Goal: Information Seeking & Learning: Learn about a topic

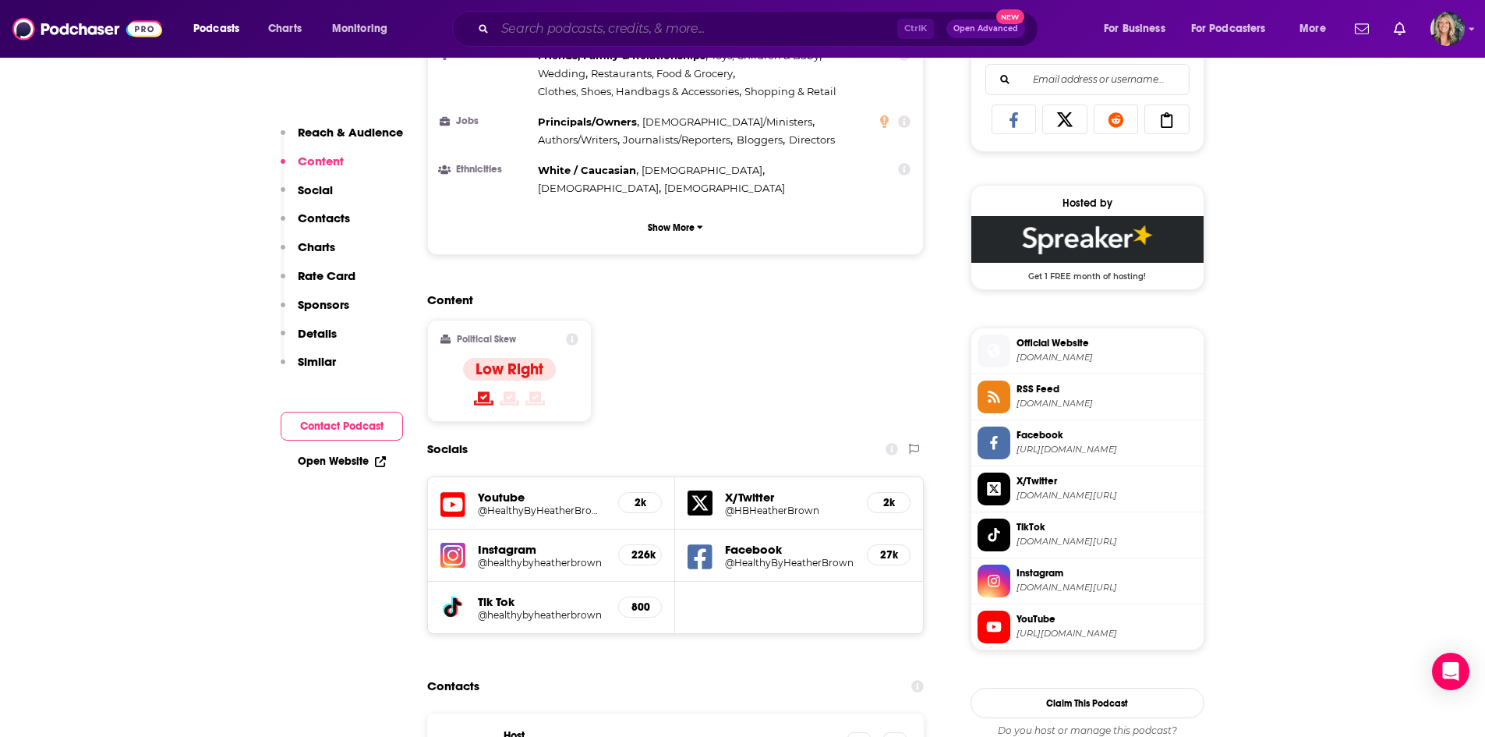
click at [620, 34] on input "Search podcasts, credits, & more..." at bounding box center [696, 28] width 402 height 25
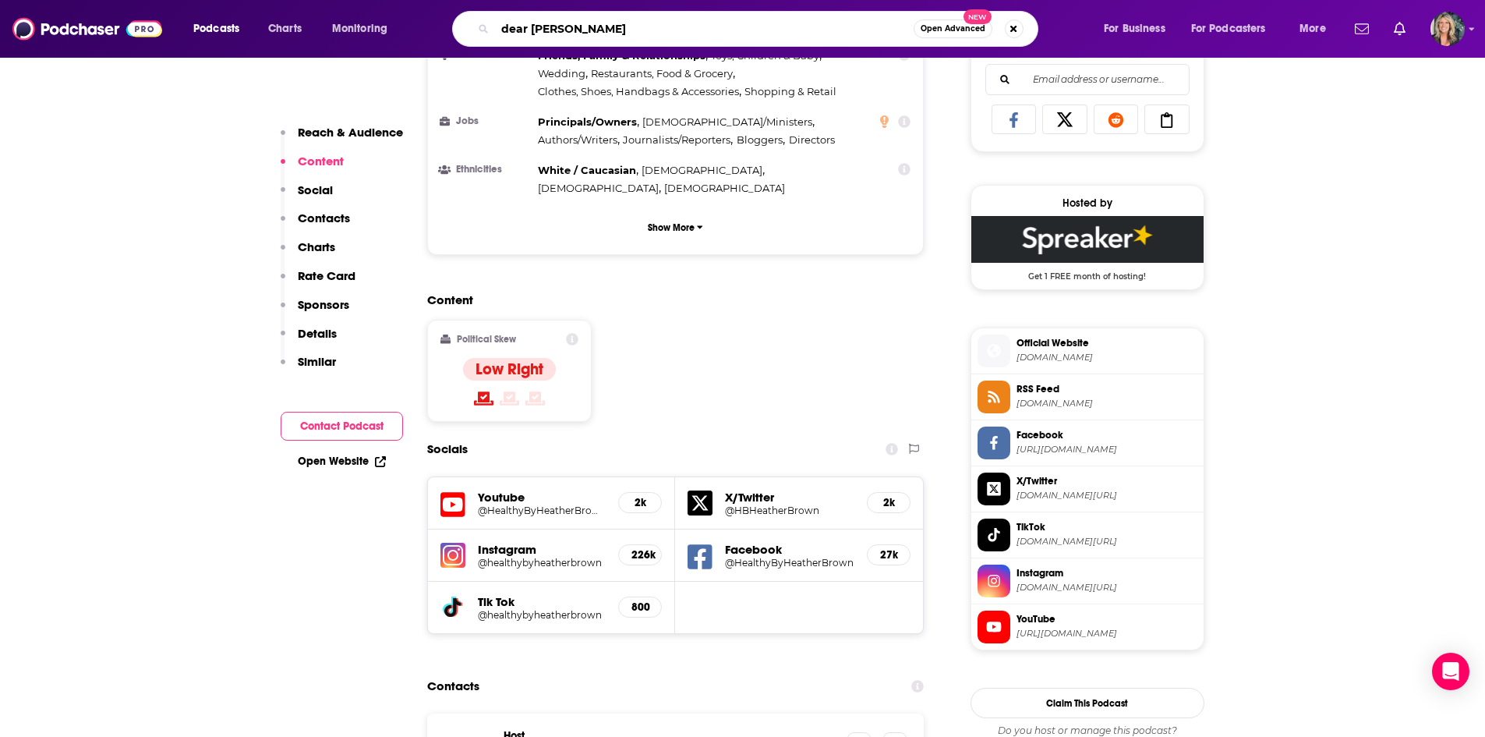
type input "dear [PERSON_NAME]"
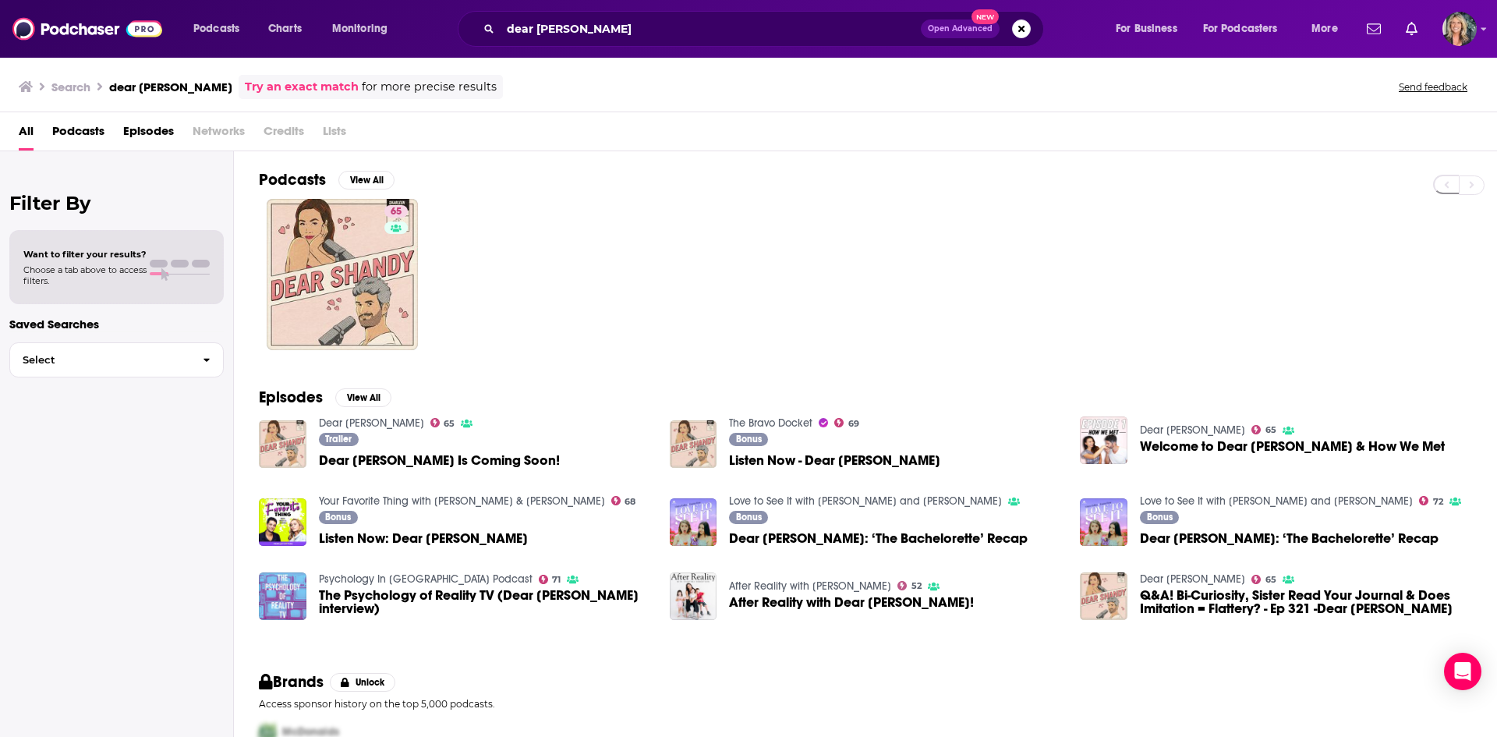
click at [652, 313] on div "65" at bounding box center [878, 274] width 1238 height 151
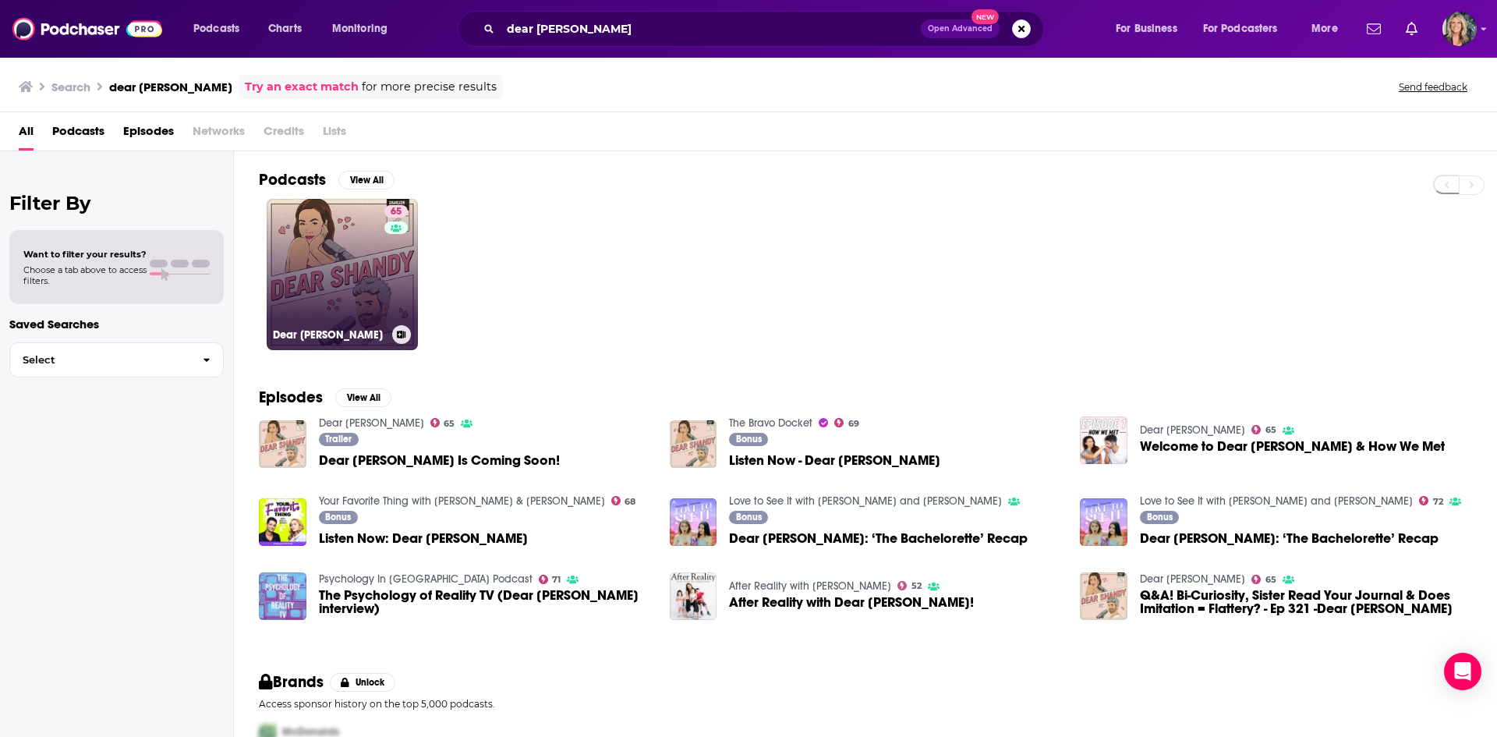
click at [268, 294] on link "65 Dear [PERSON_NAME]" at bounding box center [342, 274] width 151 height 151
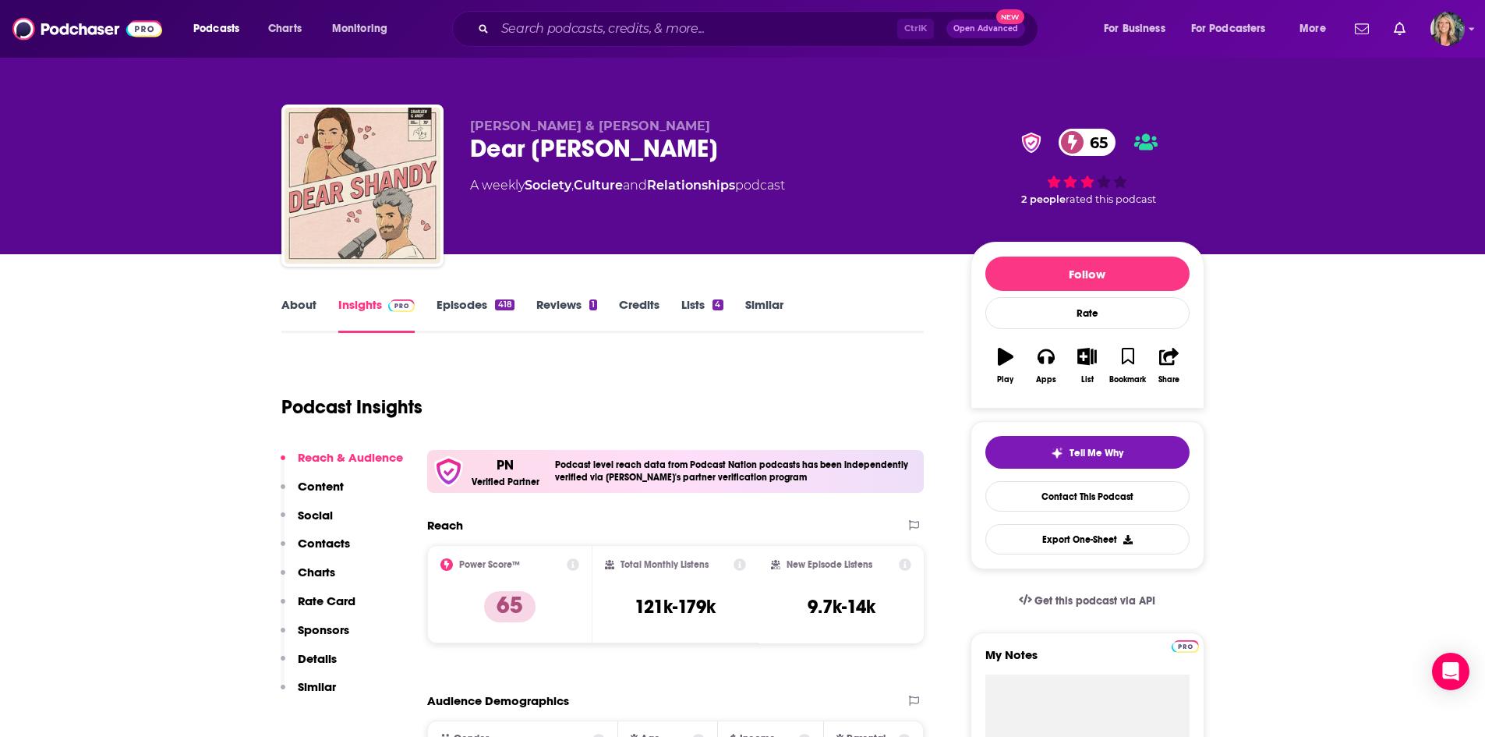
click at [902, 399] on div "Podcast Insights" at bounding box center [596, 398] width 631 height 80
click at [308, 310] on link "About" at bounding box center [298, 315] width 35 height 36
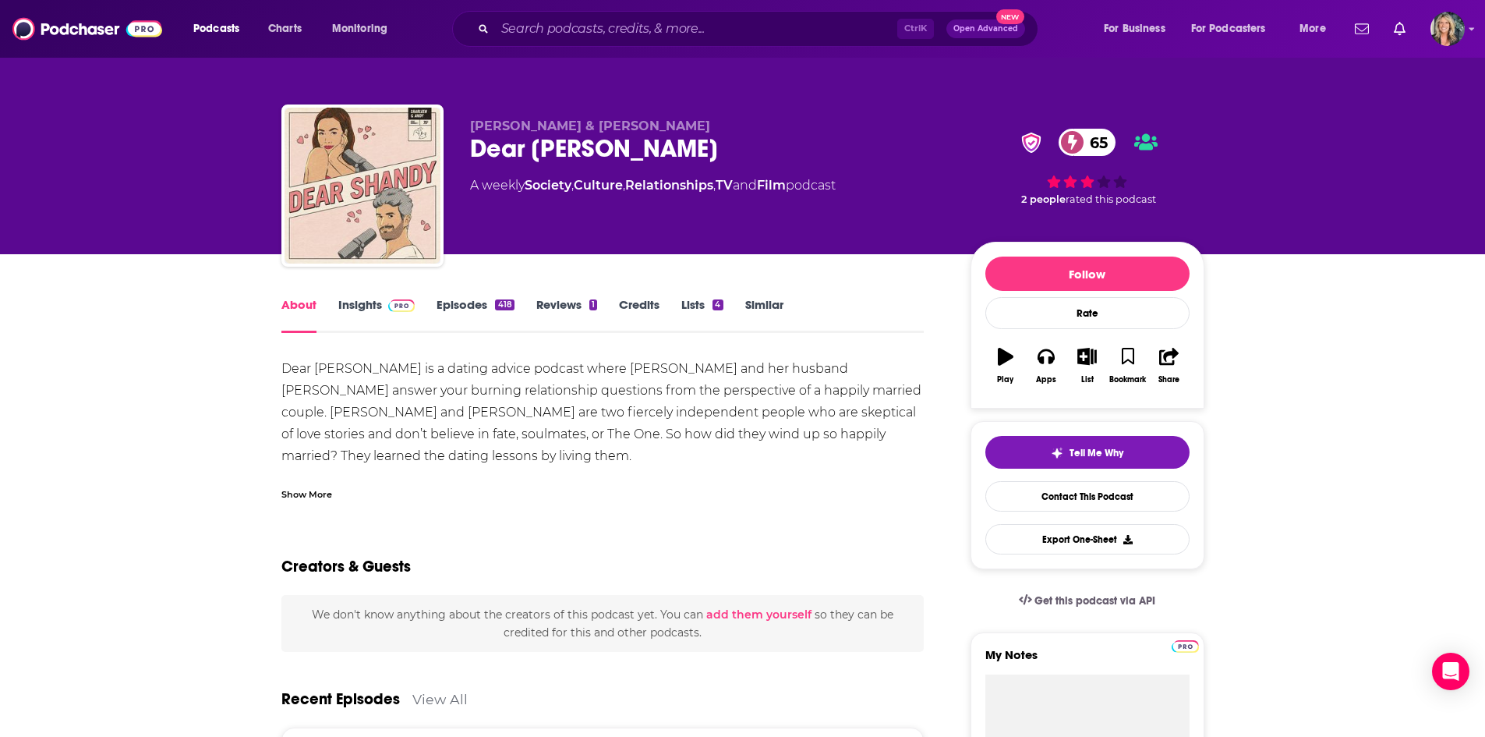
click at [380, 302] on link "Insights" at bounding box center [376, 315] width 77 height 36
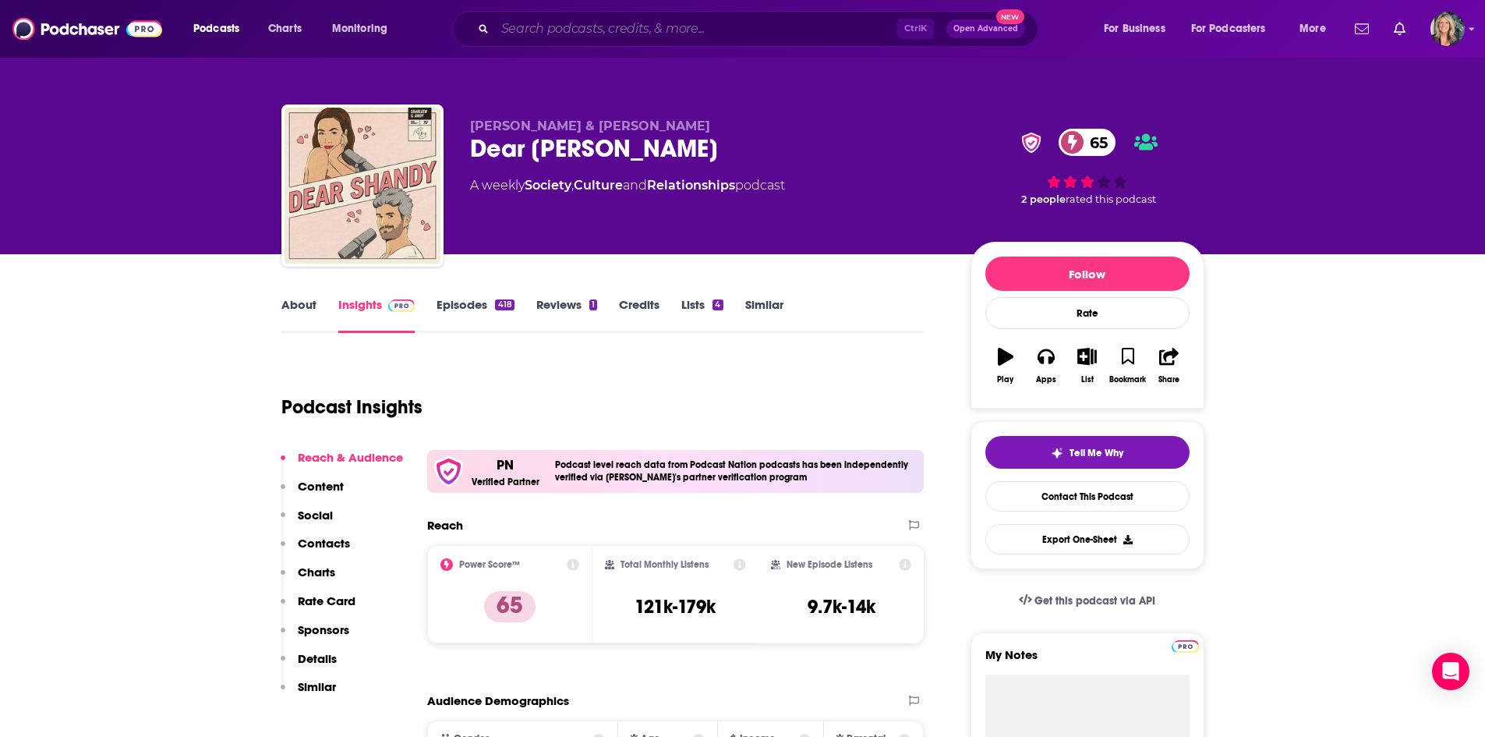
click at [624, 22] on input "Search podcasts, credits, & more..." at bounding box center [696, 28] width 402 height 25
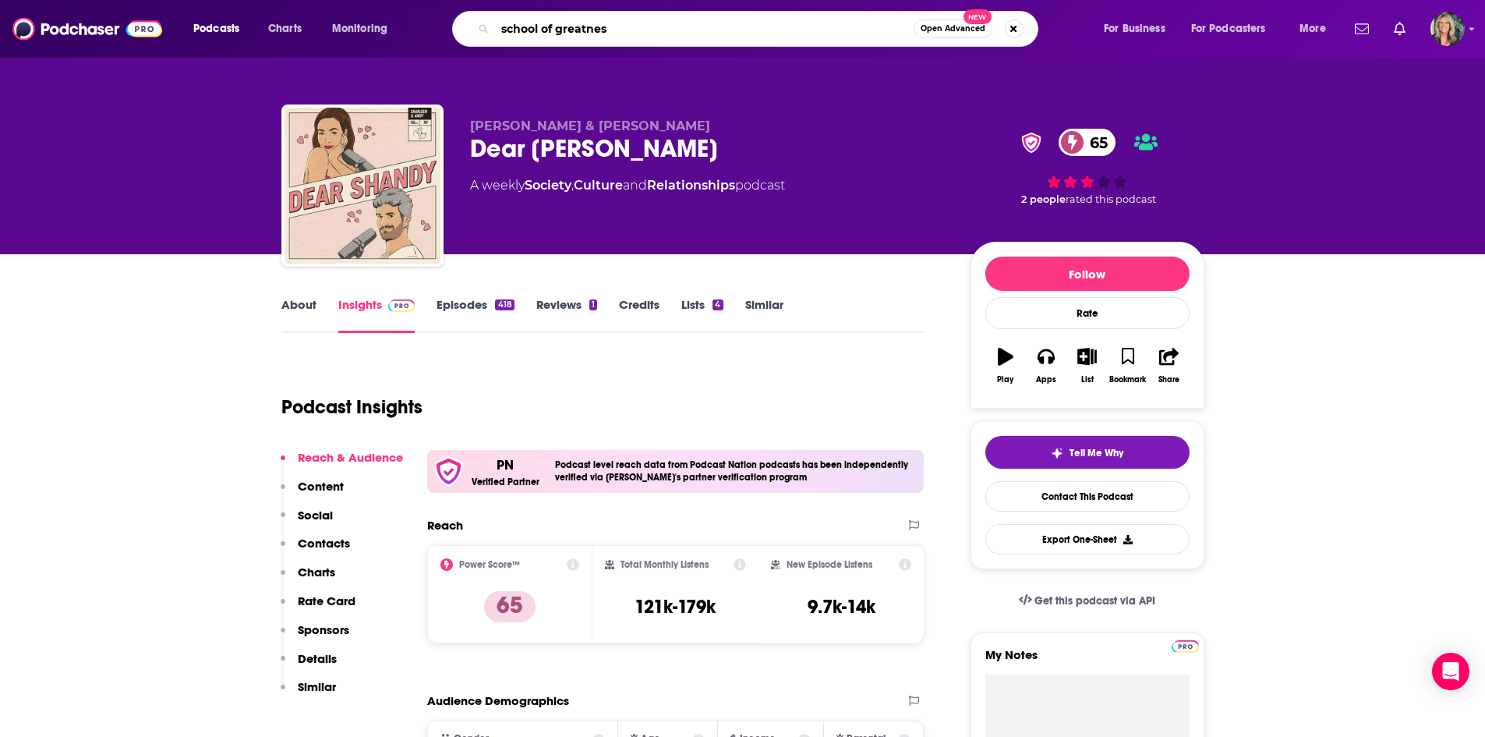
type input "school of greatness"
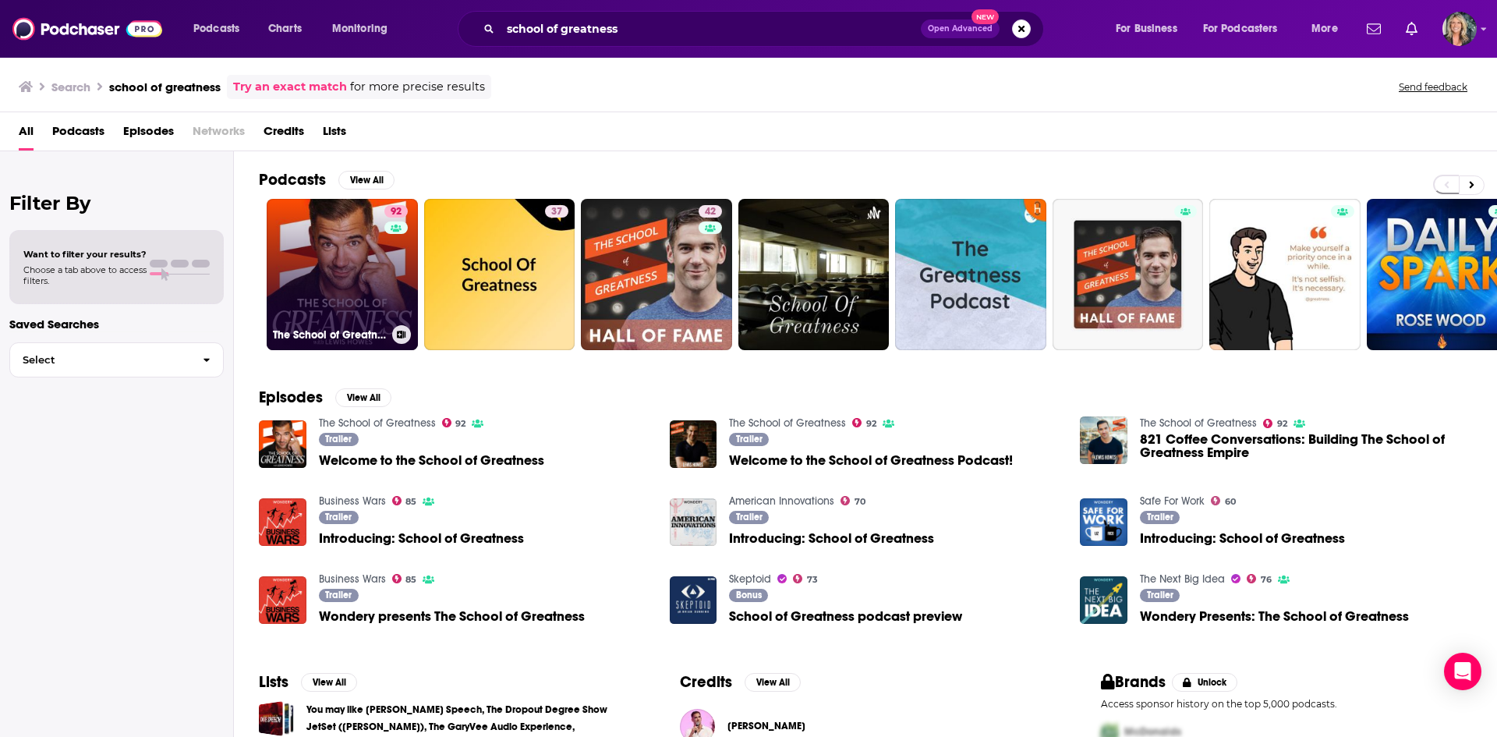
click at [323, 234] on link "92 The School of Greatness" at bounding box center [342, 274] width 151 height 151
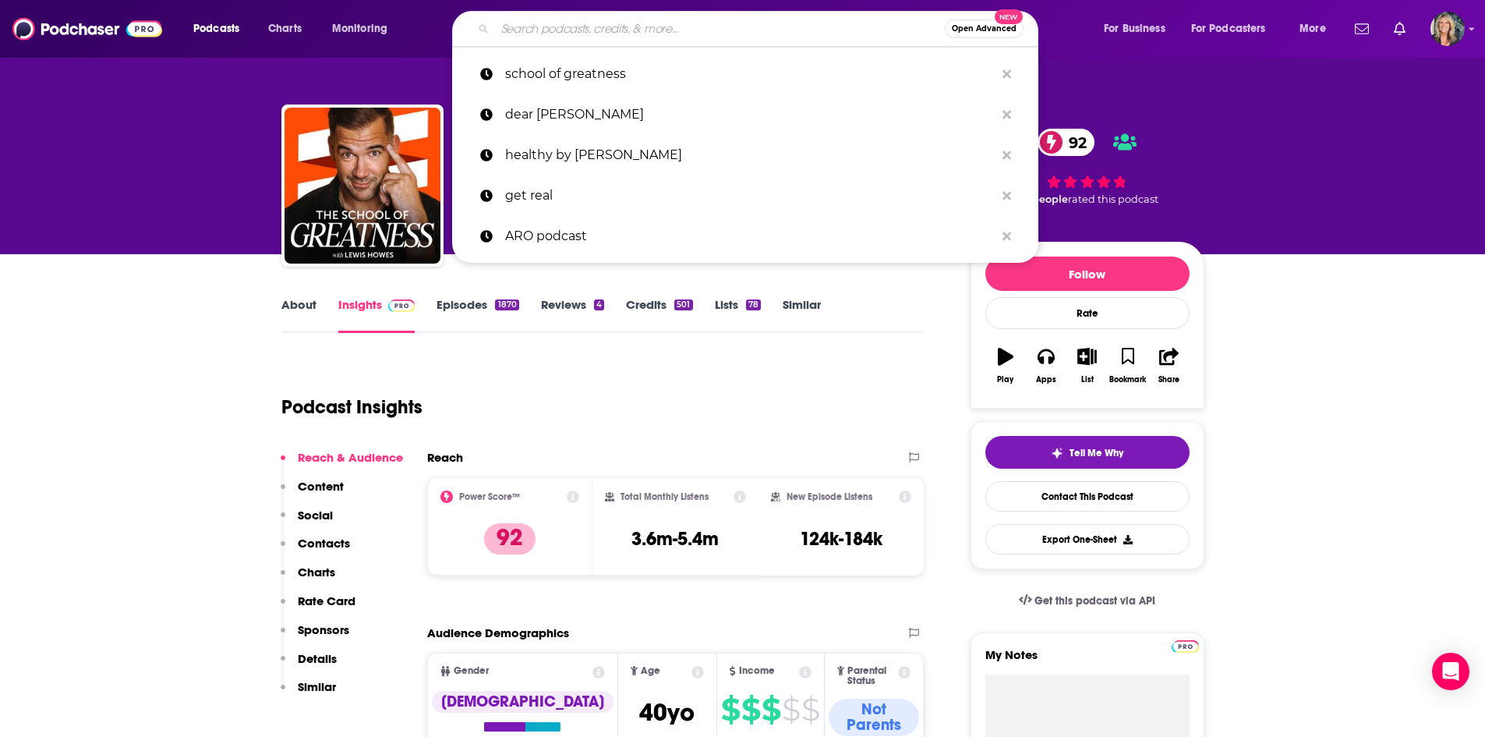
click at [673, 30] on input "Search podcasts, credits, & more..." at bounding box center [720, 28] width 450 height 25
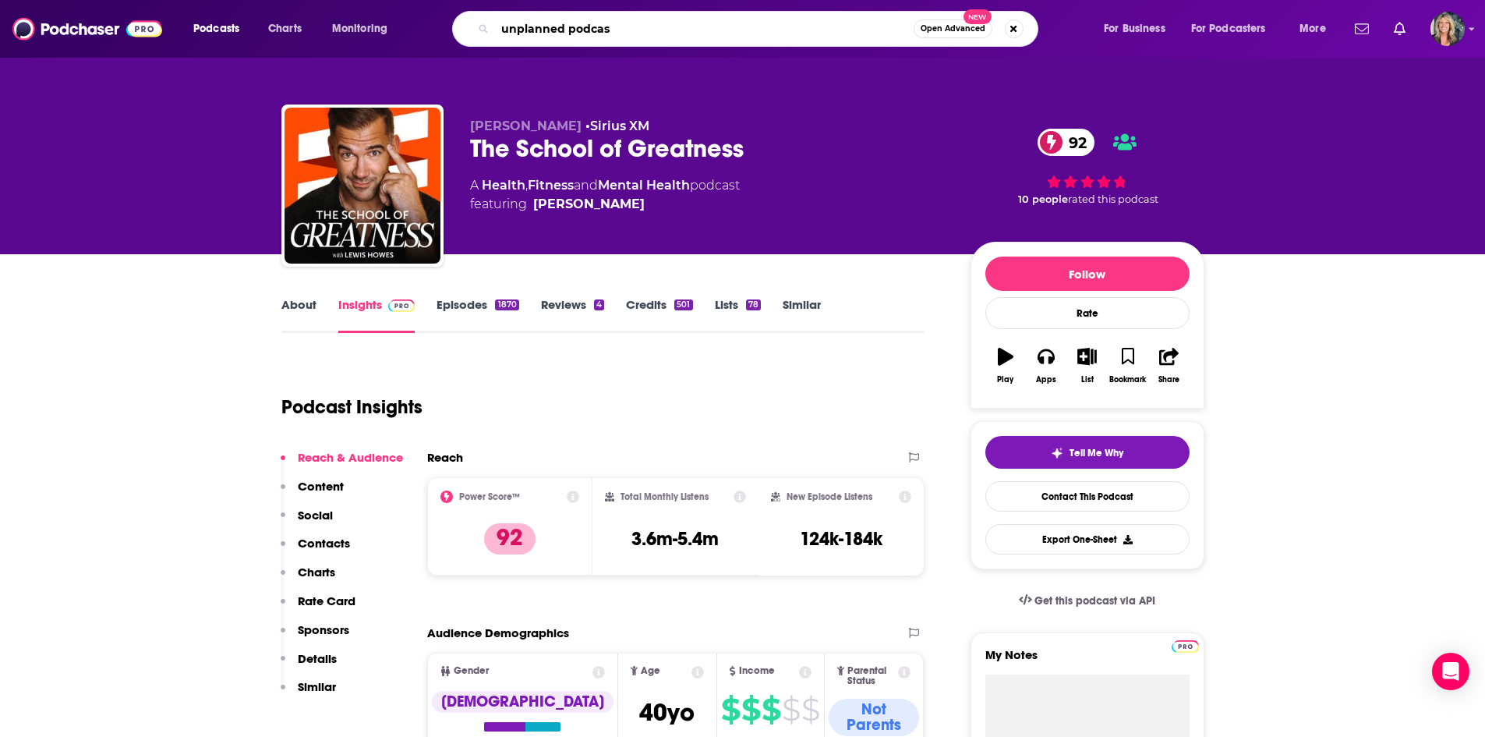
type input "unplanned podcast"
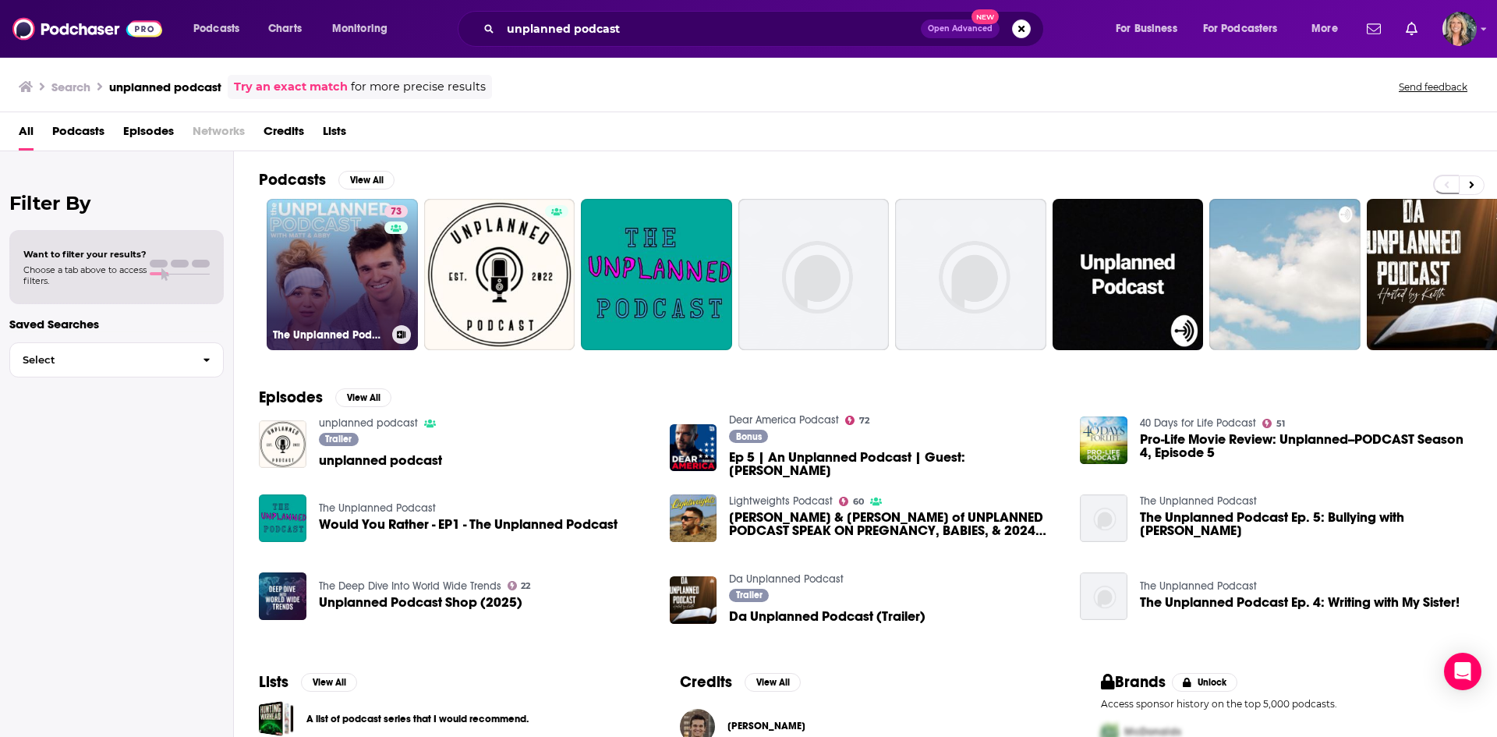
click at [336, 242] on link "73 The Unplanned Podcast with [PERSON_NAME] & [PERSON_NAME]" at bounding box center [342, 274] width 151 height 151
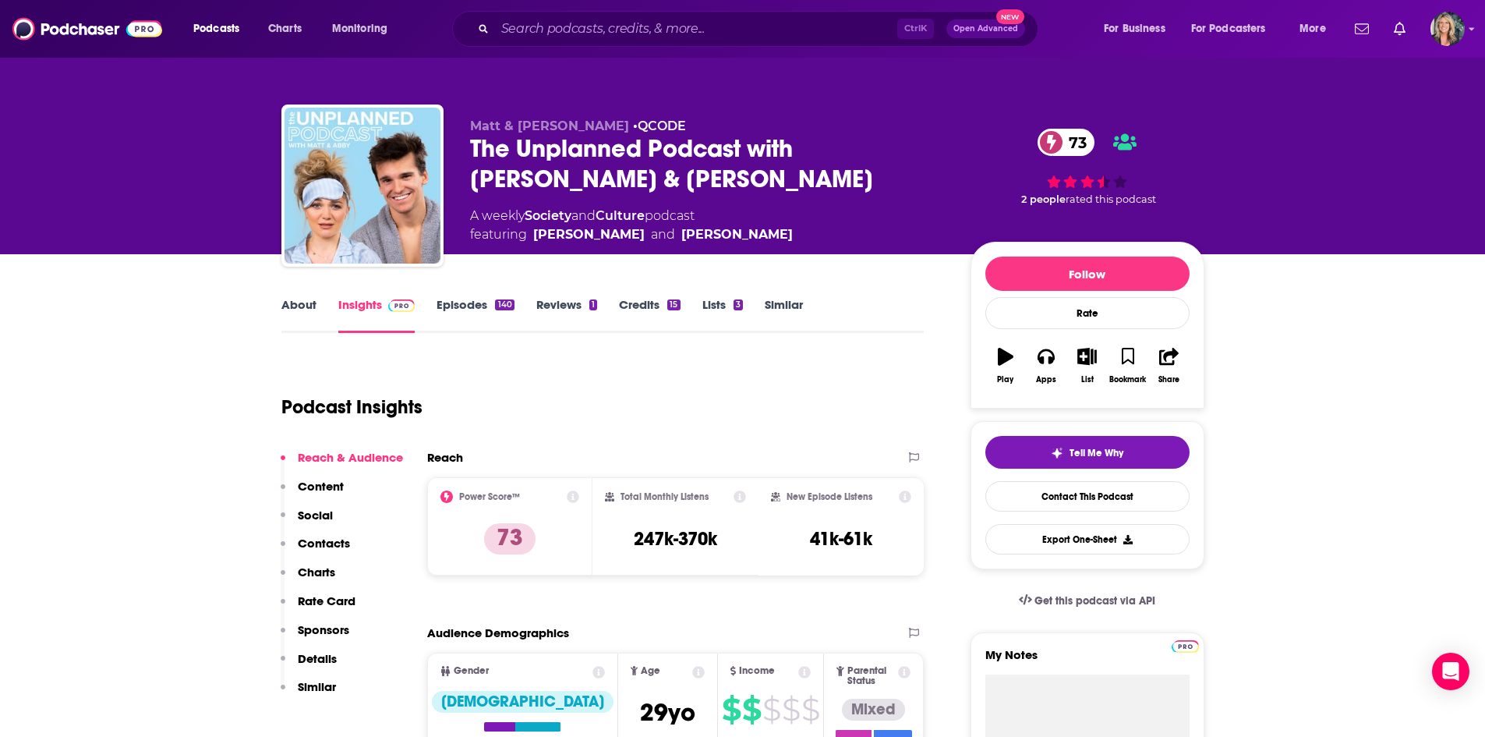
scroll to position [78, 0]
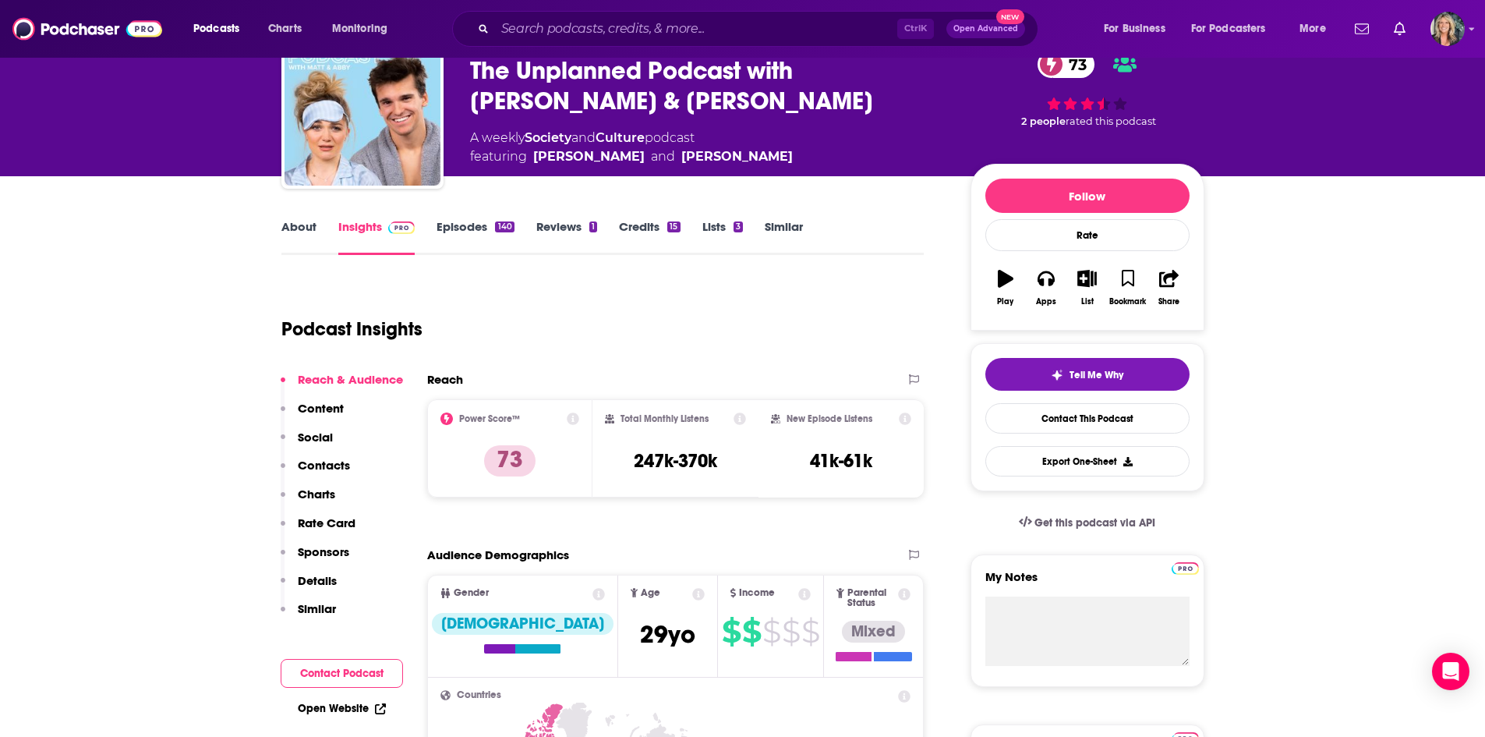
click at [677, 42] on div "Ctrl K Open Advanced New" at bounding box center [745, 29] width 586 height 36
click at [672, 6] on div "Podcasts Charts Monitoring Ctrl K Open Advanced New For Business For Podcasters…" at bounding box center [742, 29] width 1485 height 58
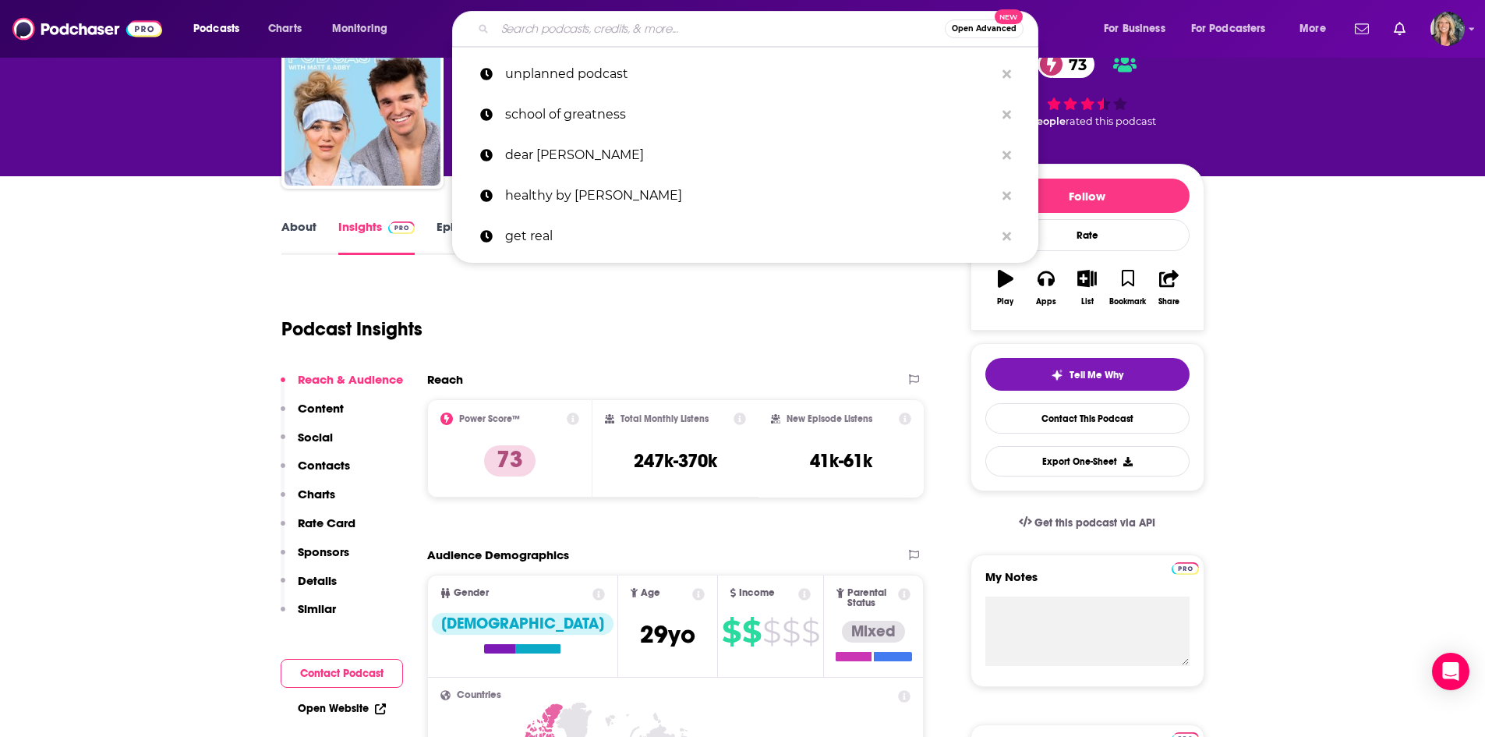
click at [677, 27] on input "Search podcasts, credits, & more..." at bounding box center [720, 28] width 450 height 25
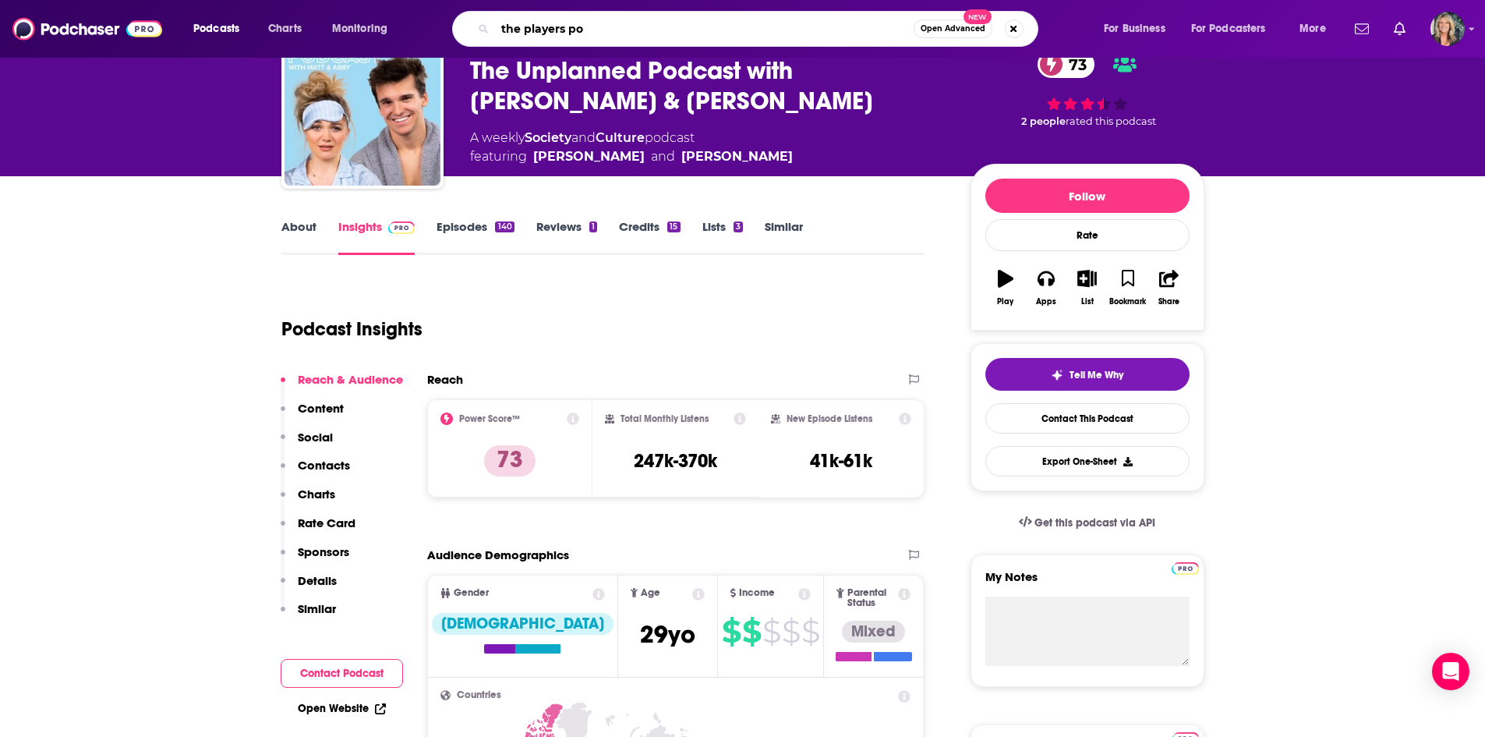
type input "the players pod"
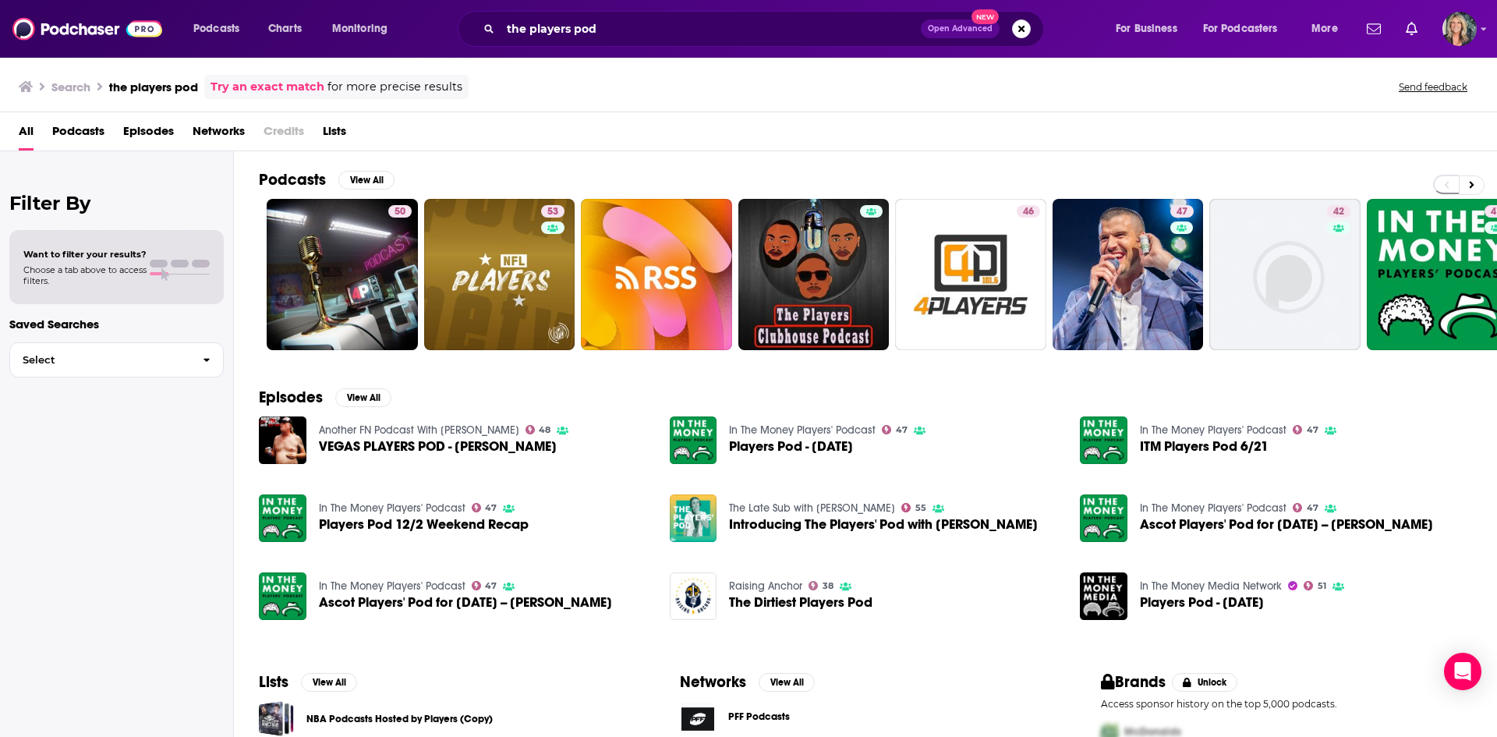
click at [645, 15] on div "the players pod Open Advanced New" at bounding box center [751, 29] width 586 height 36
click at [656, 21] on input "the players pod" at bounding box center [710, 28] width 420 height 25
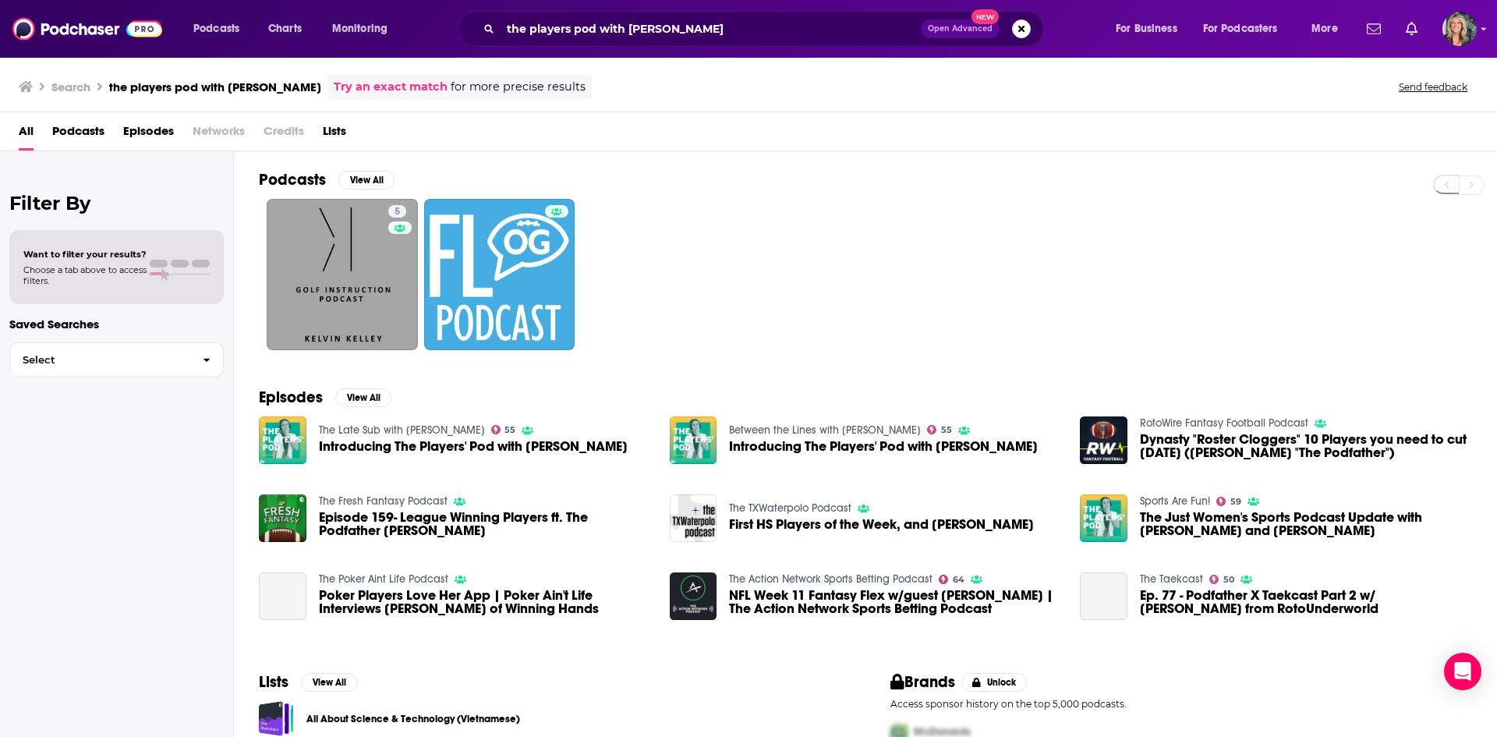
click at [888, 295] on div "5" at bounding box center [878, 274] width 1238 height 151
click at [702, 38] on input "the players pod with [PERSON_NAME]" at bounding box center [710, 28] width 420 height 25
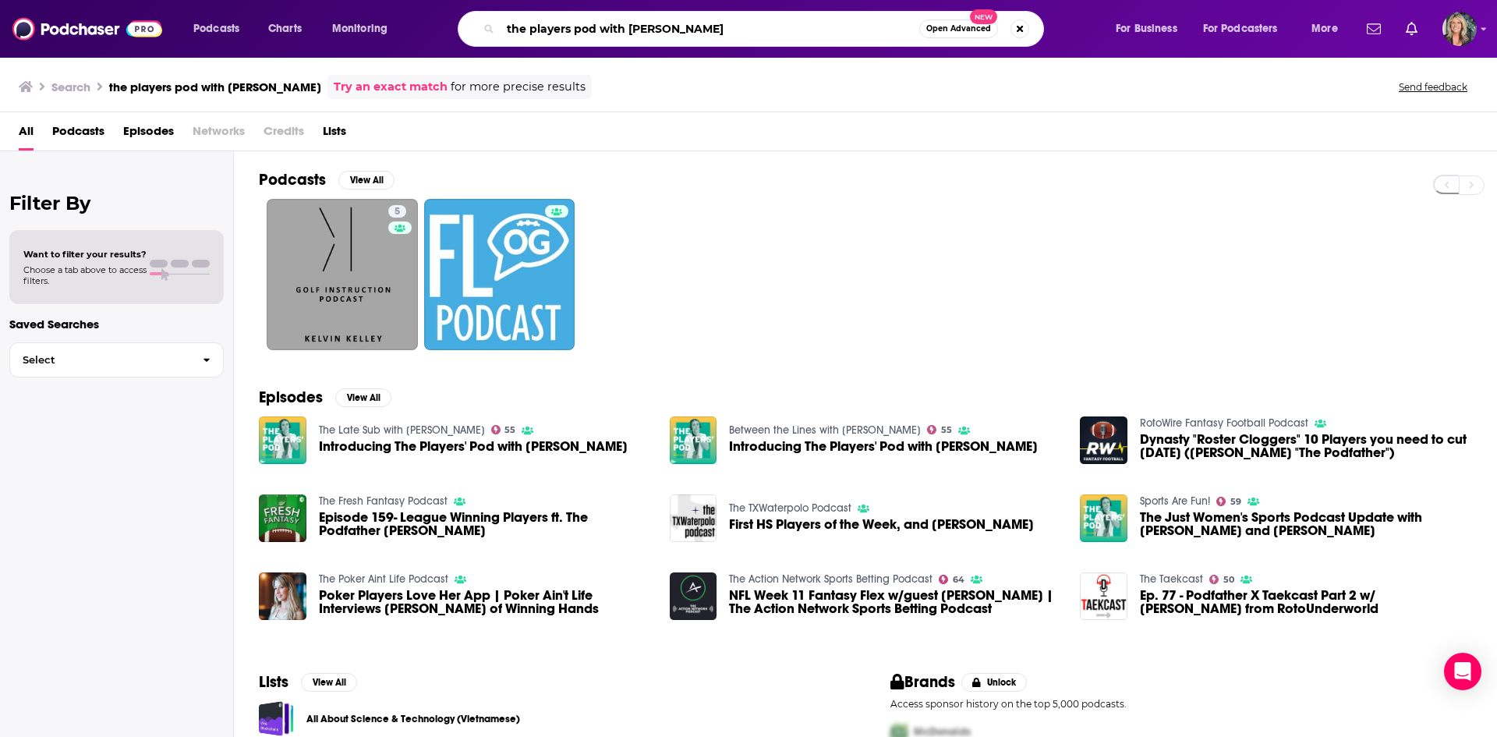
type input "the players pod with [PERSON_NAME]"
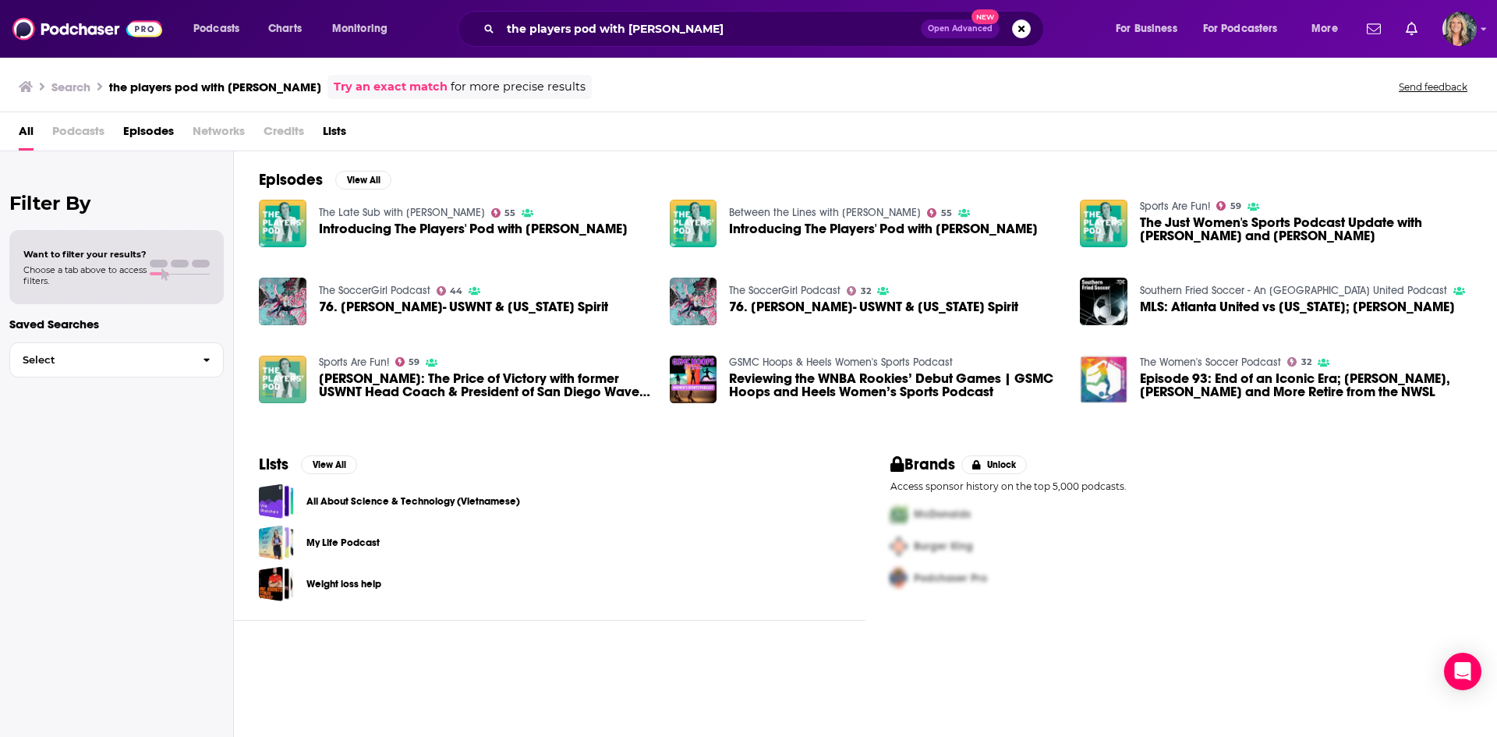
click at [566, 231] on span "Introducing The Players' Pod with [PERSON_NAME]" at bounding box center [473, 228] width 309 height 13
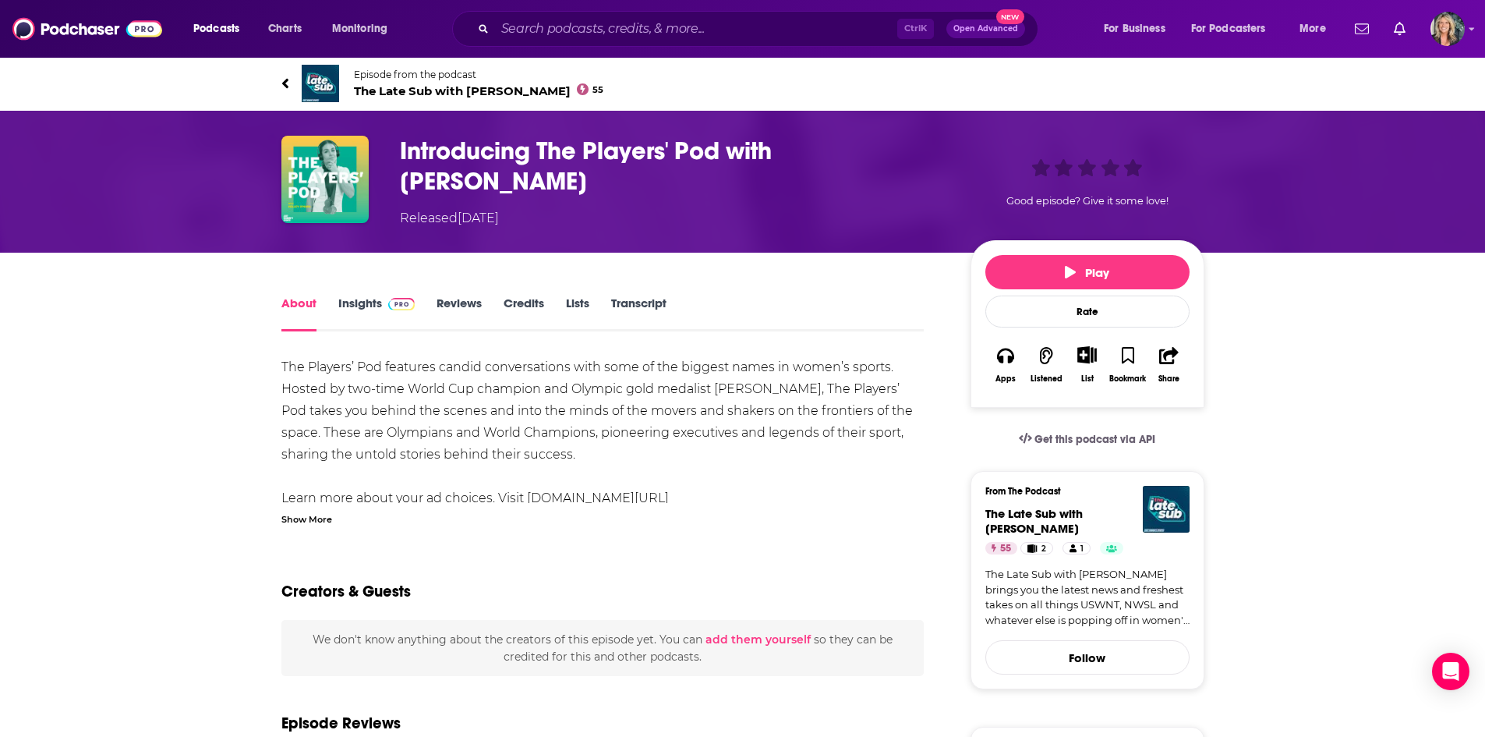
click at [893, 443] on div "The Players’ Pod features candid conversations with some of the biggest names i…" at bounding box center [602, 443] width 643 height 175
click at [334, 171] on img "Introducing The Players' Pod with Kelley O'Hara" at bounding box center [324, 179] width 87 height 87
click at [529, 151] on h1 "Introducing The Players' Pod with [PERSON_NAME]" at bounding box center [673, 166] width 546 height 61
click at [879, 171] on div "Introducing The Players' Pod with [PERSON_NAME] Released [DATE]" at bounding box center [673, 182] width 546 height 92
click at [791, 357] on div "The Players’ Pod features candid conversations with some of the biggest names i…" at bounding box center [602, 443] width 643 height 175
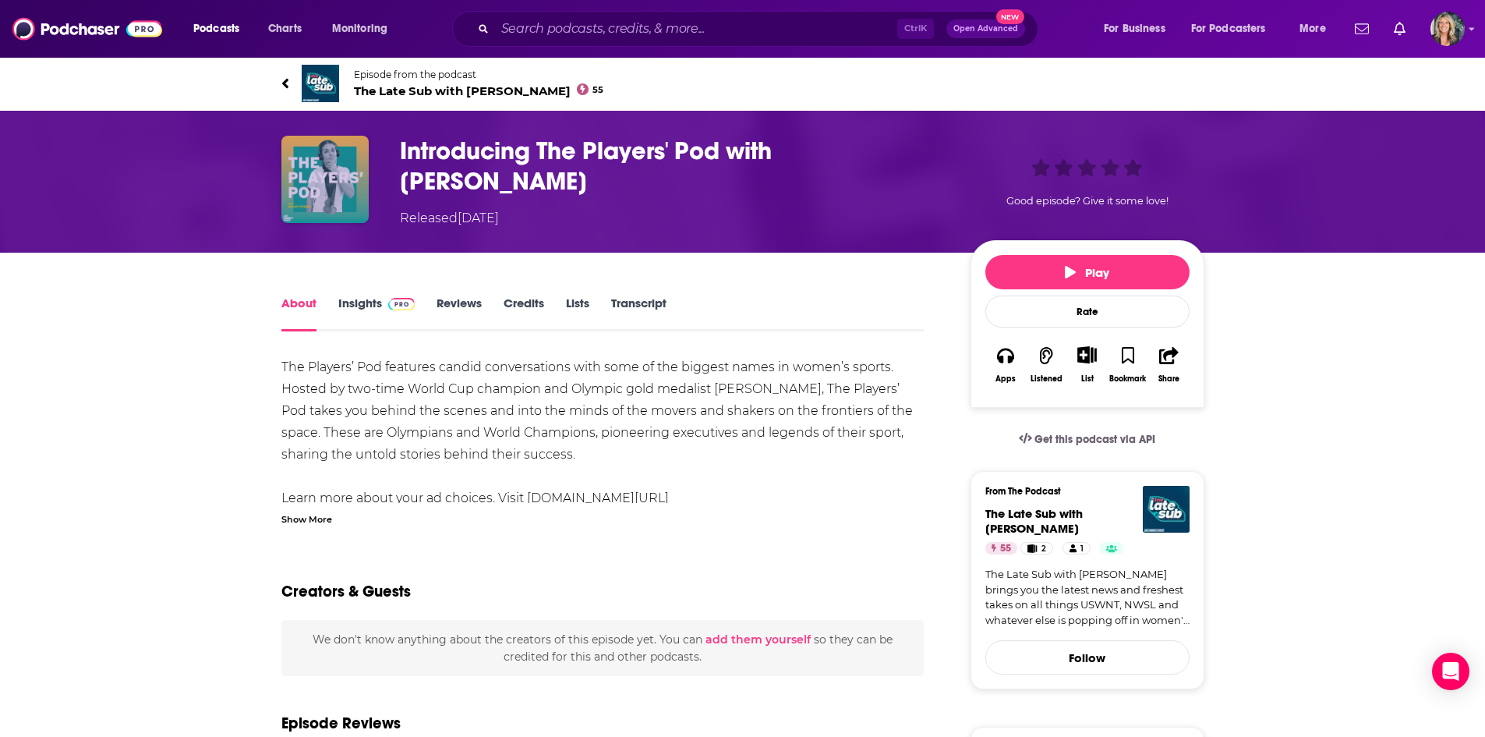
click at [284, 186] on img "Introducing The Players' Pod with Kelley O'Hara" at bounding box center [324, 179] width 87 height 87
click at [493, 154] on h1 "Introducing The Players' Pod with [PERSON_NAME]" at bounding box center [673, 166] width 546 height 61
click at [769, 158] on h1 "Introducing The Players' Pod with [PERSON_NAME]" at bounding box center [673, 166] width 546 height 61
click at [476, 298] on link "Reviews" at bounding box center [459, 313] width 45 height 36
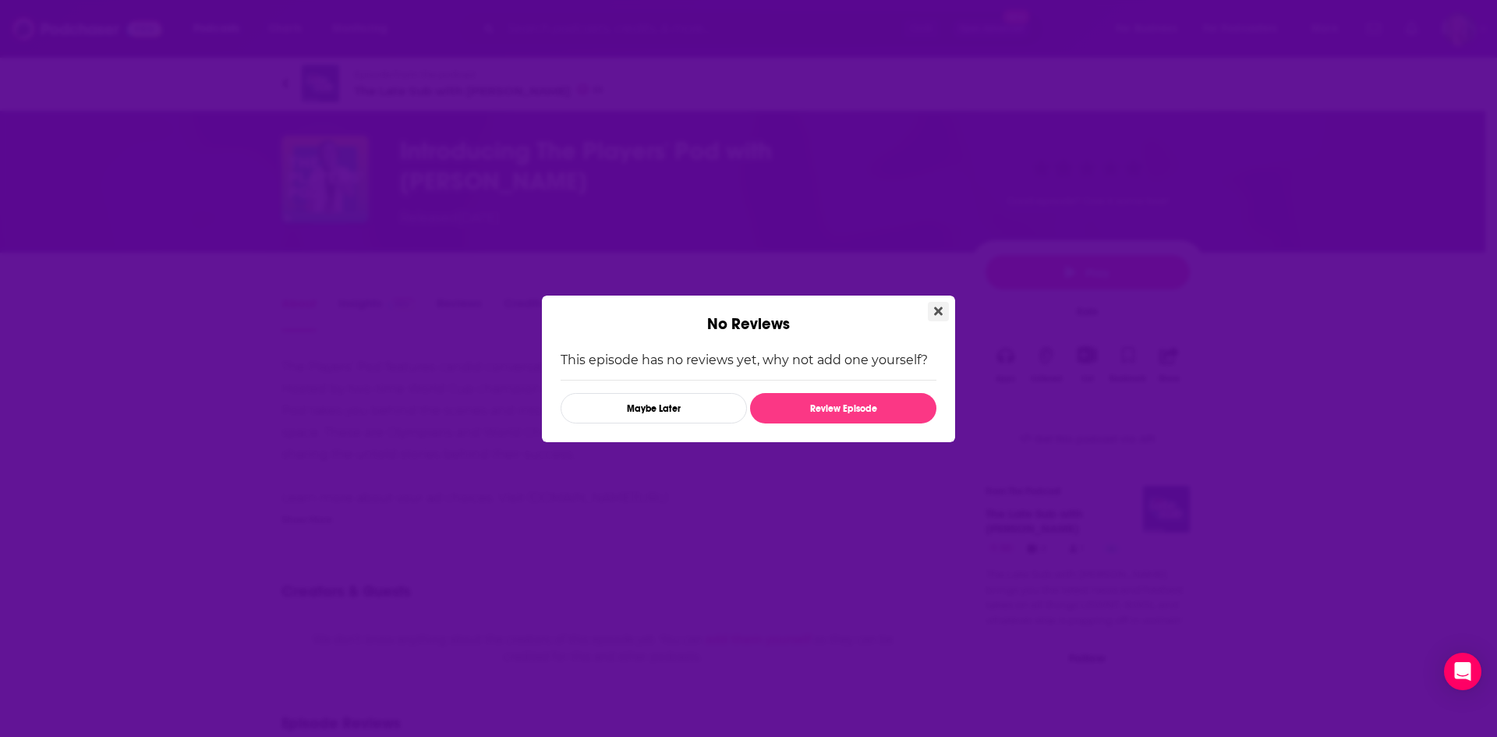
click at [939, 312] on icon "Close" at bounding box center [938, 310] width 9 height 9
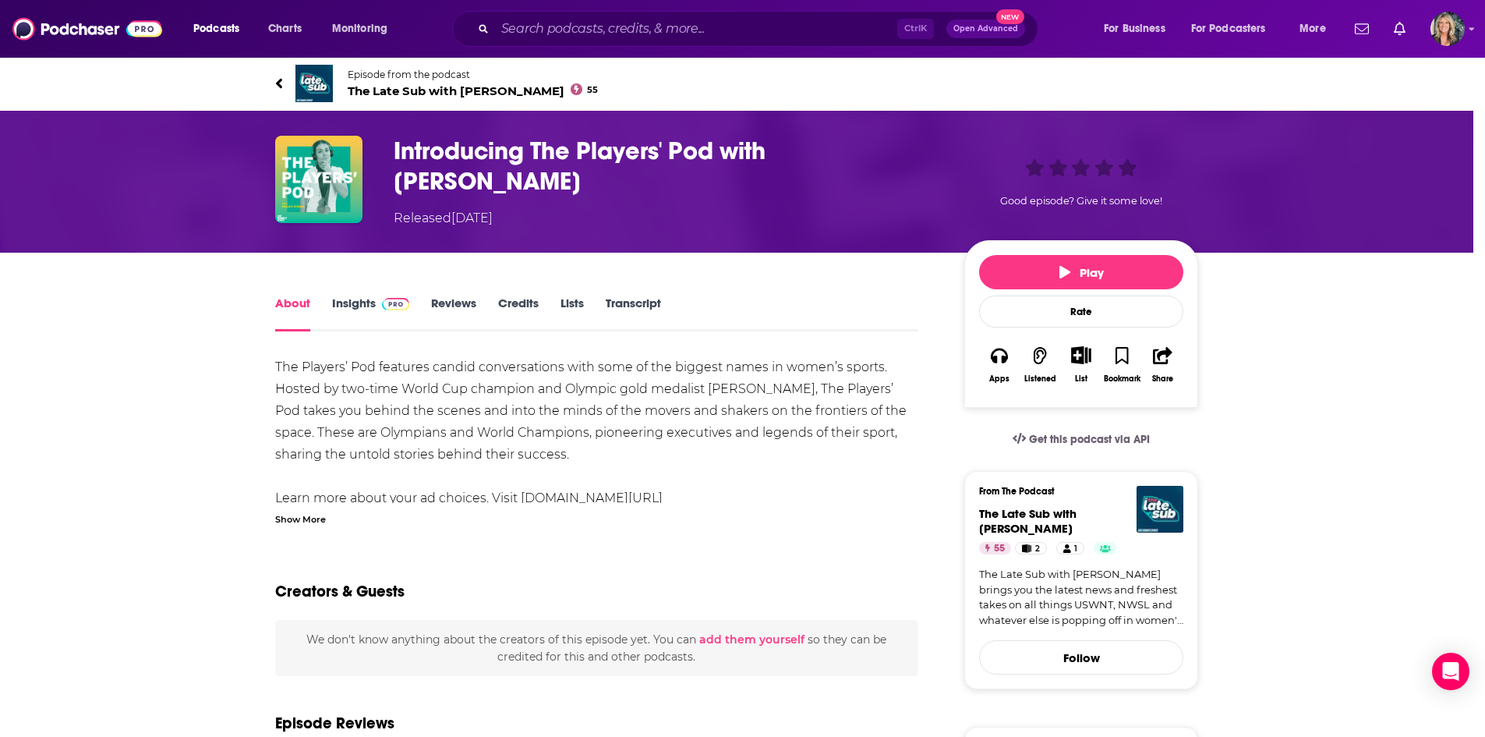
click at [388, 302] on img at bounding box center [395, 304] width 27 height 12
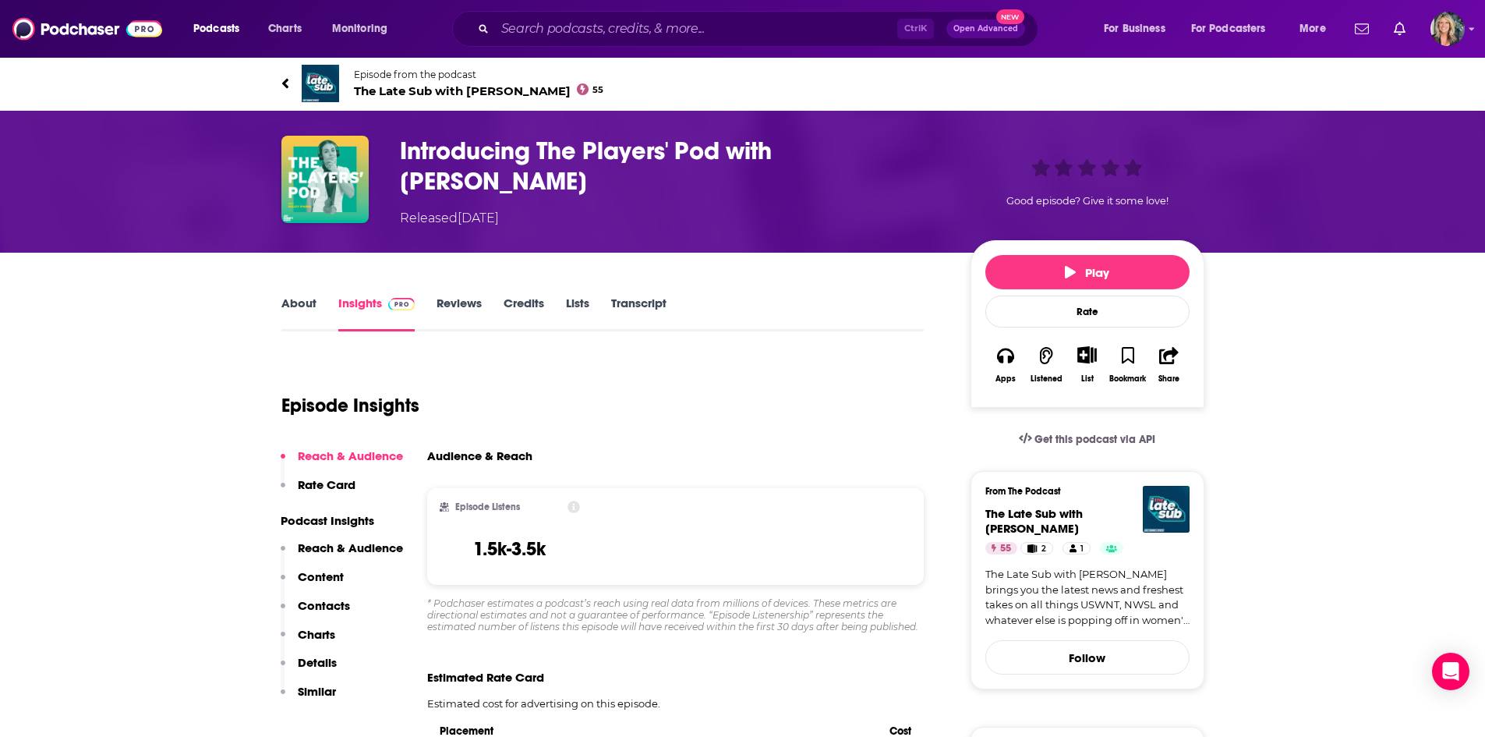
drag, startPoint x: 373, startPoint y: 173, endPoint x: 341, endPoint y: 177, distance: 32.2
click at [372, 173] on div "Introducing The Players' Pod with [PERSON_NAME] Released [DATE] Good episode? G…" at bounding box center [742, 182] width 923 height 92
click at [341, 177] on img "Introducing The Players' Pod with Kelley O'Hara" at bounding box center [324, 179] width 87 height 87
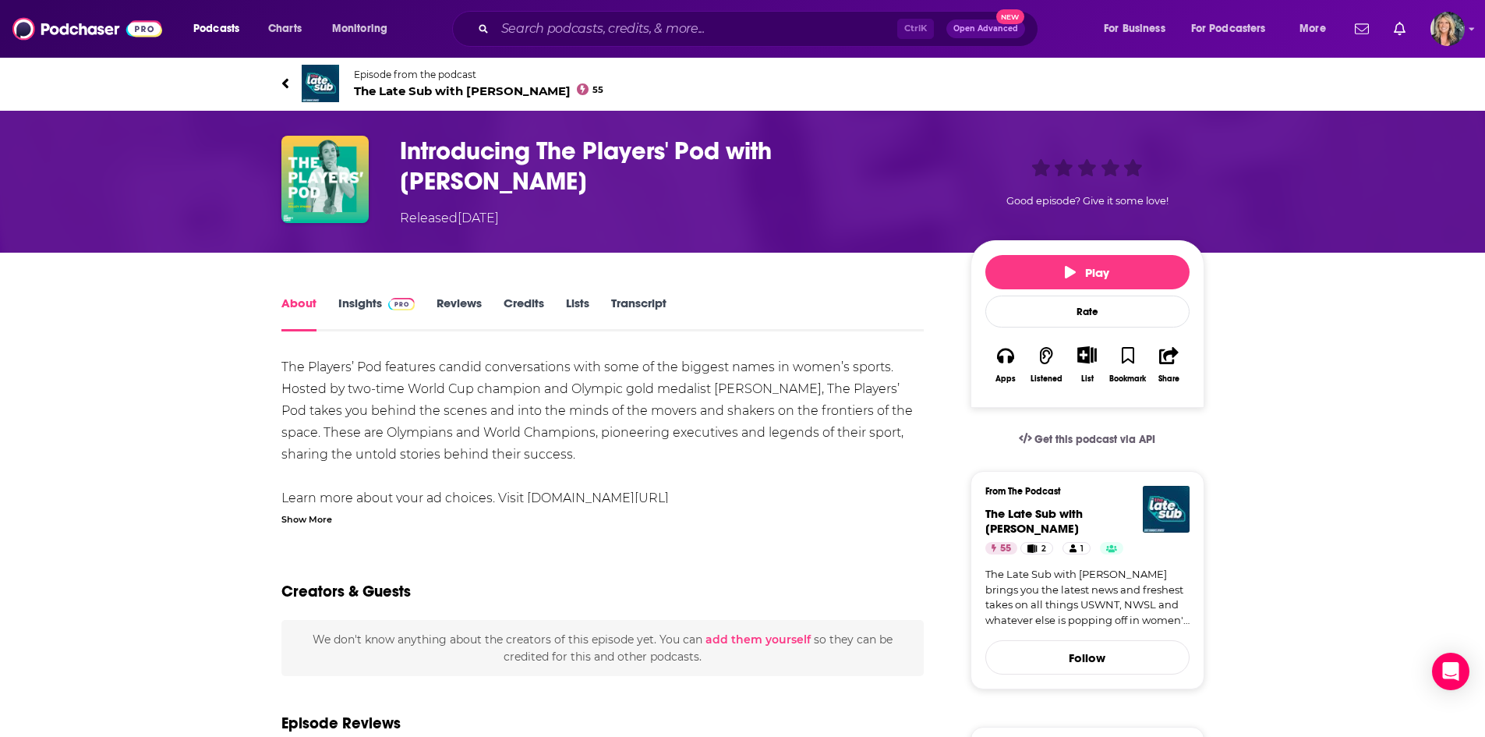
click at [288, 87] on icon at bounding box center [284, 83] width 6 height 10
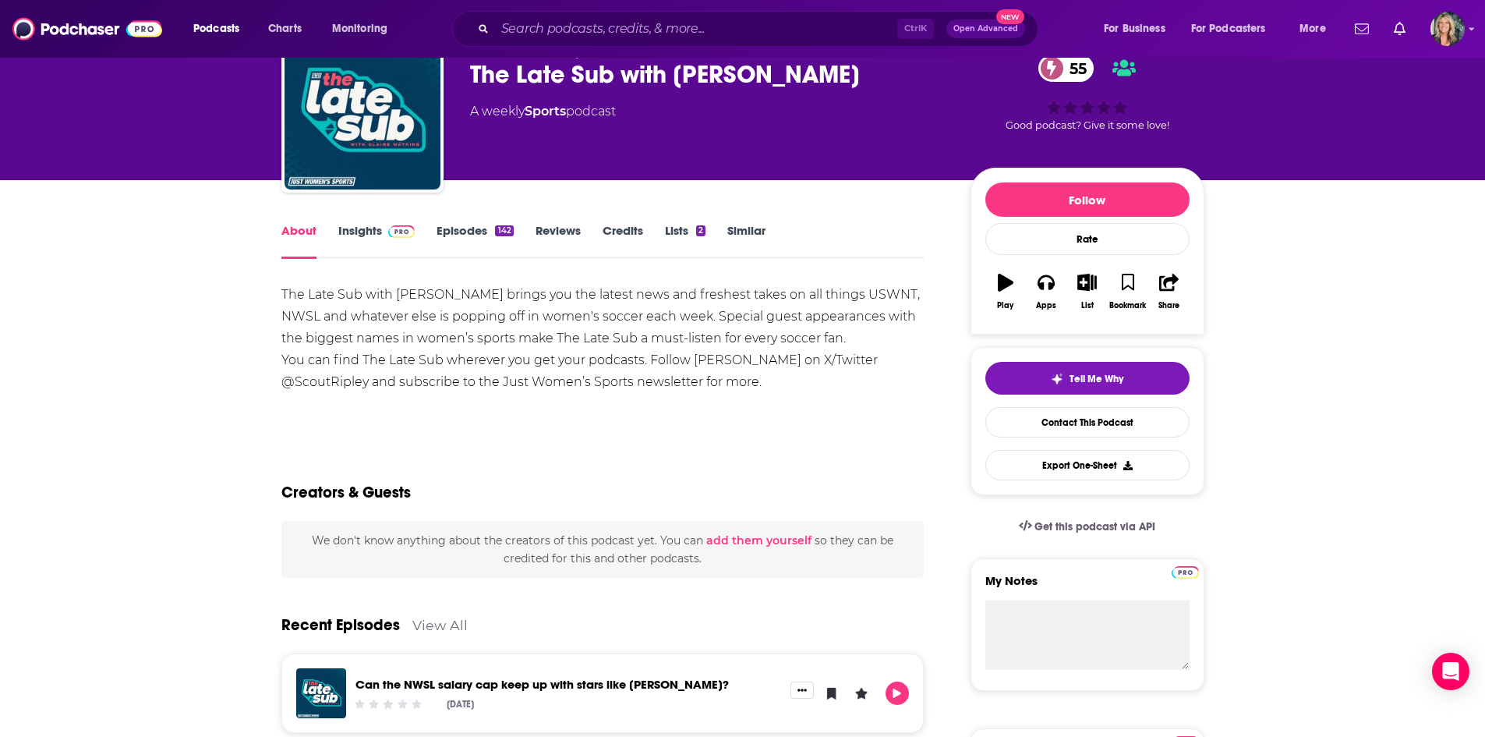
scroll to position [234, 0]
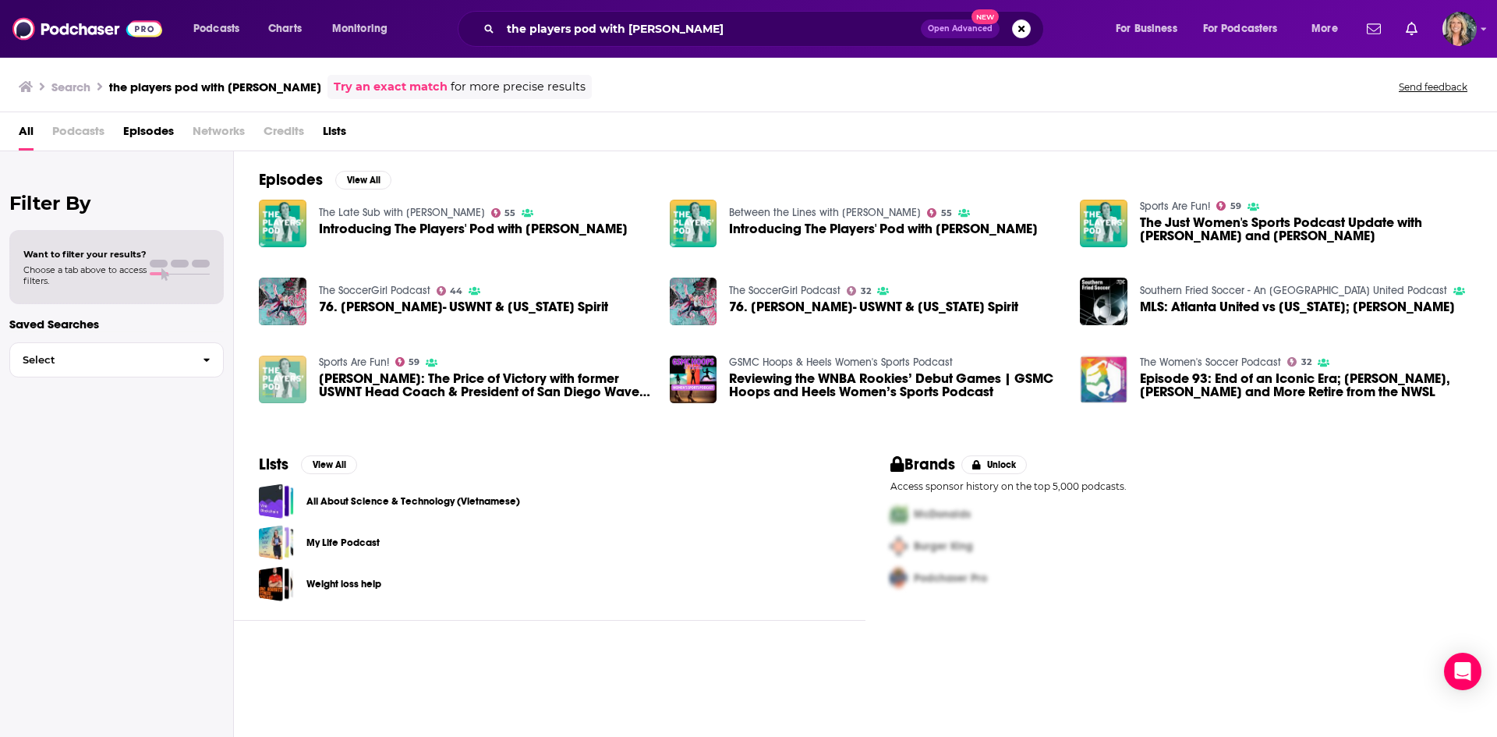
click at [285, 373] on img "Jill Ellis: The Price of Victory with former USWNT Head Coach & President of Sa…" at bounding box center [283, 379] width 48 height 48
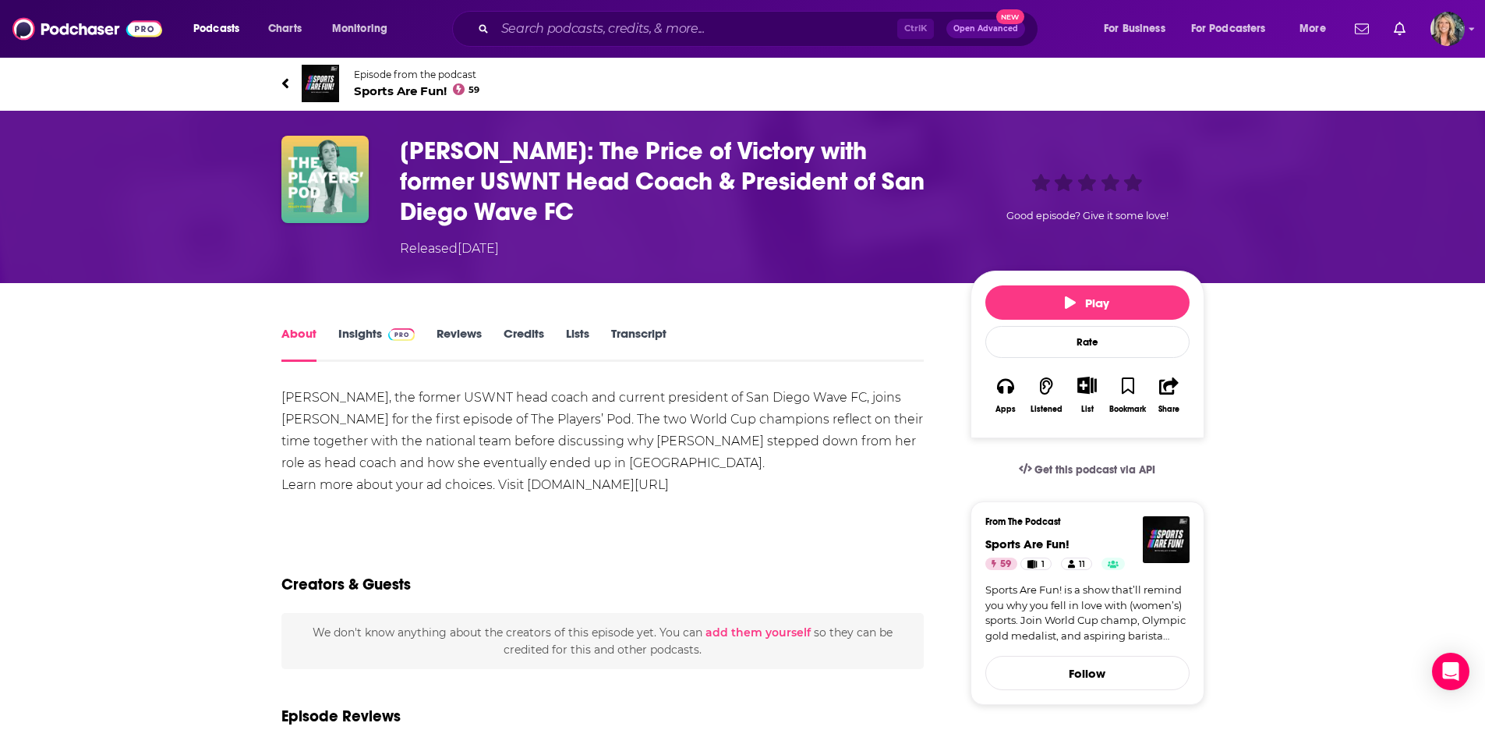
click at [318, 79] on img at bounding box center [320, 83] width 37 height 37
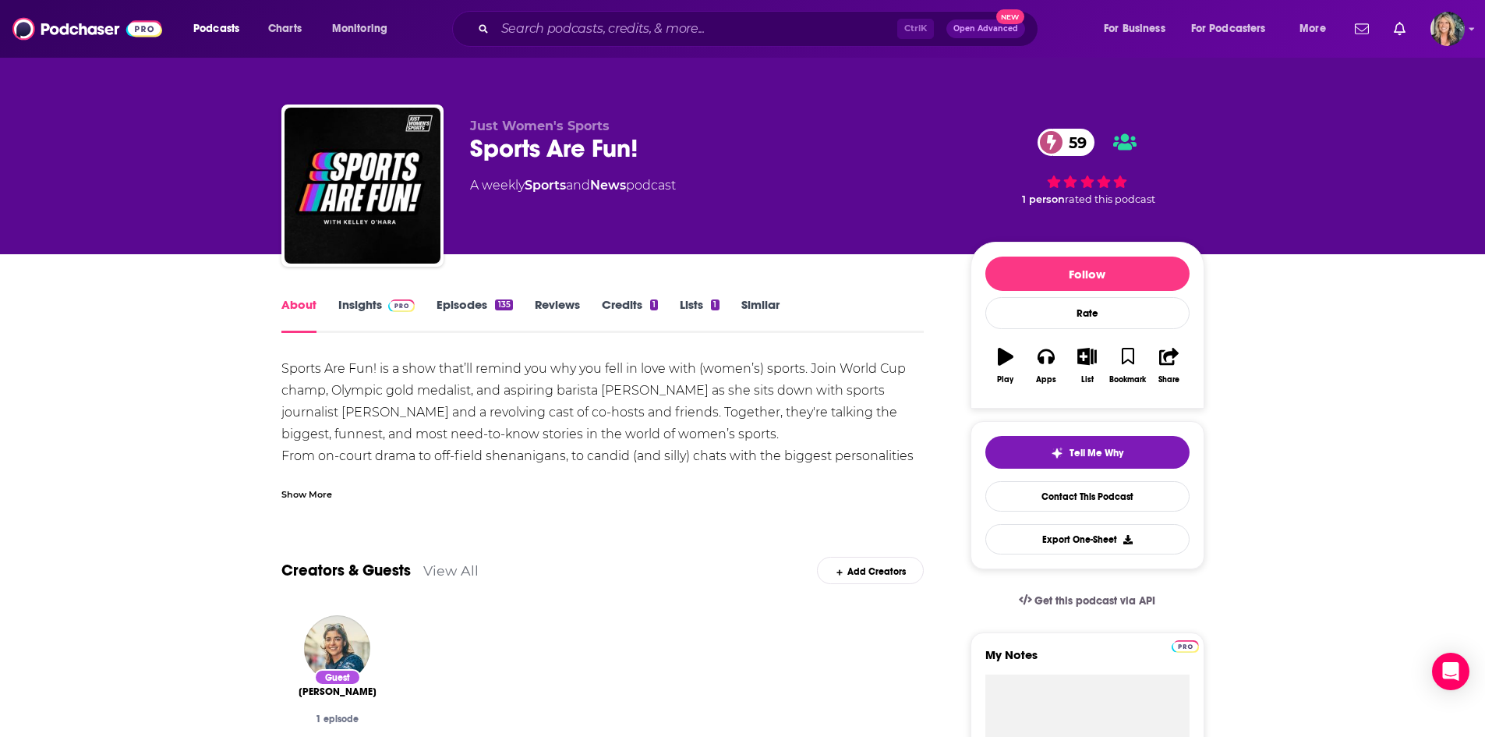
click at [309, 493] on div "Show More" at bounding box center [306, 493] width 51 height 15
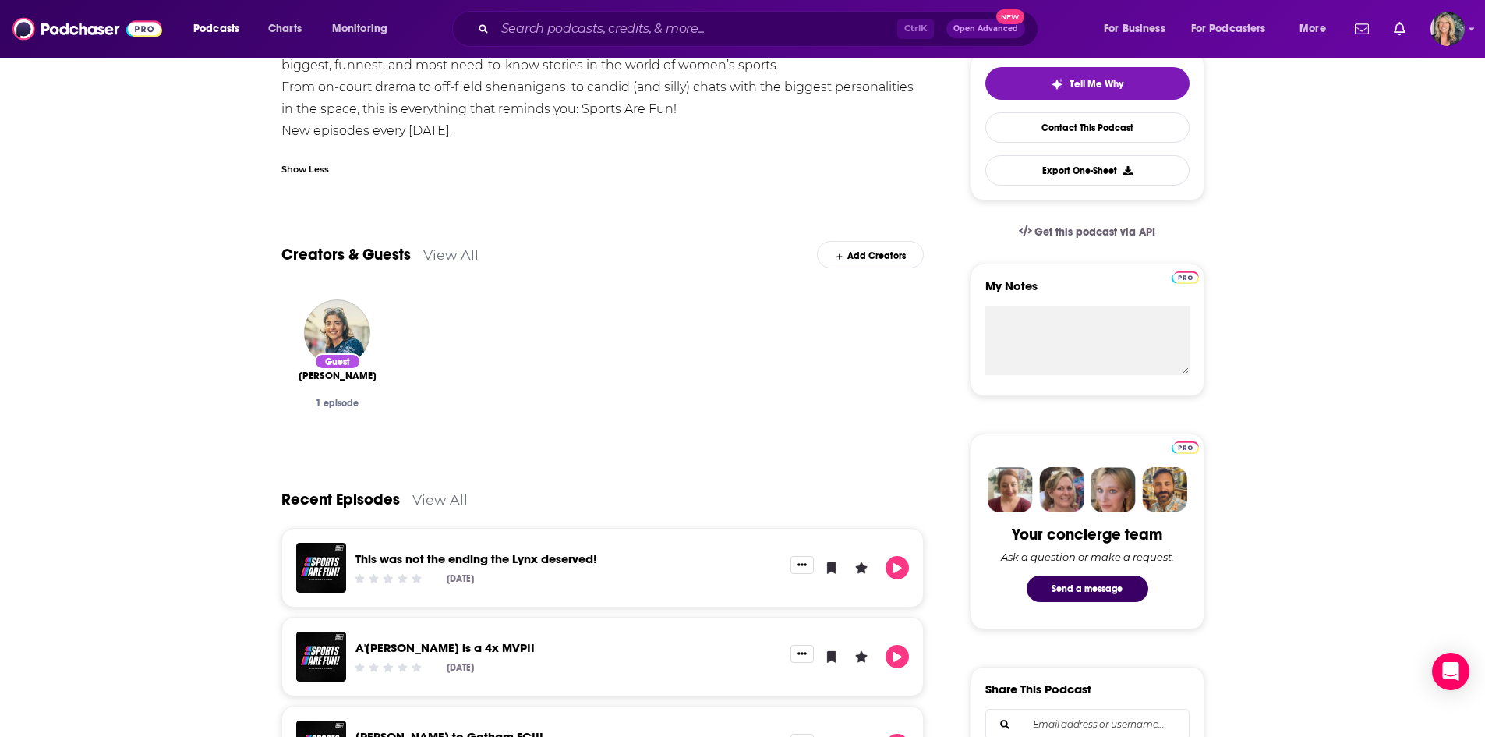
scroll to position [78, 0]
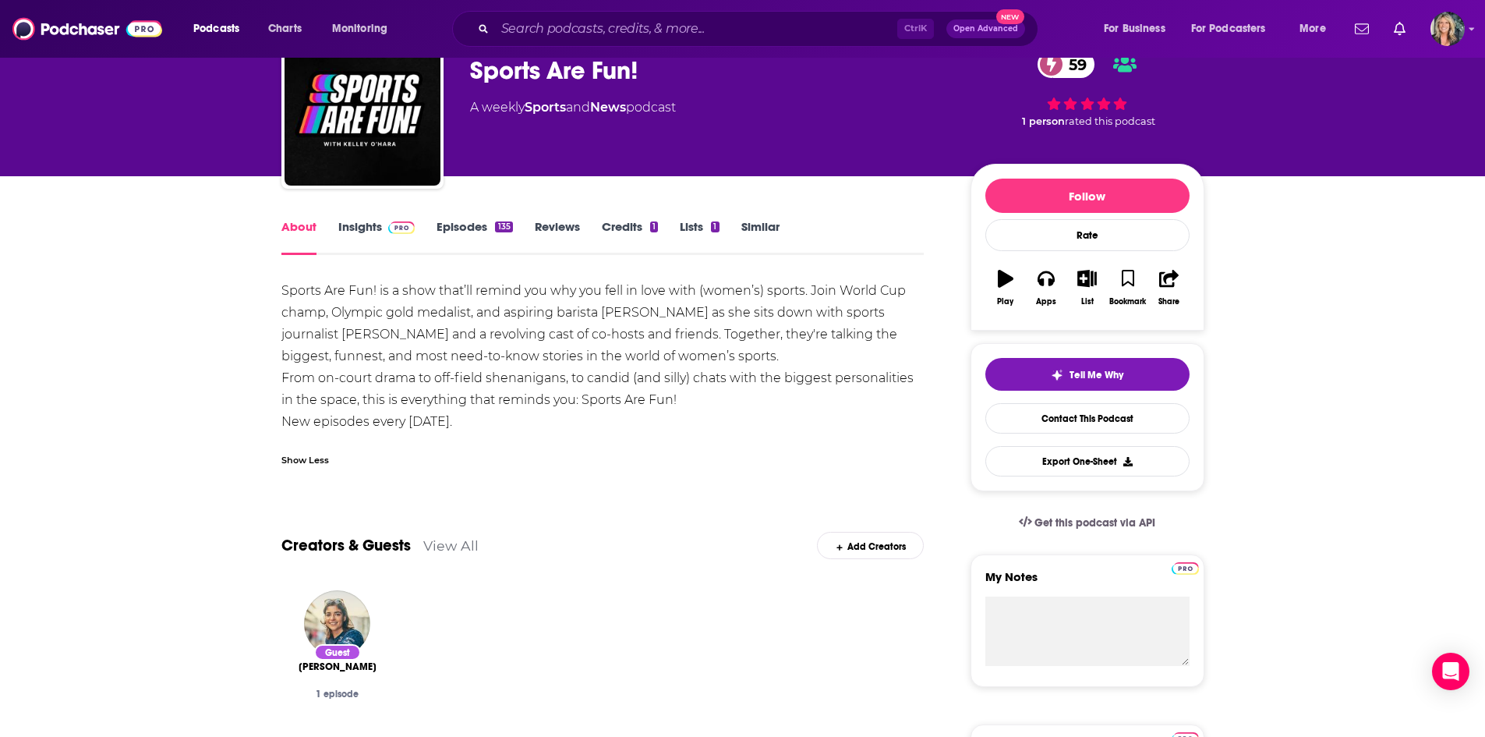
click at [362, 231] on link "Insights" at bounding box center [376, 237] width 77 height 36
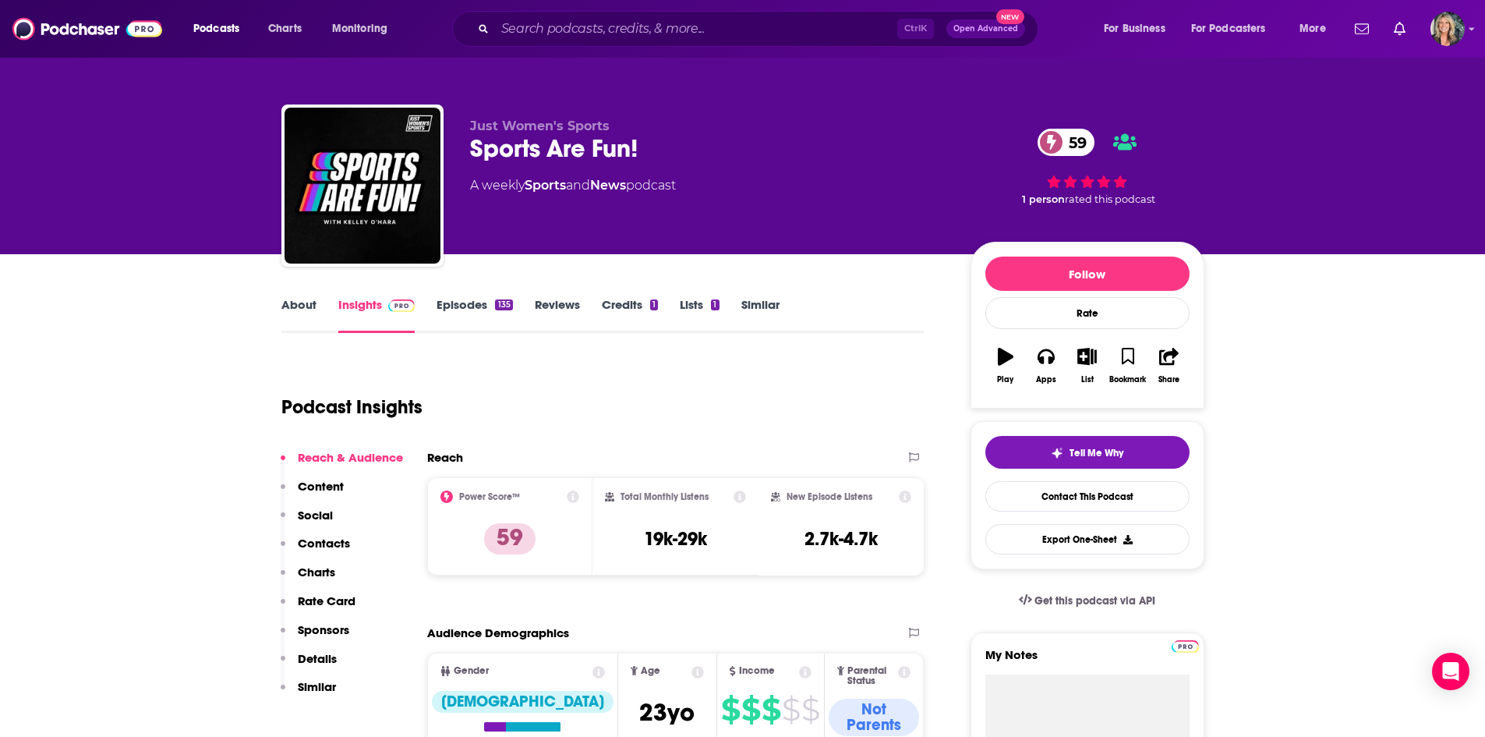
click at [609, 369] on div "Podcast Insights" at bounding box center [596, 398] width 631 height 80
click at [525, 43] on div "Ctrl K Open Advanced New" at bounding box center [745, 29] width 586 height 36
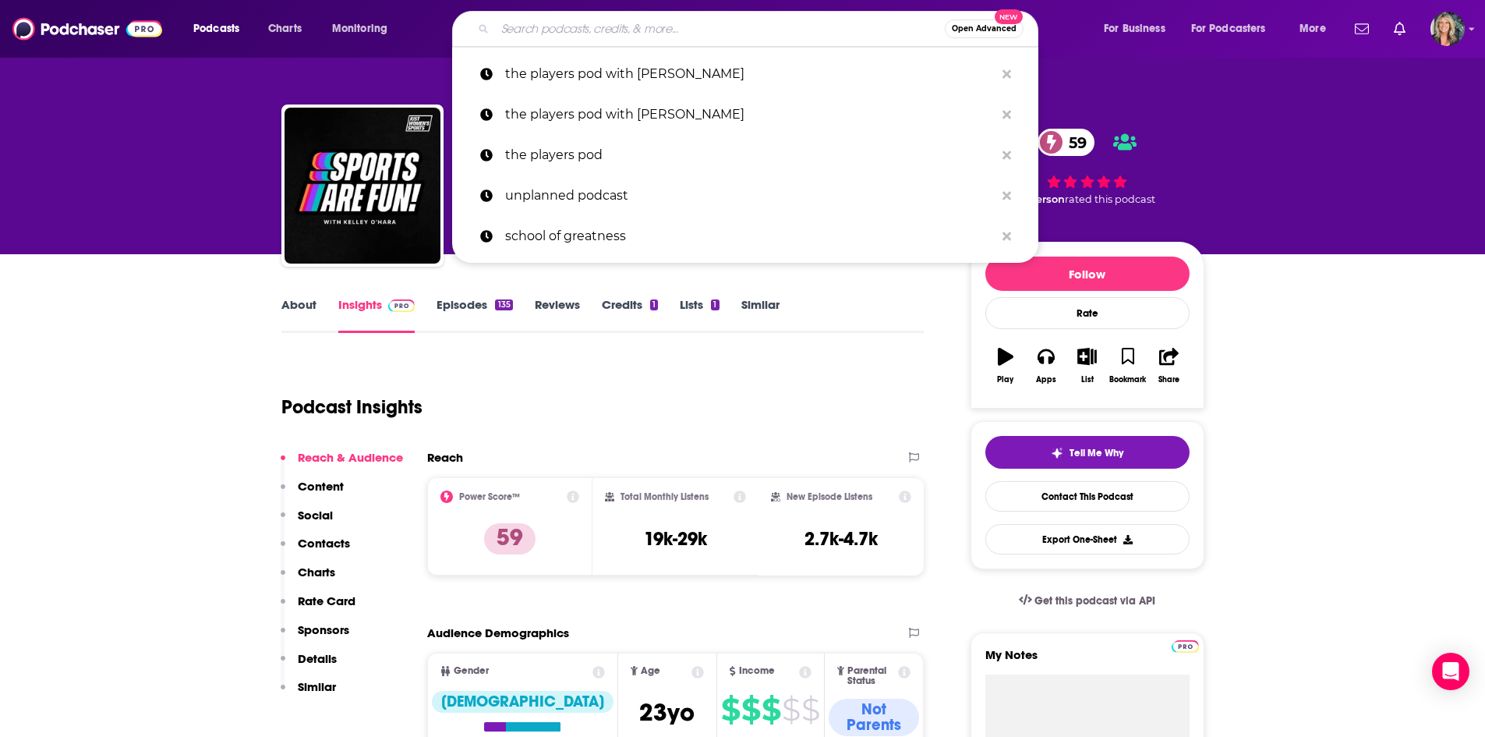
click at [541, 22] on input "Search podcasts, credits, & more..." at bounding box center [720, 28] width 450 height 25
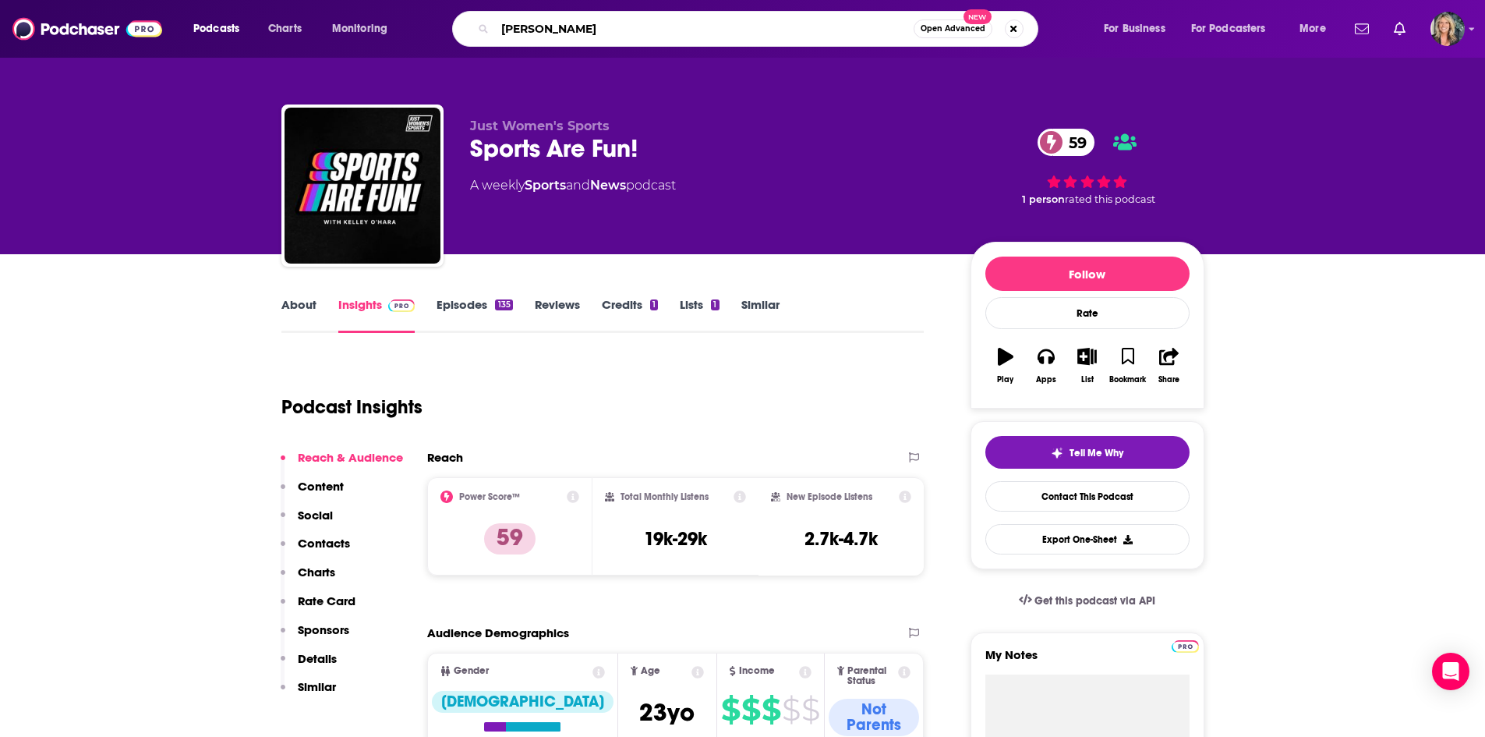
type input "[PERSON_NAME]"
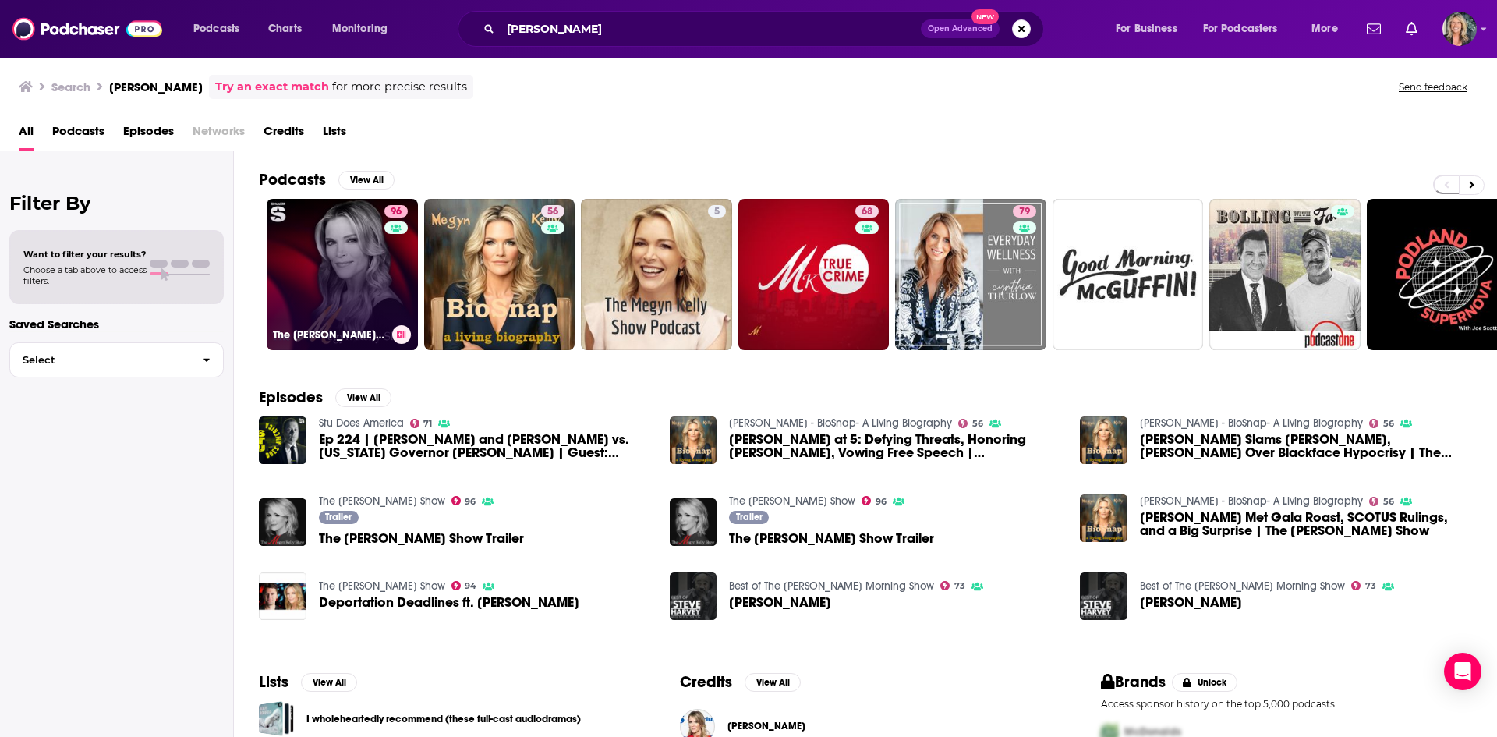
click at [302, 249] on link "96 The [PERSON_NAME] Show" at bounding box center [342, 274] width 151 height 151
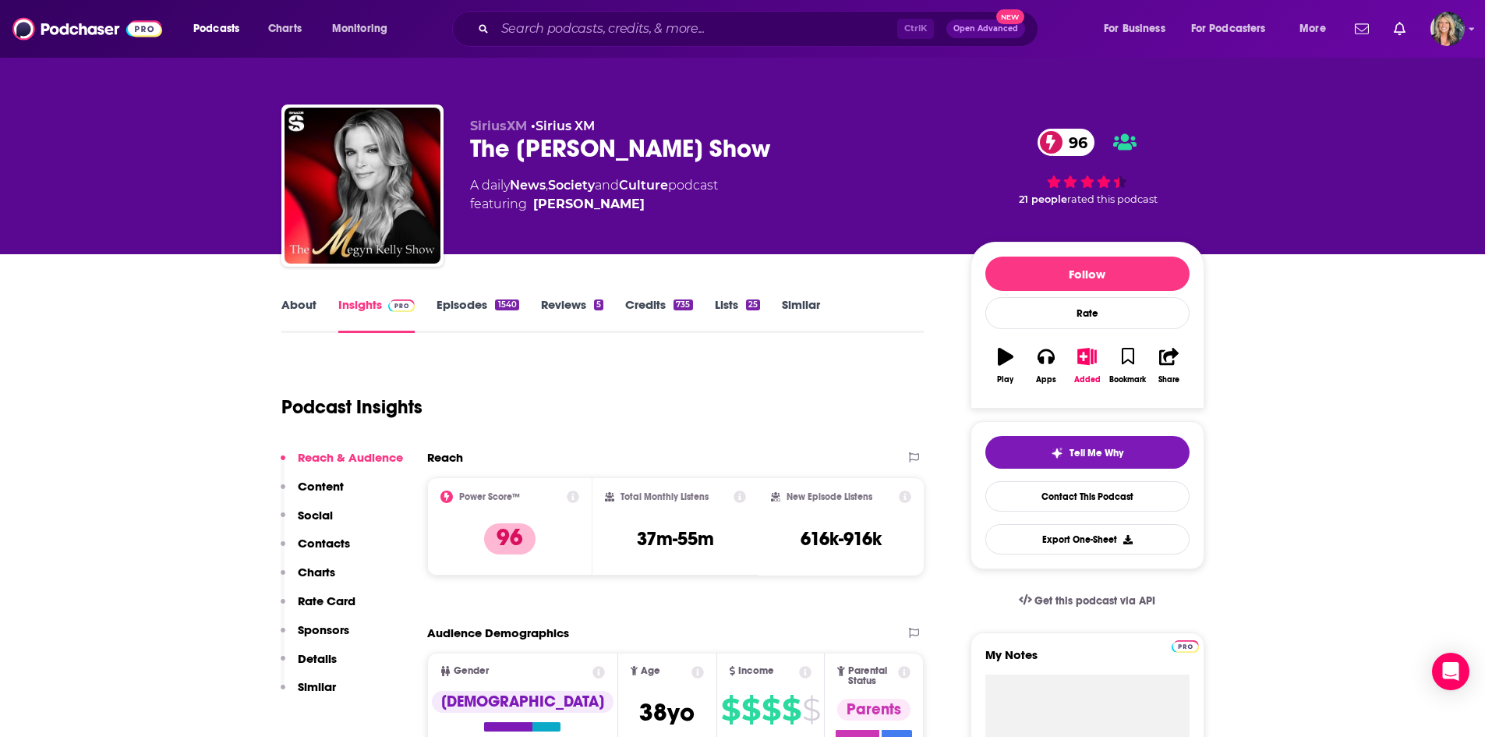
click at [503, 376] on div "Podcast Insights" at bounding box center [596, 398] width 631 height 80
click at [293, 311] on link "About" at bounding box center [298, 315] width 35 height 36
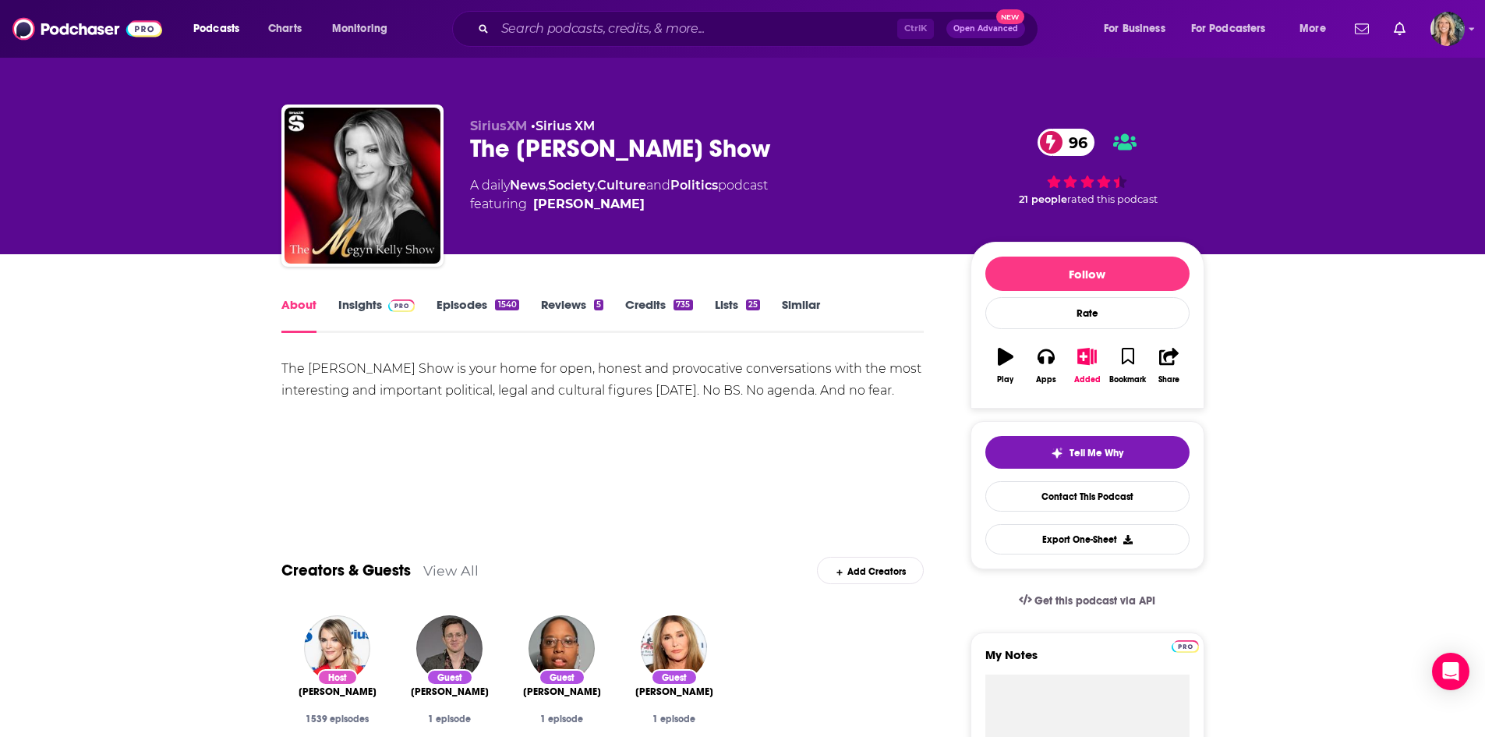
click at [360, 308] on link "Insights" at bounding box center [376, 315] width 77 height 36
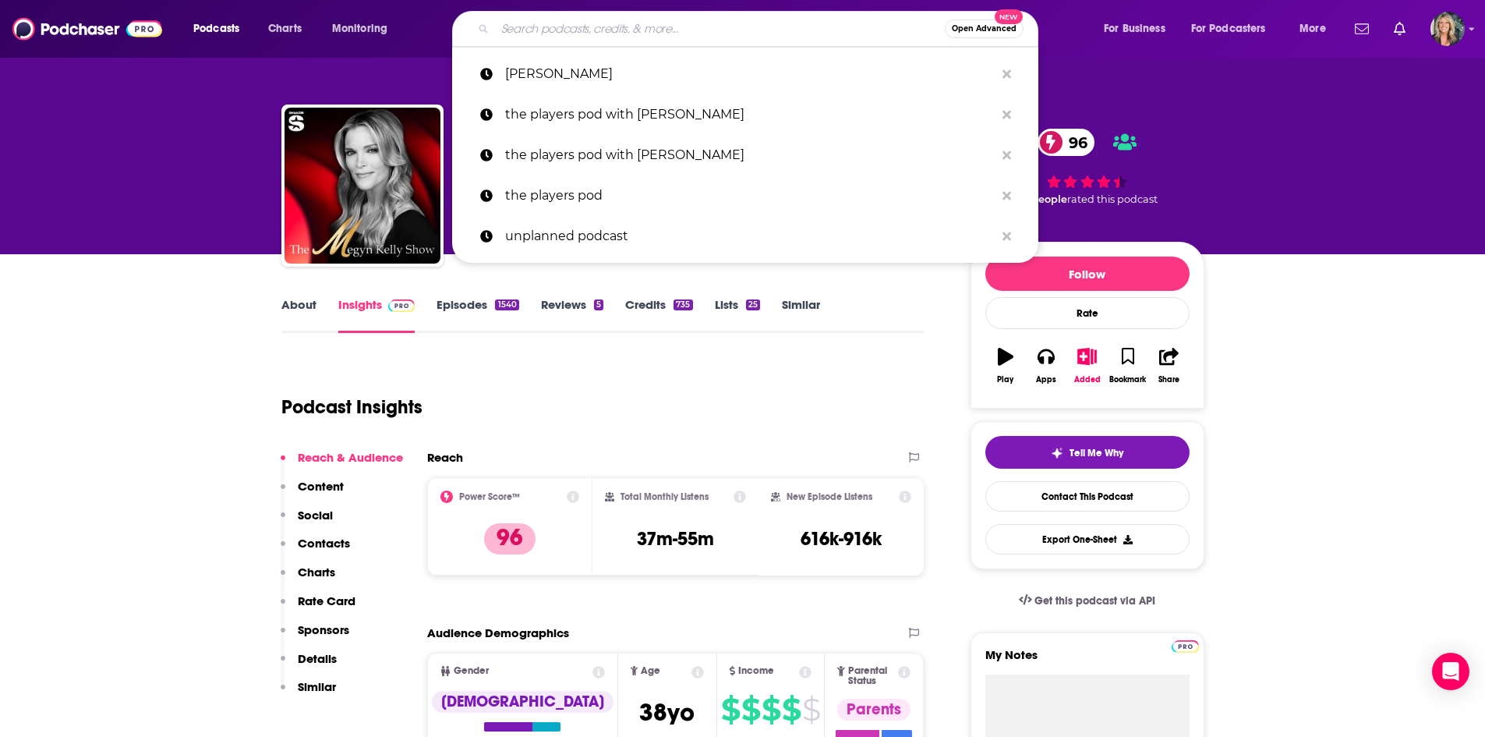
click at [580, 28] on input "Search podcasts, credits, & more..." at bounding box center [720, 28] width 450 height 25
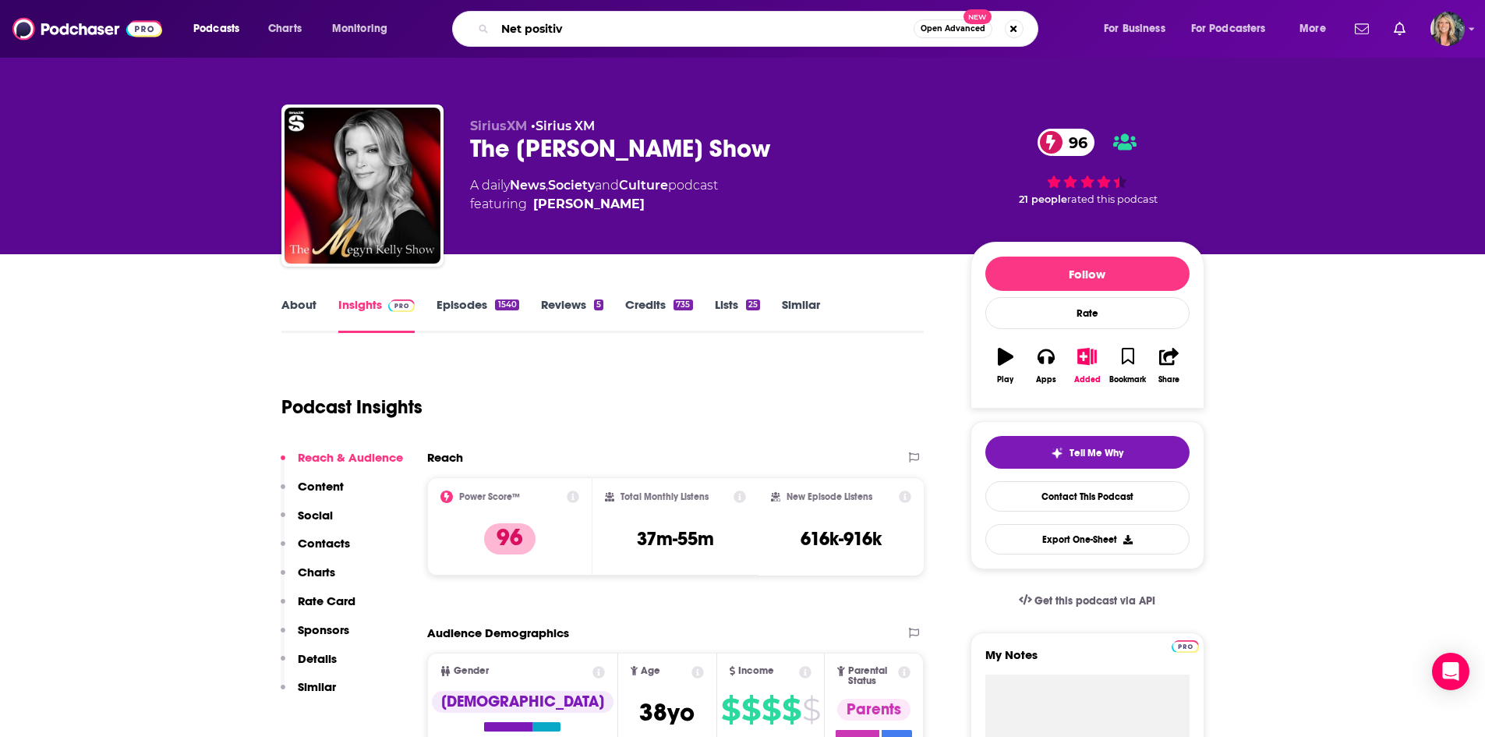
type input "Net positive"
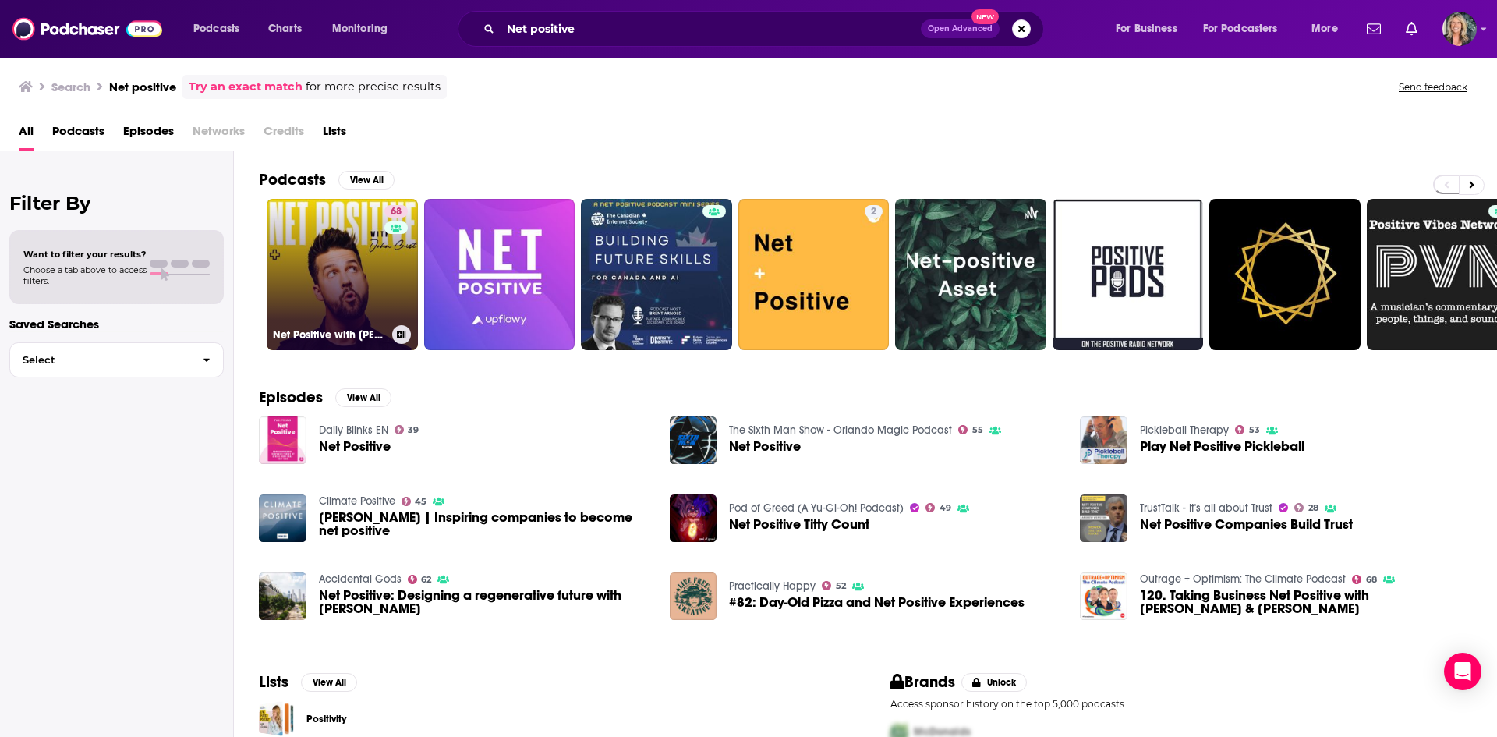
click at [340, 223] on link "68 Net Positive with [PERSON_NAME]" at bounding box center [342, 274] width 151 height 151
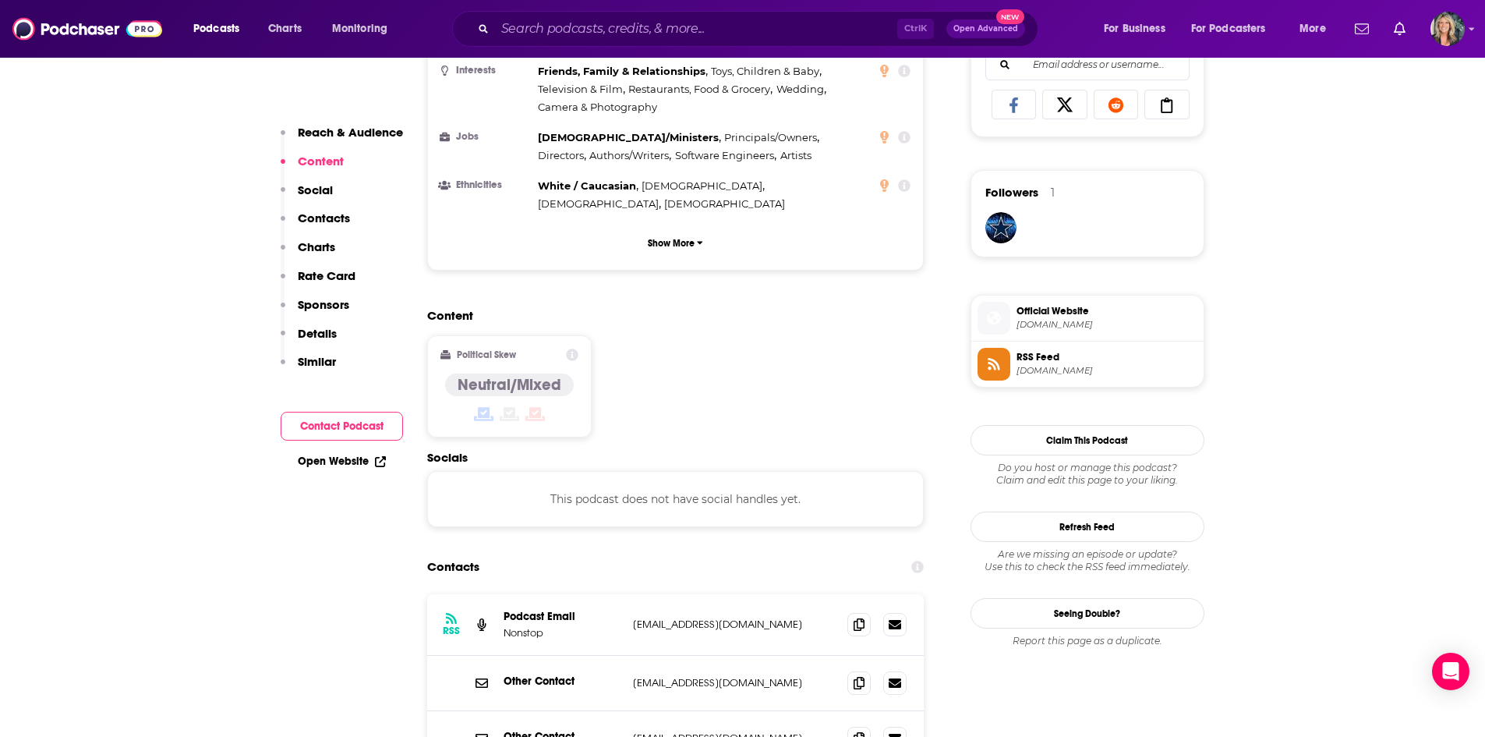
scroll to position [1169, 0]
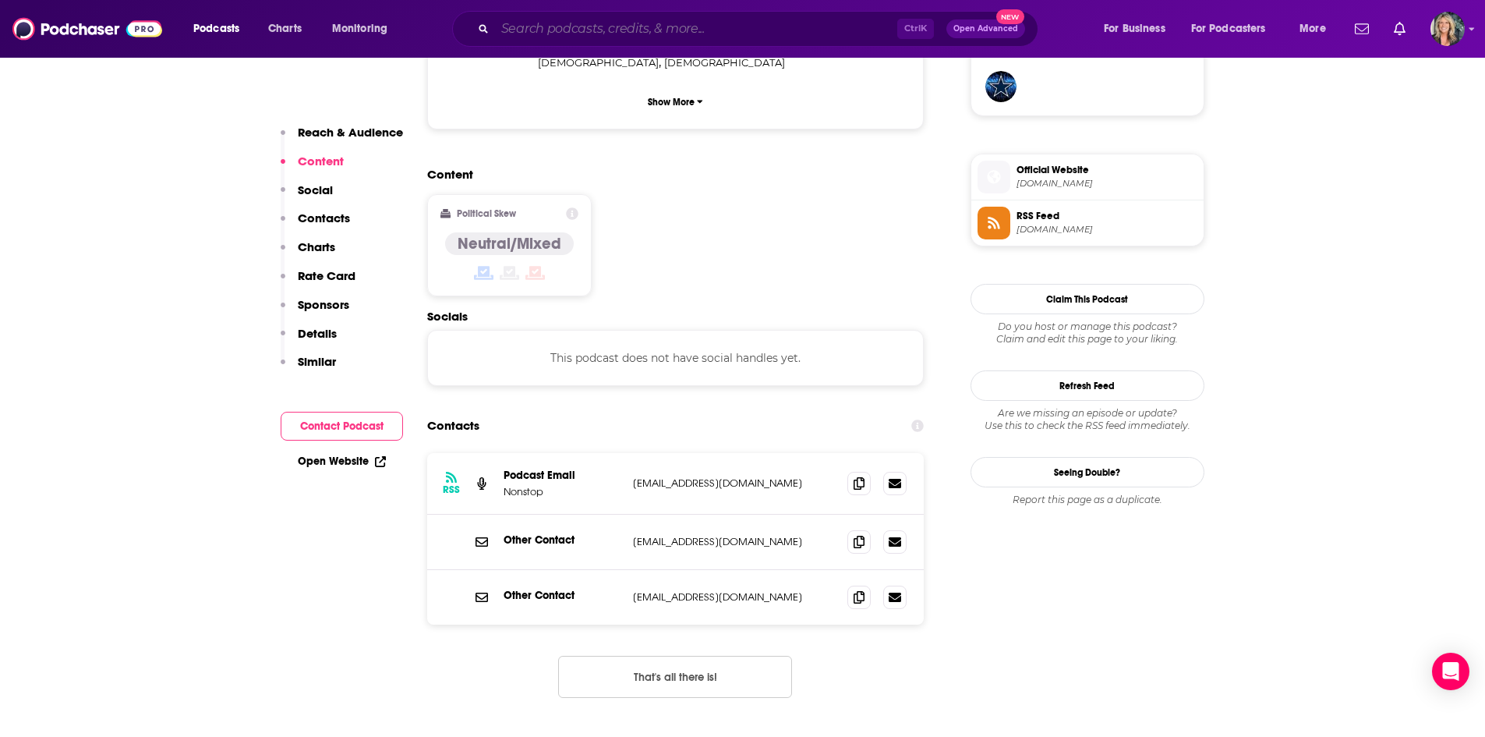
click at [681, 37] on input "Search podcasts, credits, & more..." at bounding box center [696, 28] width 402 height 25
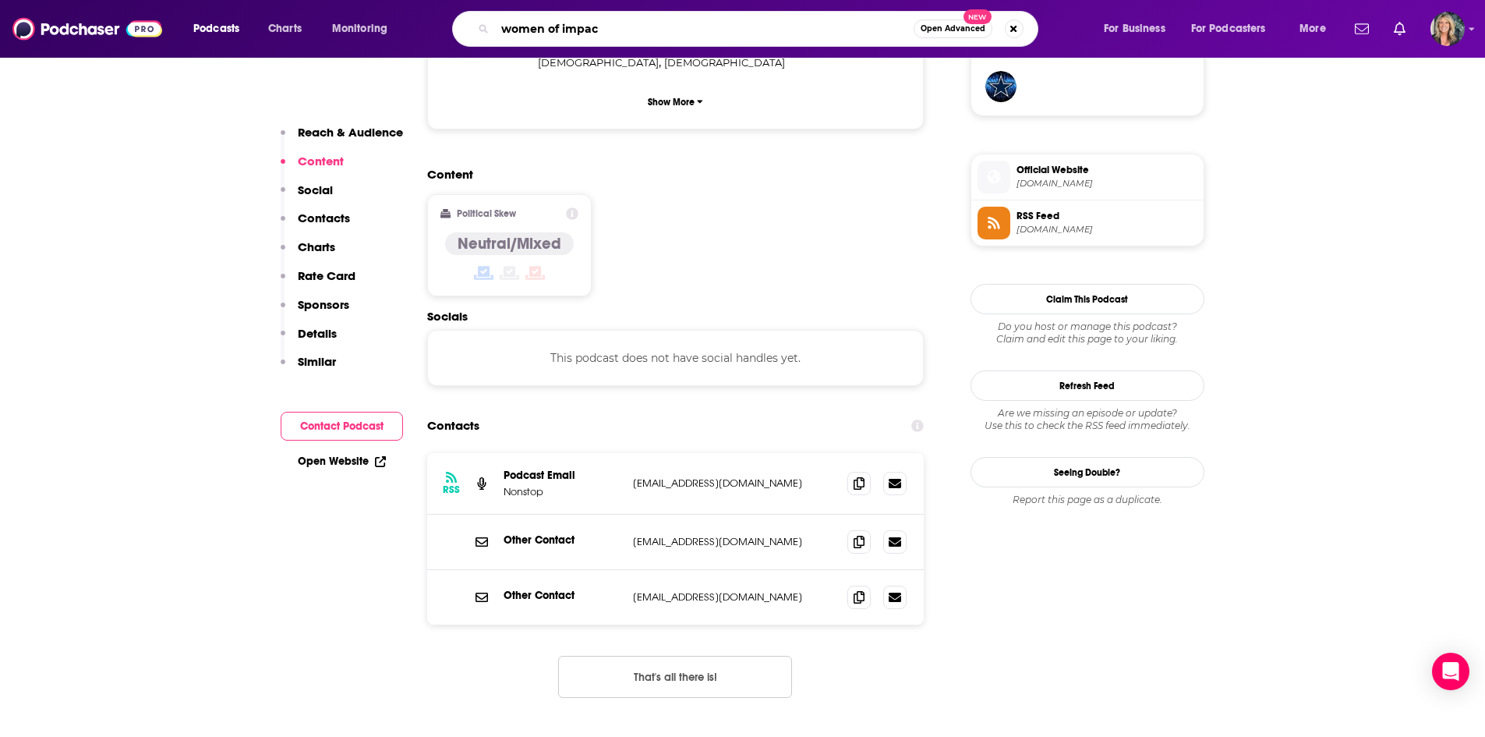
type input "women of impact"
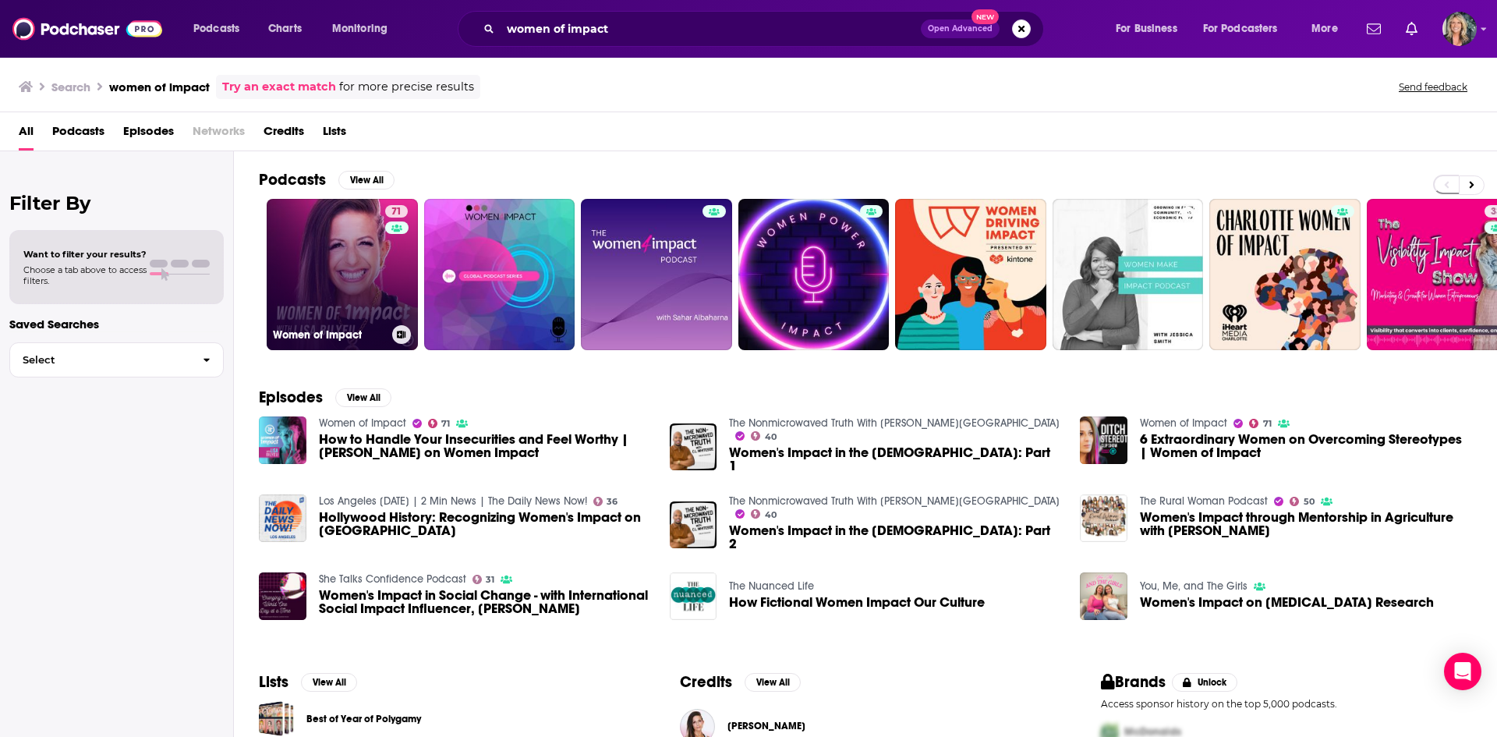
click at [311, 292] on link "71 Women of Impact" at bounding box center [342, 274] width 151 height 151
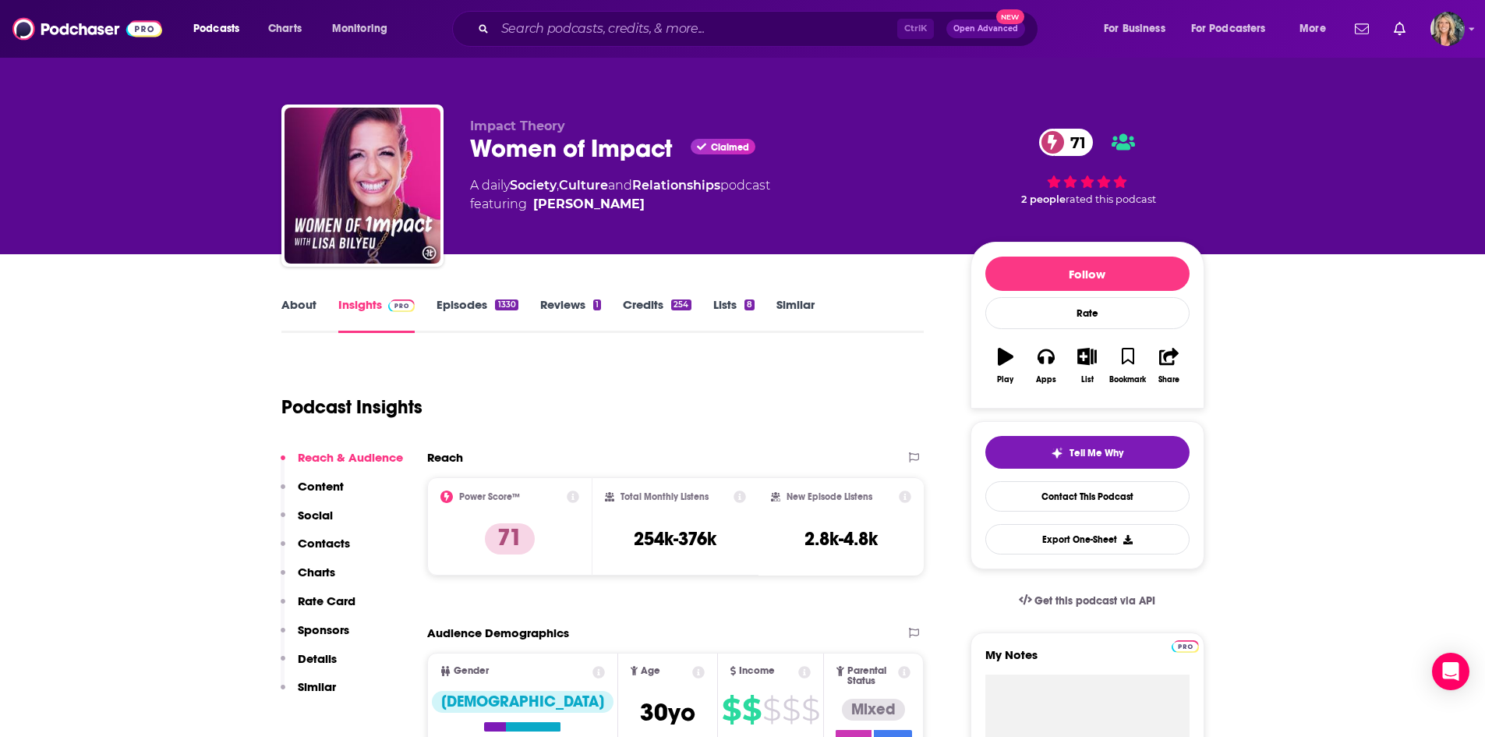
click at [865, 369] on div "Podcast Insights" at bounding box center [596, 398] width 631 height 80
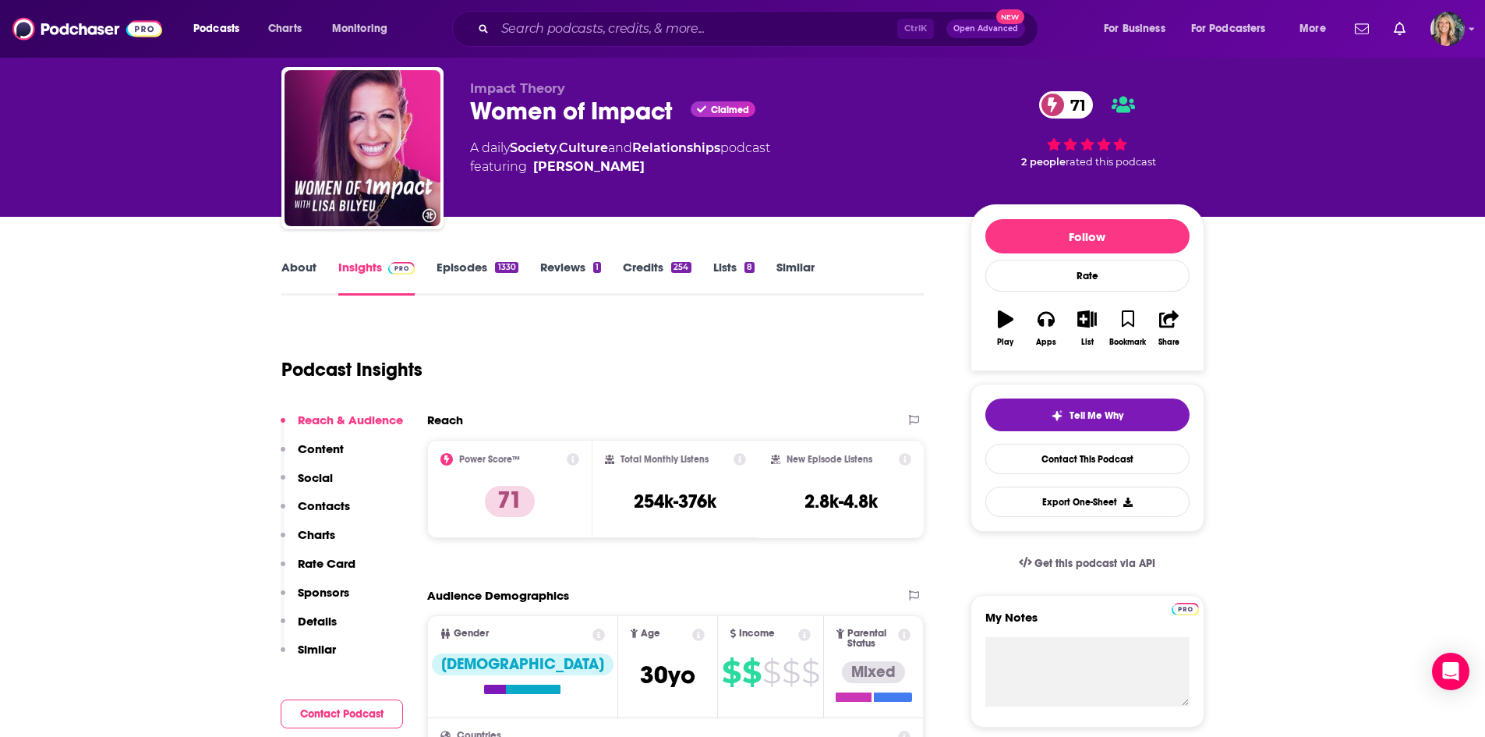
scroll to position [78, 0]
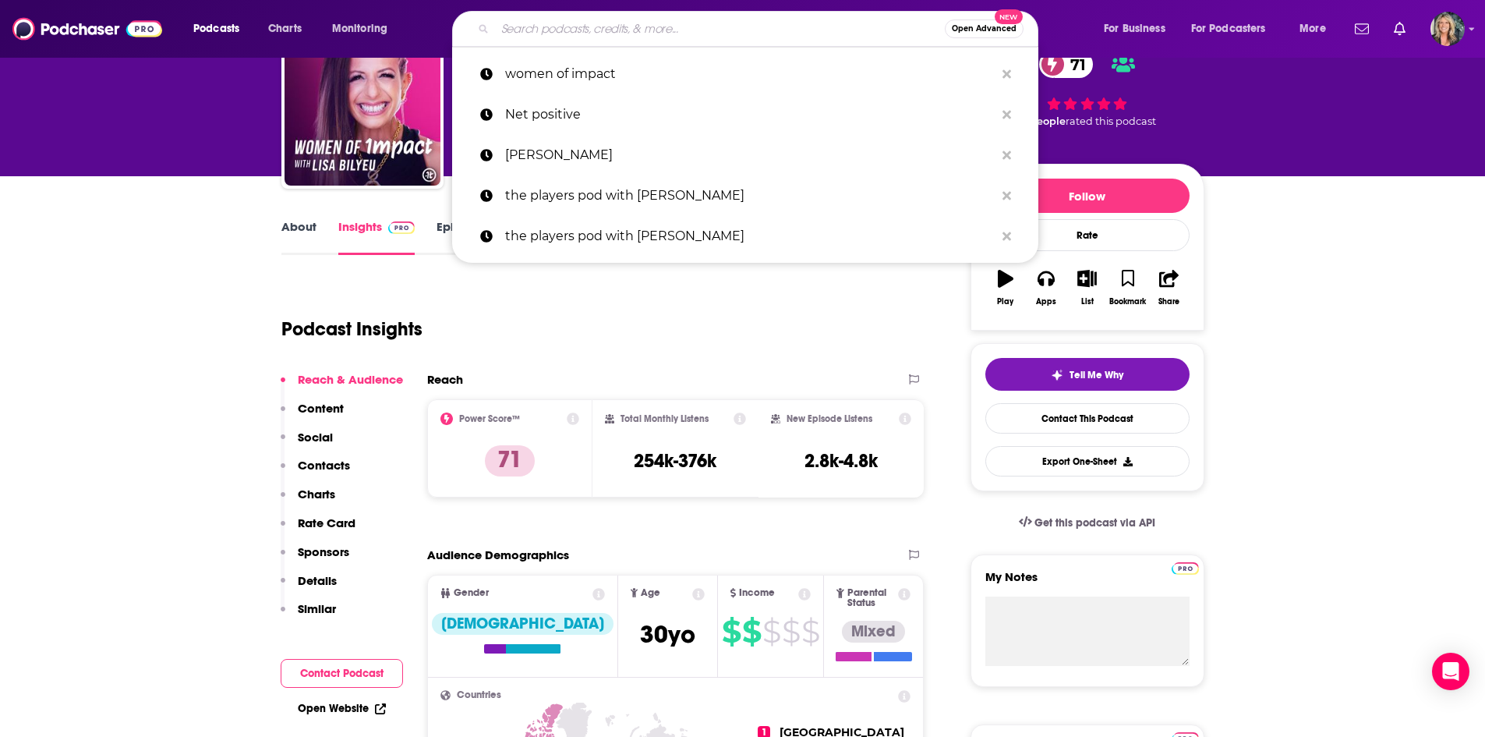
click at [692, 23] on input "Search podcasts, credits, & more..." at bounding box center [720, 28] width 450 height 25
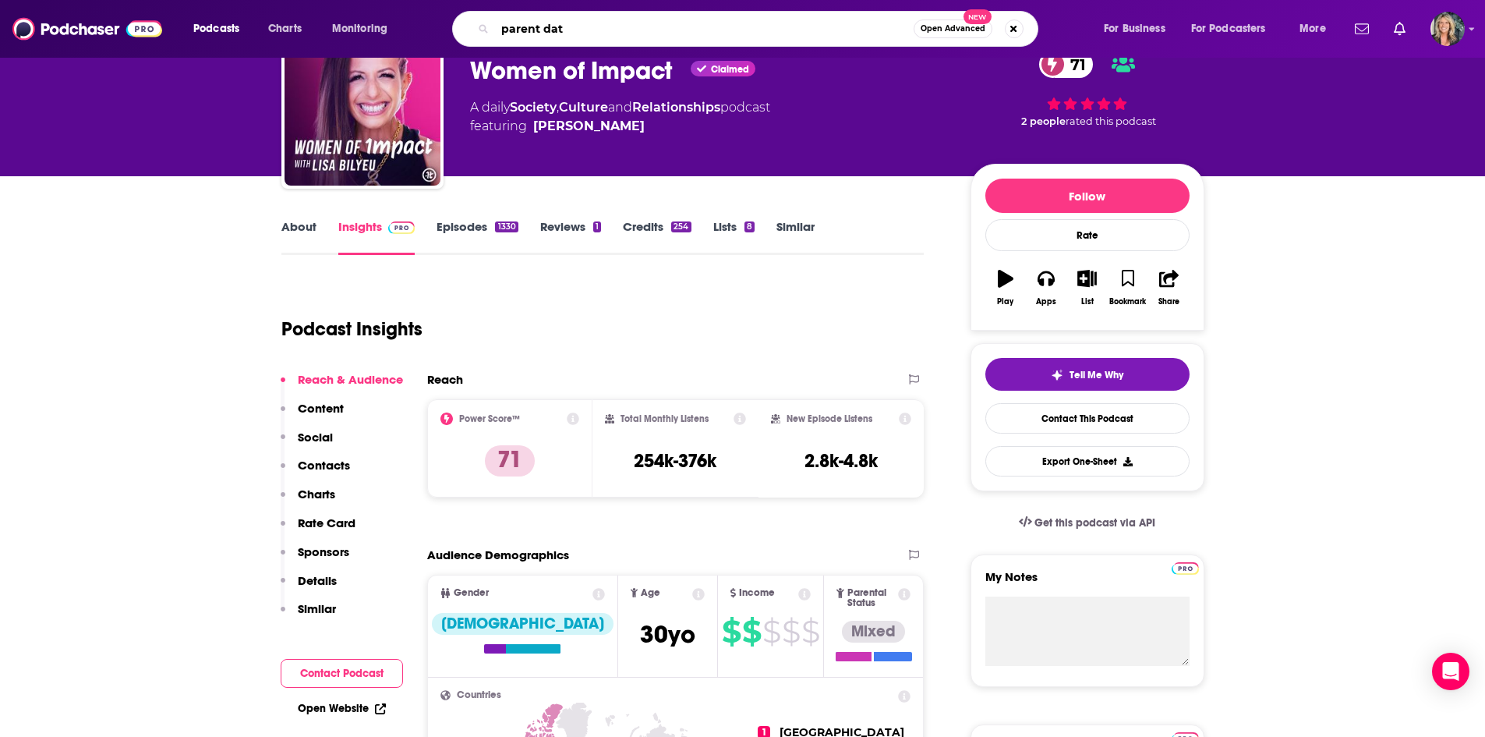
type input "parent data"
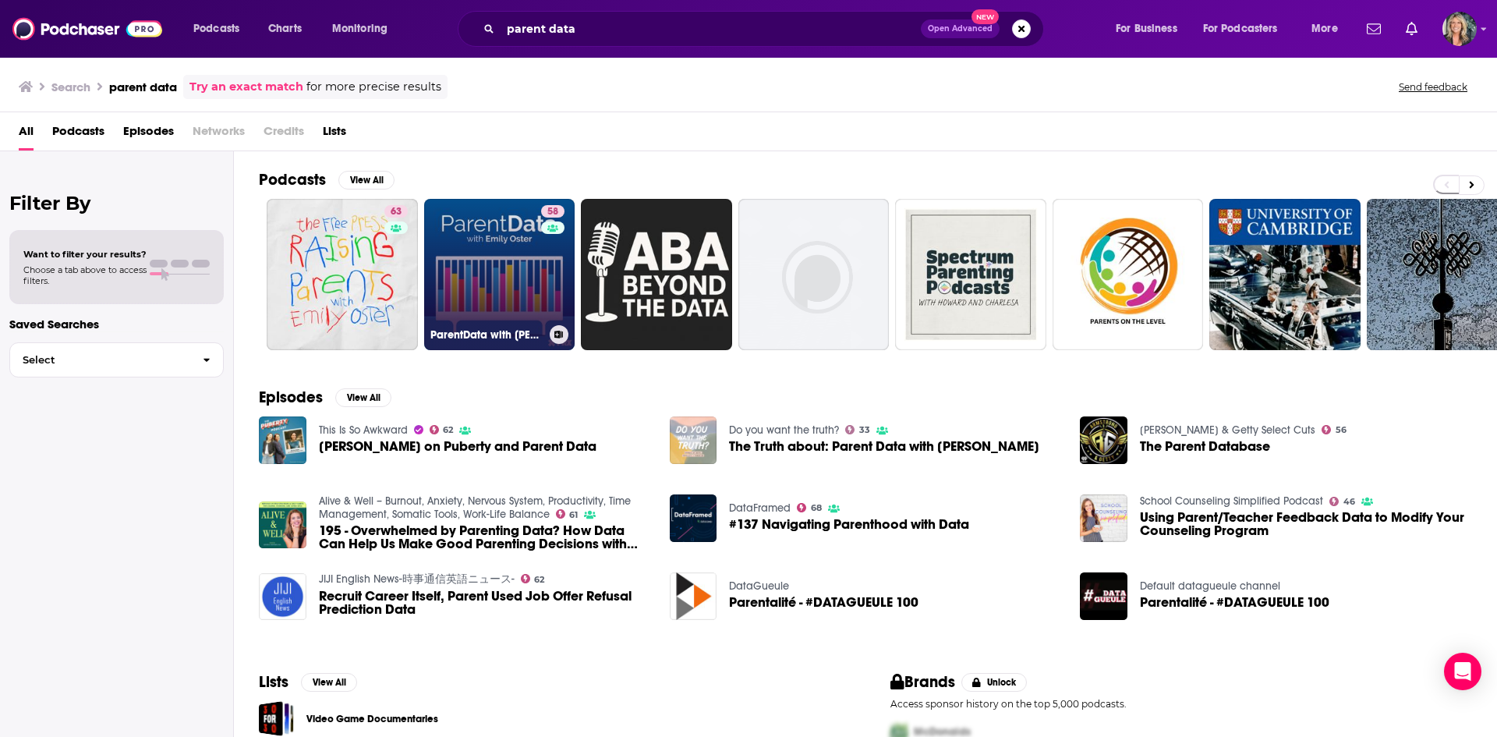
click at [491, 255] on link "58 ParentData with [PERSON_NAME]" at bounding box center [499, 274] width 151 height 151
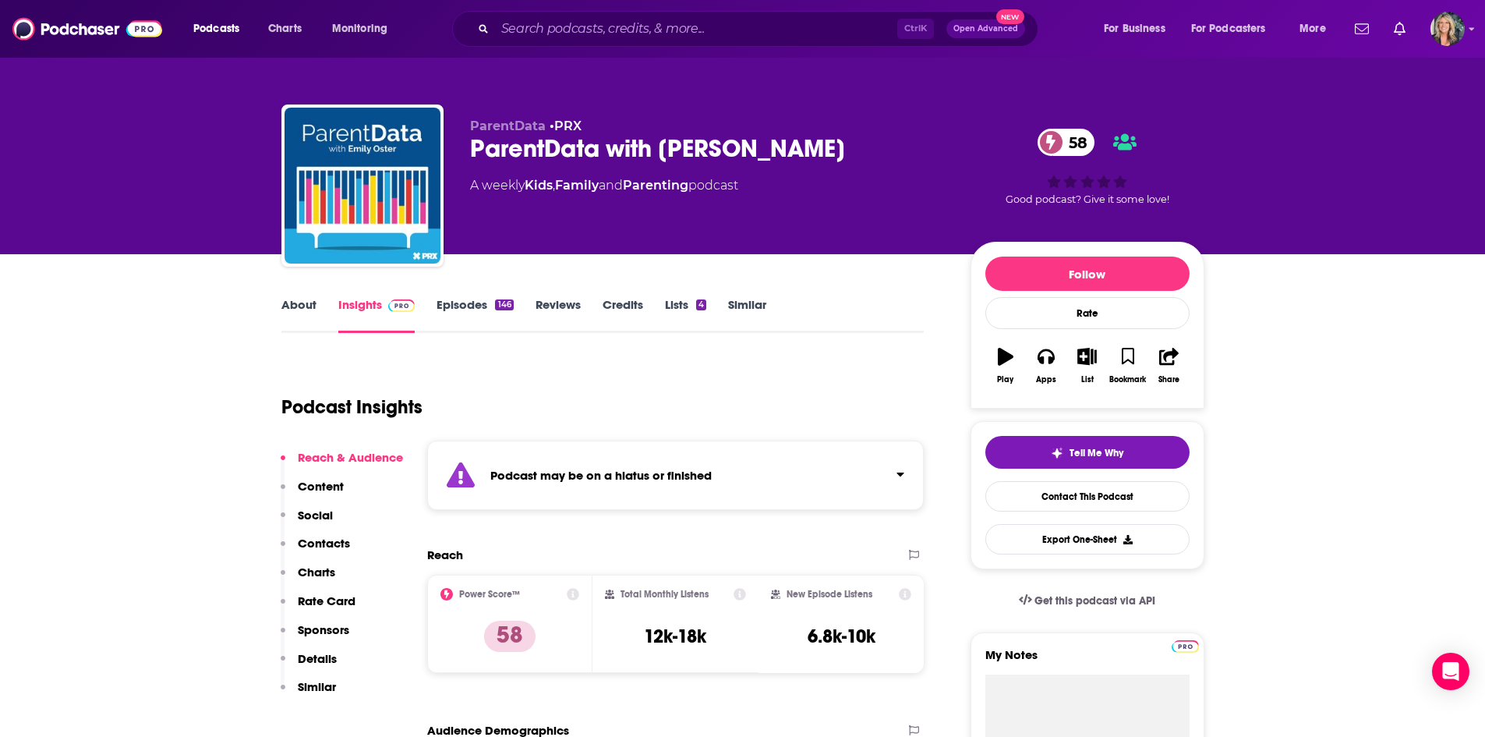
click at [504, 126] on span "ParentData" at bounding box center [508, 125] width 76 height 15
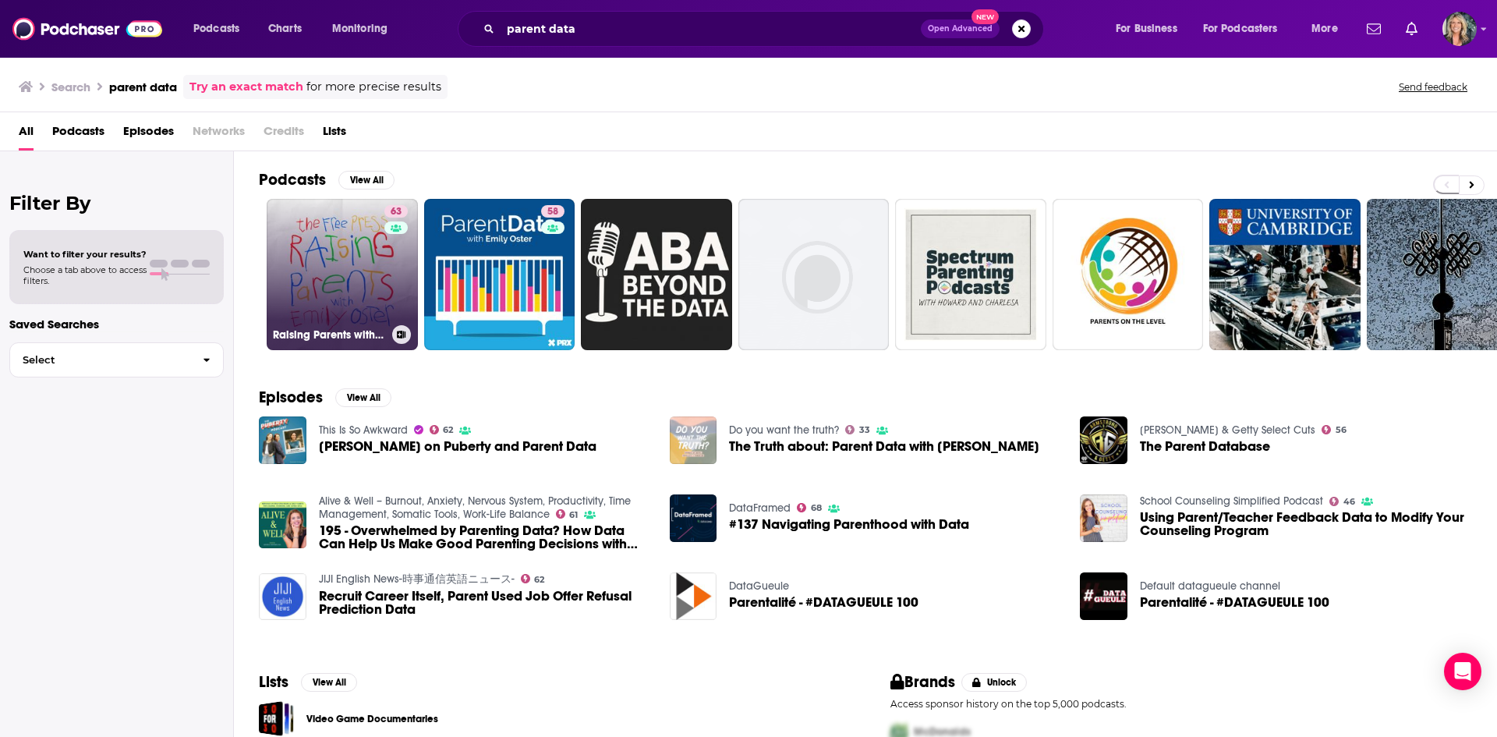
click at [363, 242] on link "63 Raising Parents with [PERSON_NAME]" at bounding box center [342, 274] width 151 height 151
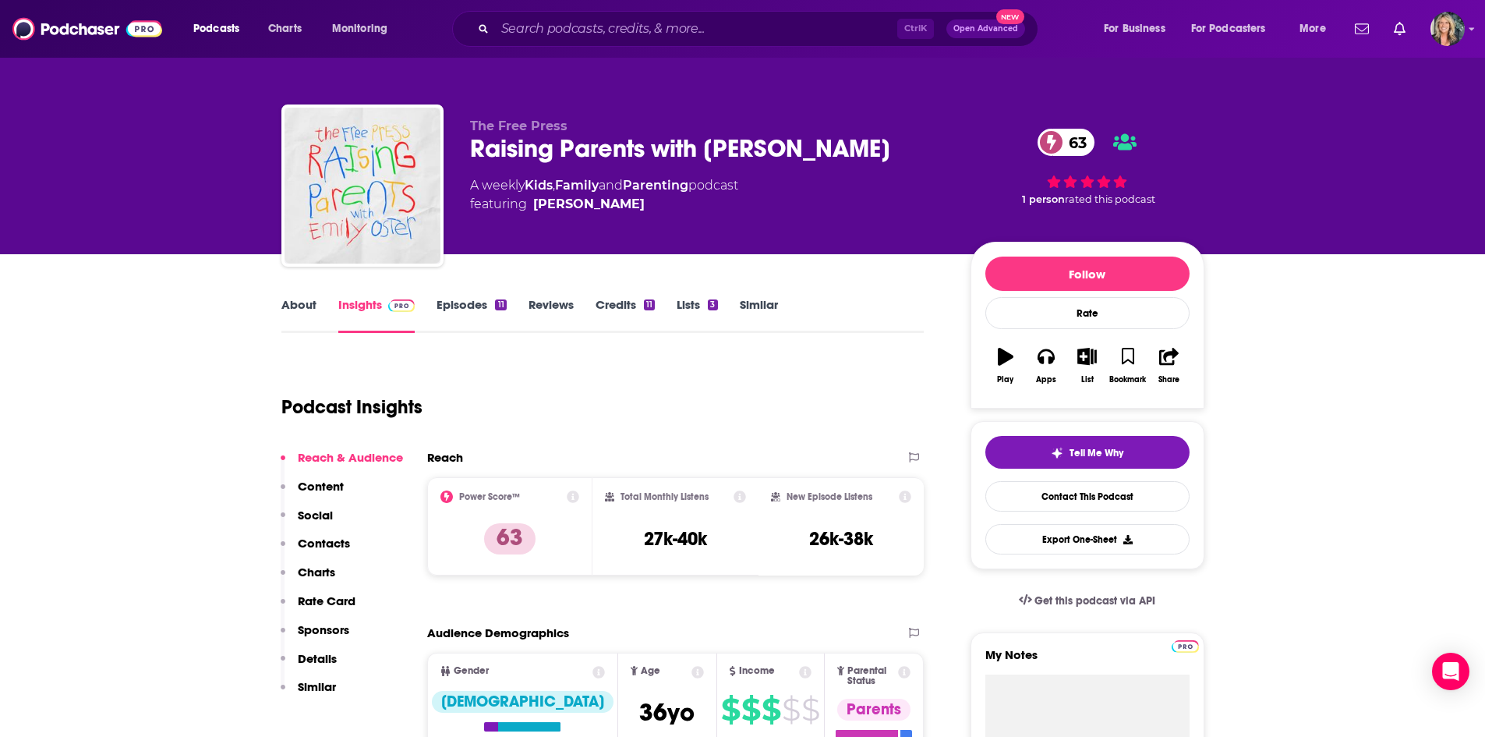
click at [903, 370] on div "Podcast Insights" at bounding box center [596, 398] width 631 height 80
click at [281, 312] on link "About" at bounding box center [298, 315] width 35 height 36
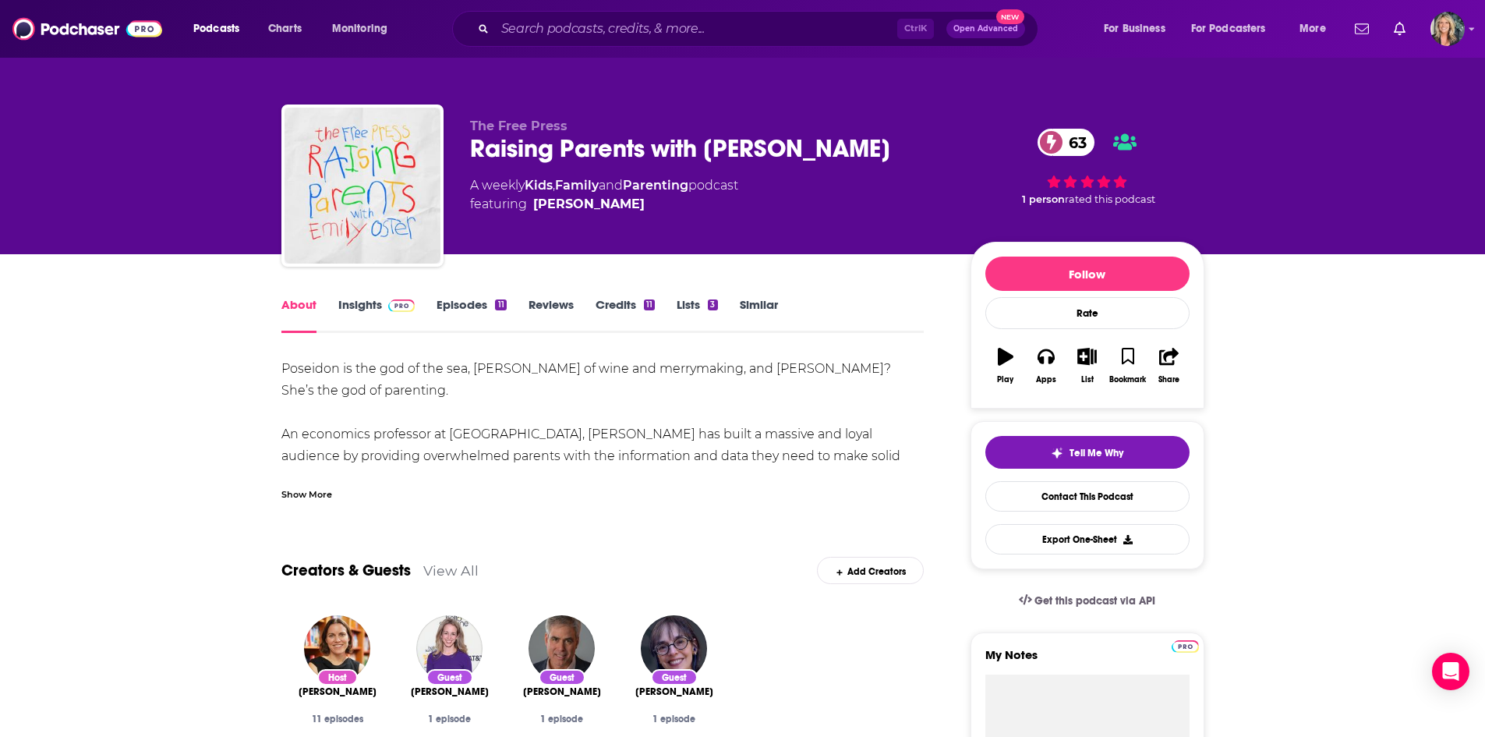
click at [308, 490] on div "Show More" at bounding box center [306, 493] width 51 height 15
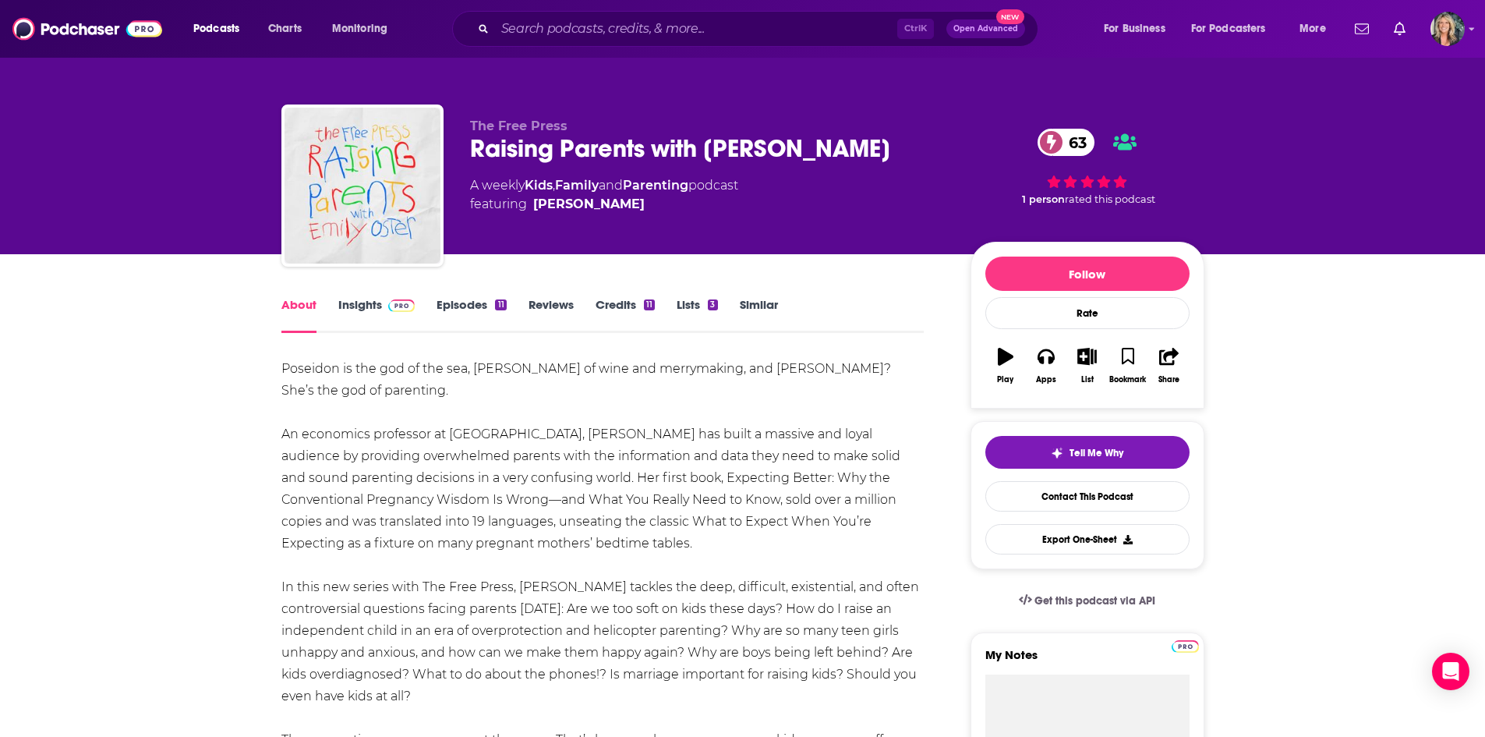
click at [495, 305] on div "11" at bounding box center [500, 304] width 11 height 11
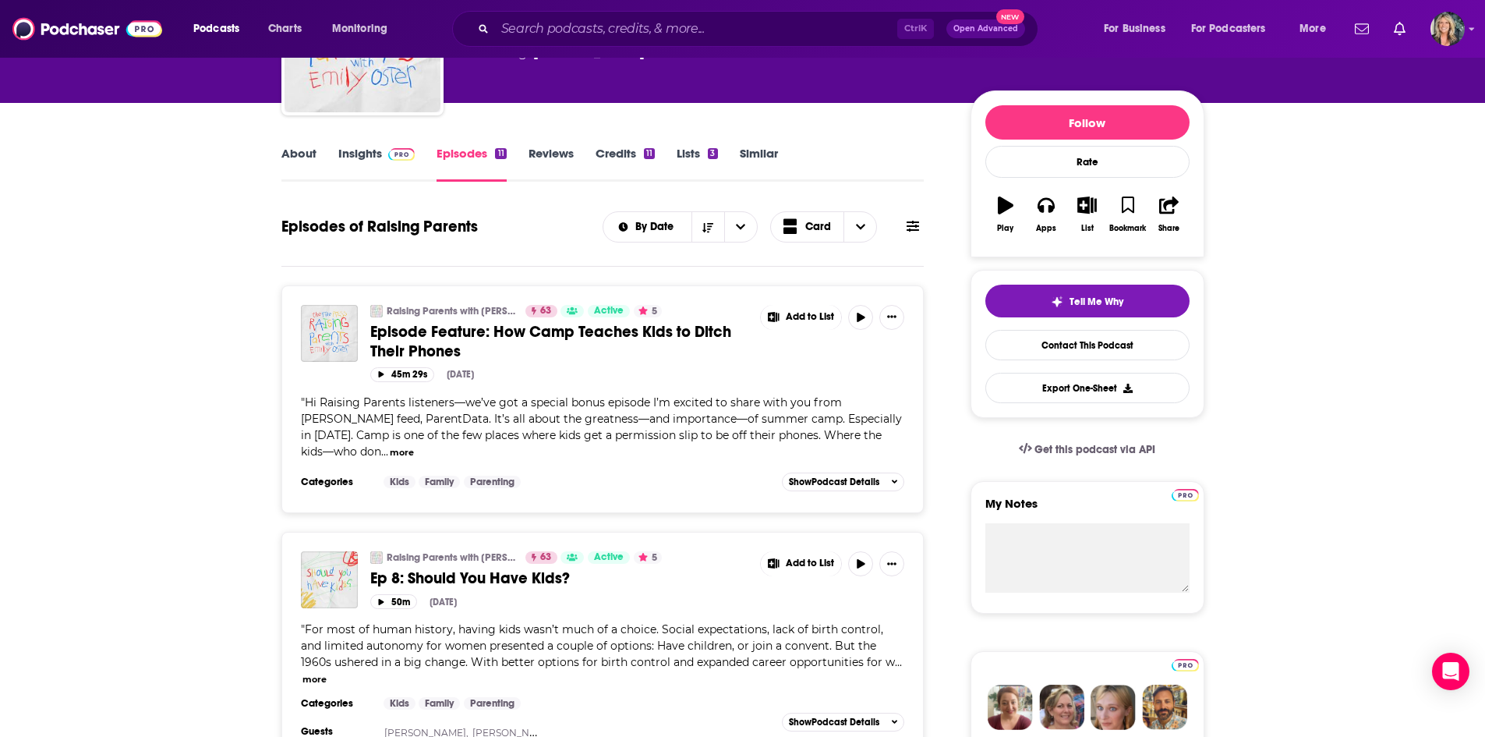
scroll to position [156, 0]
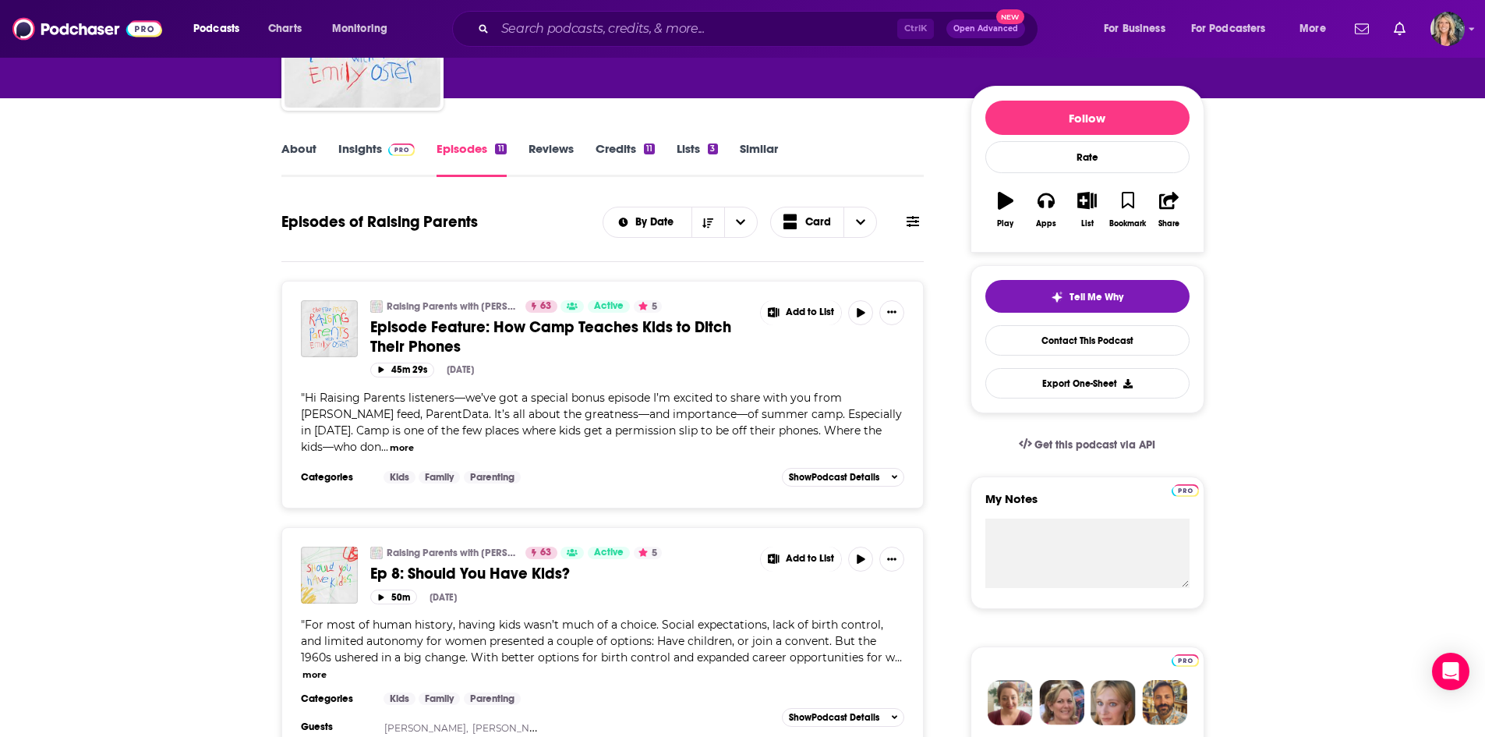
click at [390, 446] on button "more" at bounding box center [402, 447] width 24 height 13
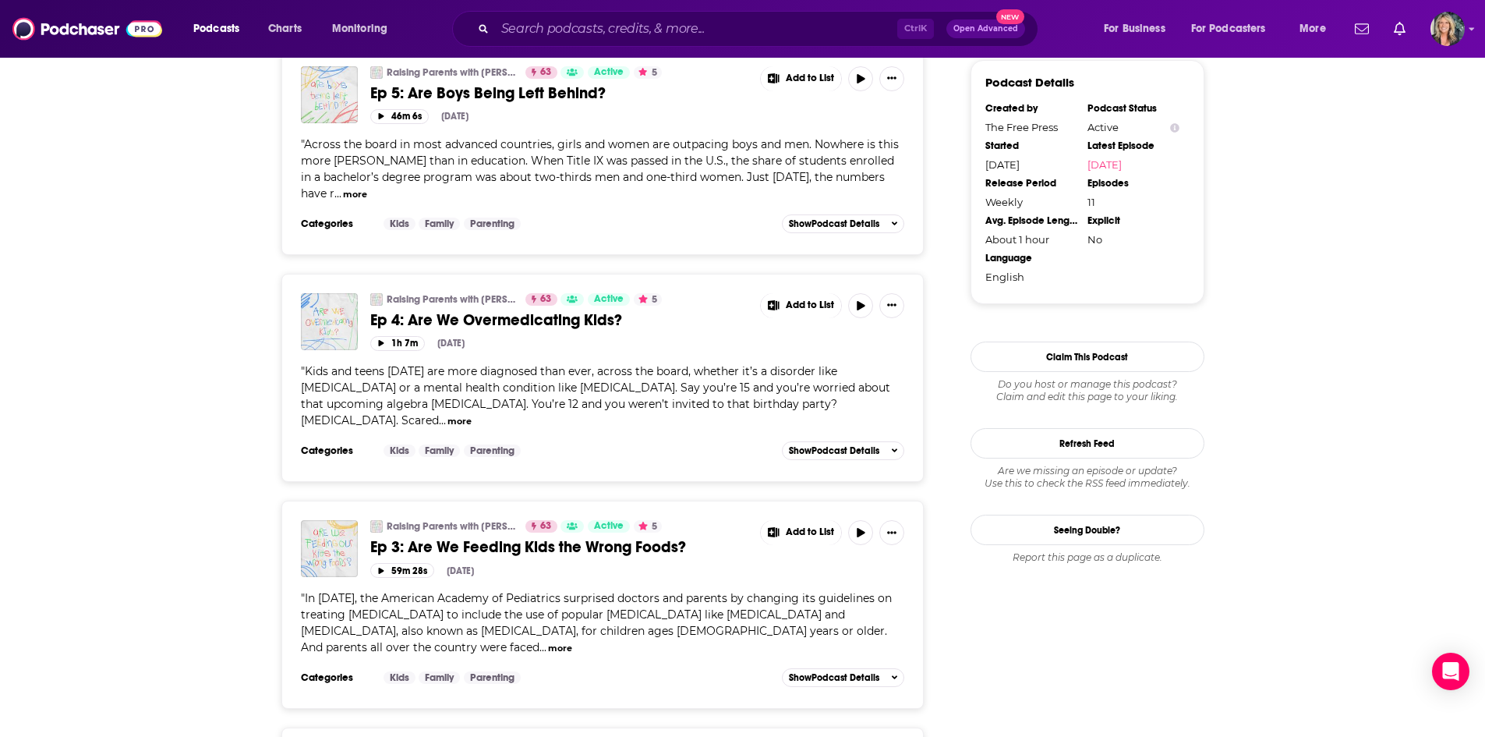
scroll to position [2006, 0]
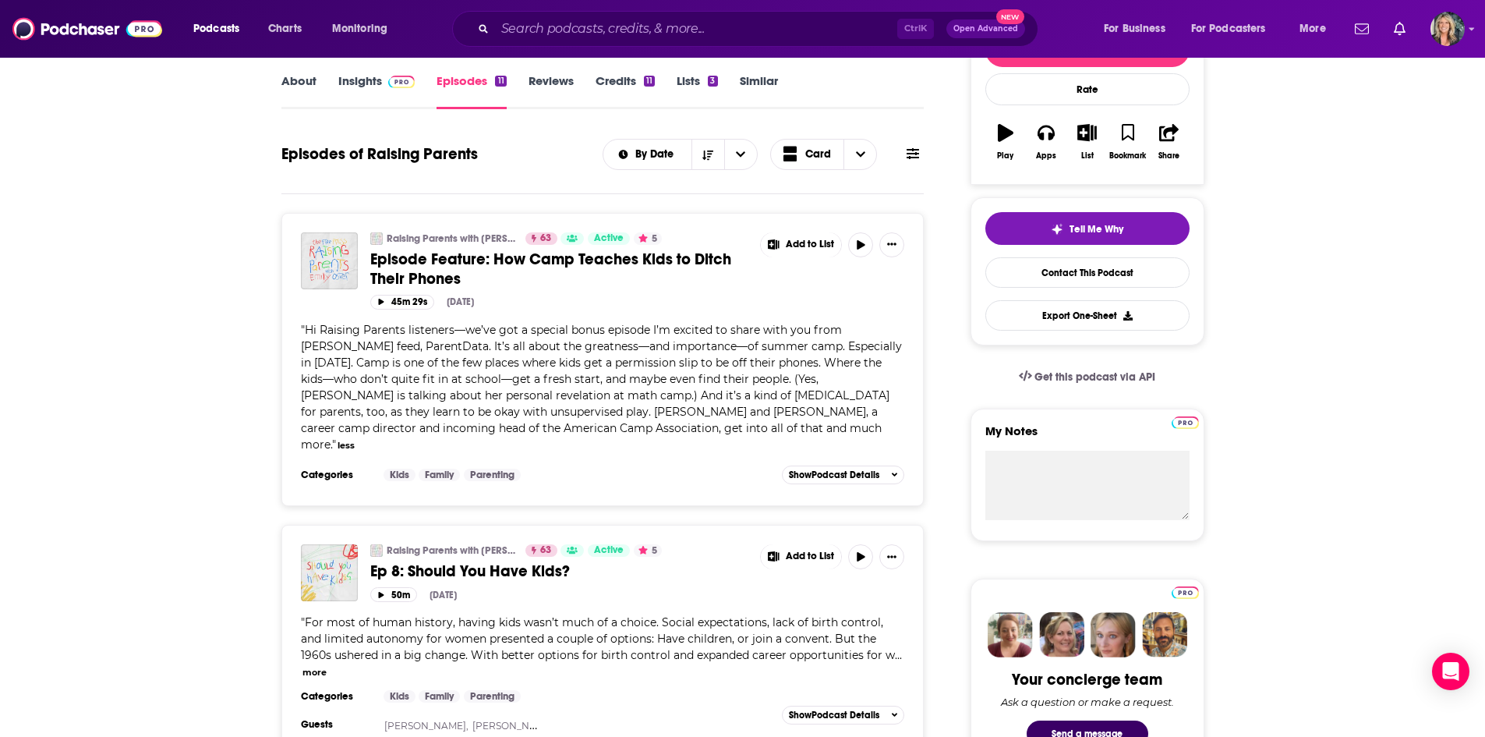
scroll to position [0, 0]
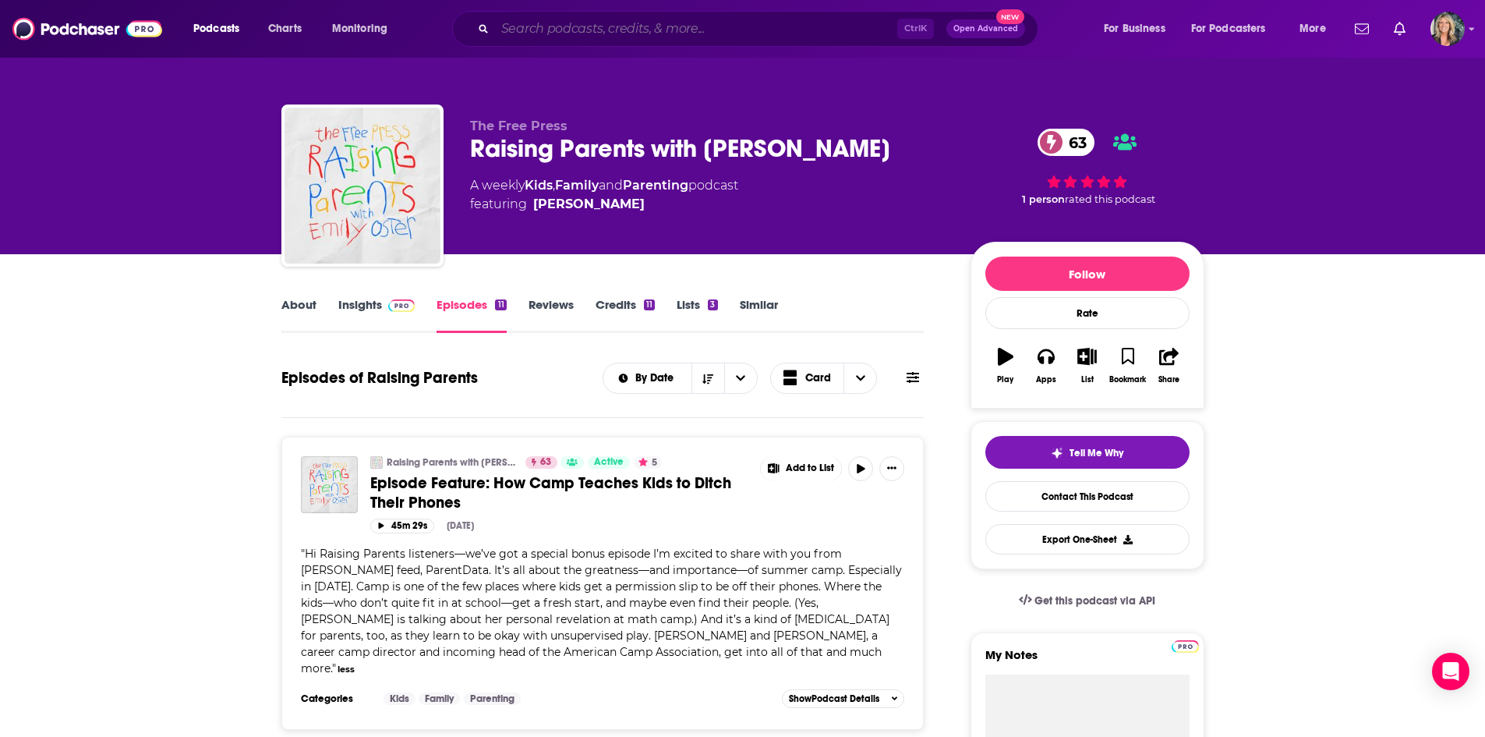
click at [674, 26] on input "Search podcasts, credits, & more..." at bounding box center [696, 28] width 402 height 25
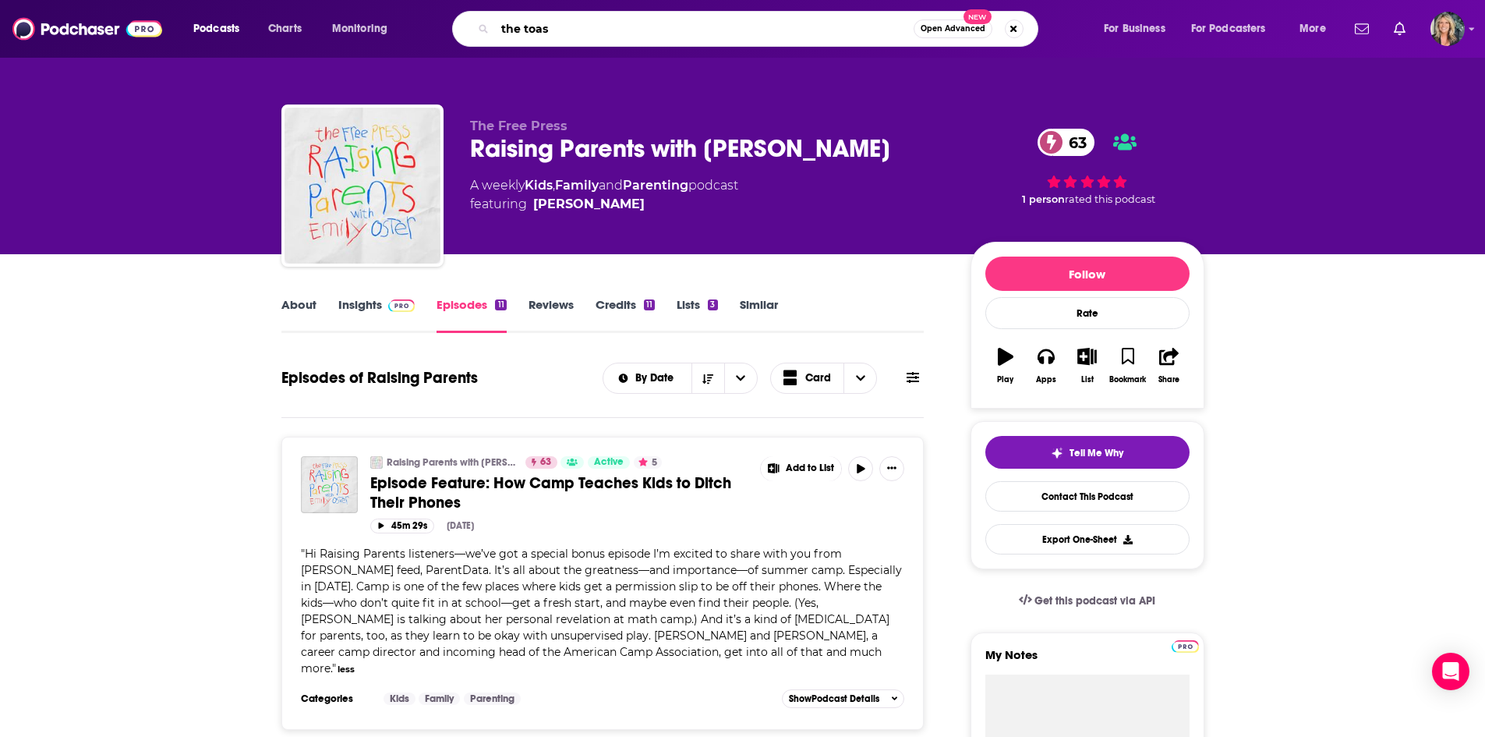
type input "the toast"
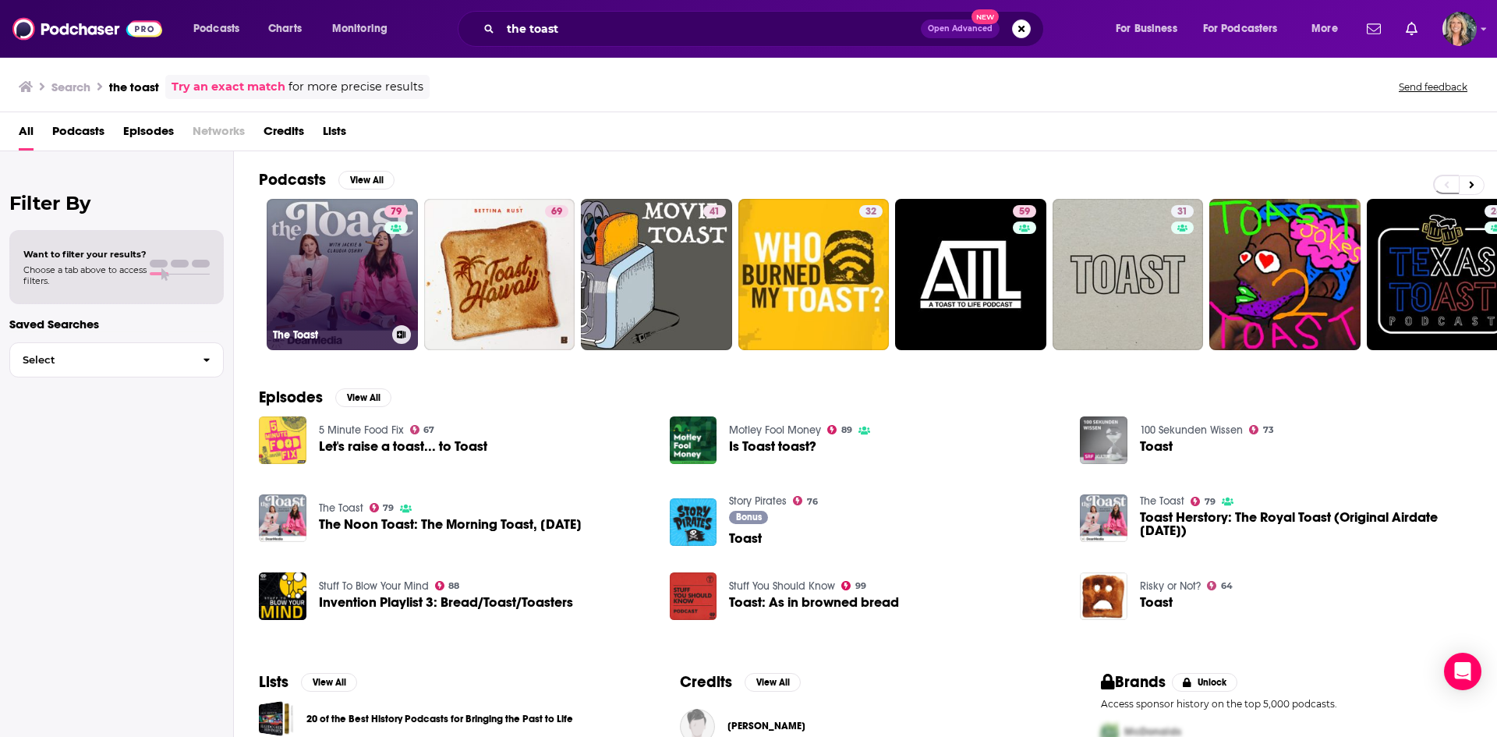
click at [348, 259] on link "79 The Toast" at bounding box center [342, 274] width 151 height 151
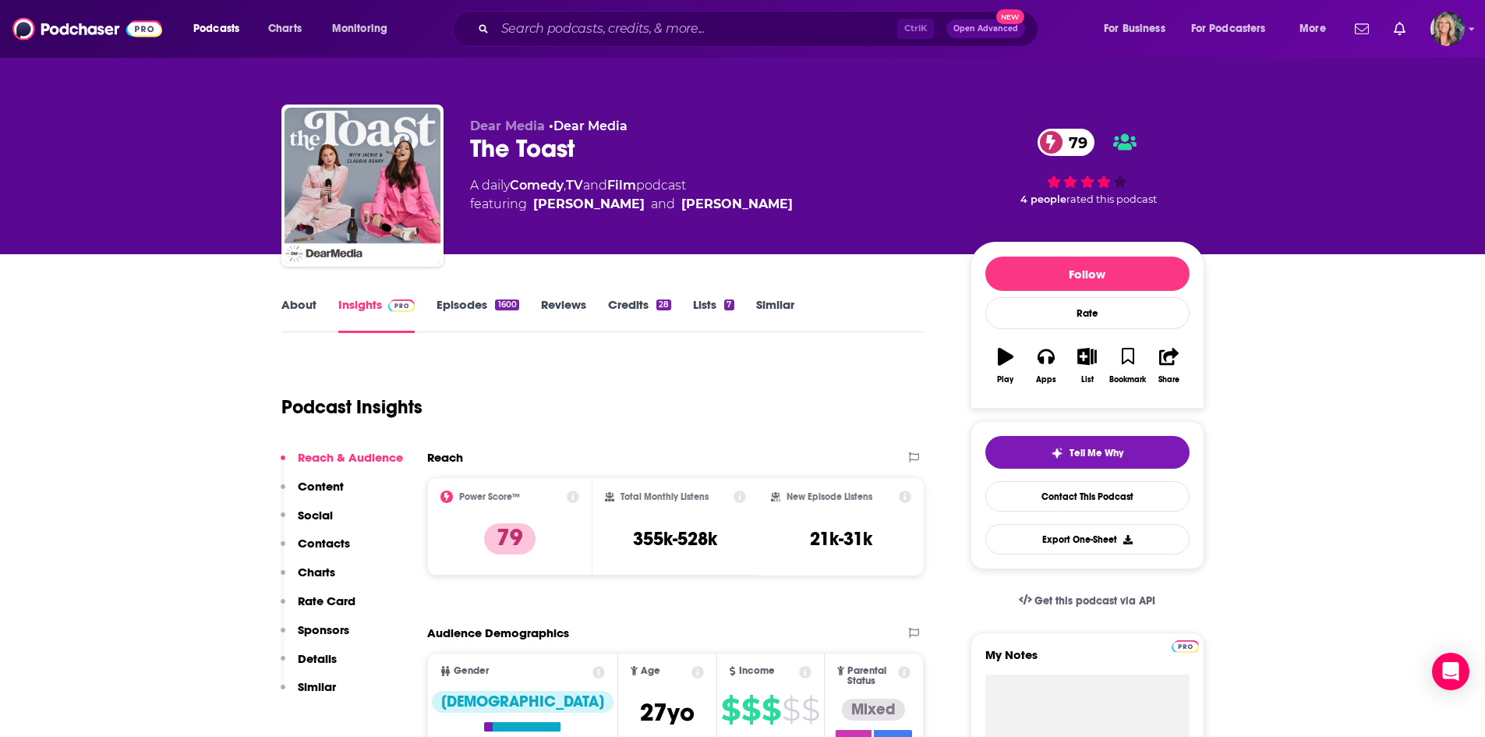
click at [292, 320] on link "About" at bounding box center [298, 315] width 35 height 36
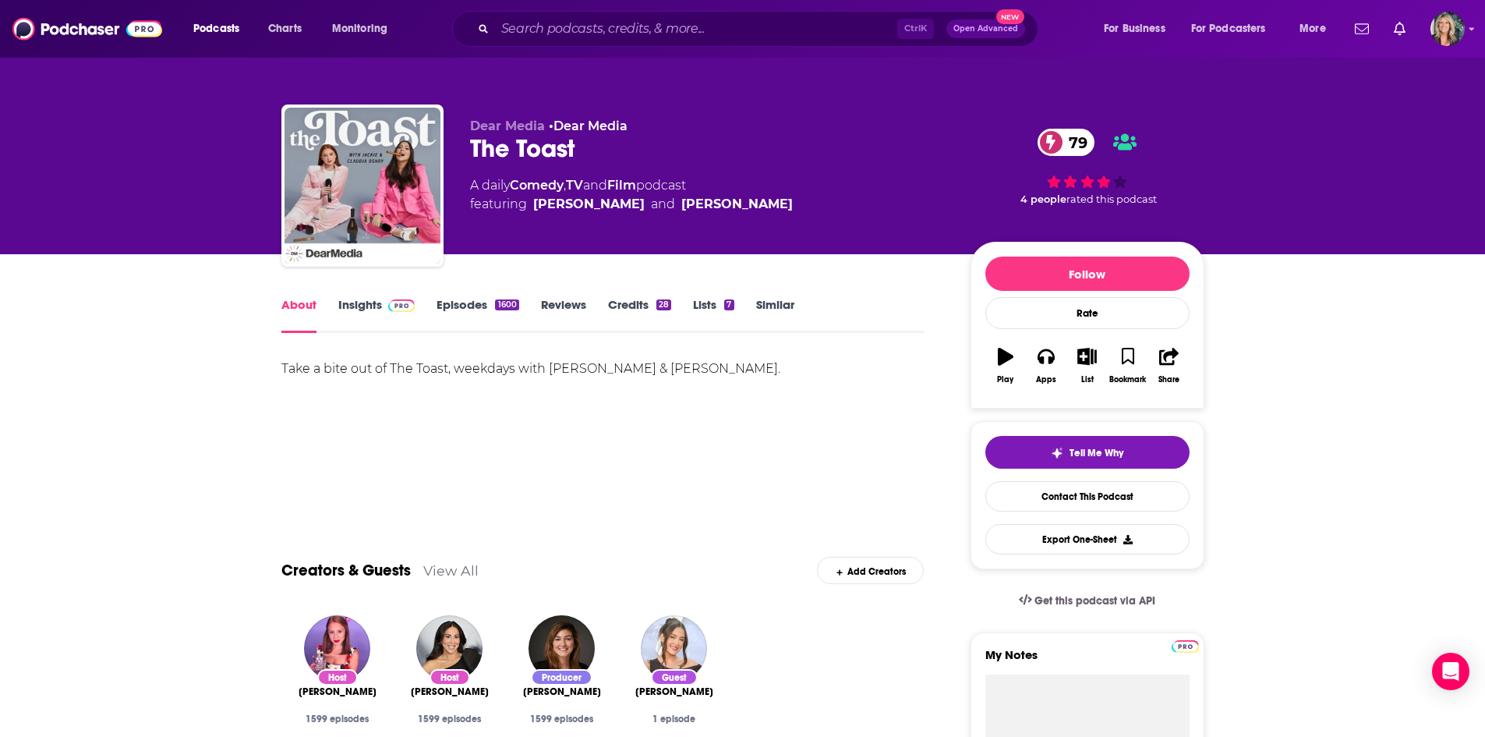
click at [368, 302] on link "Insights" at bounding box center [376, 315] width 77 height 36
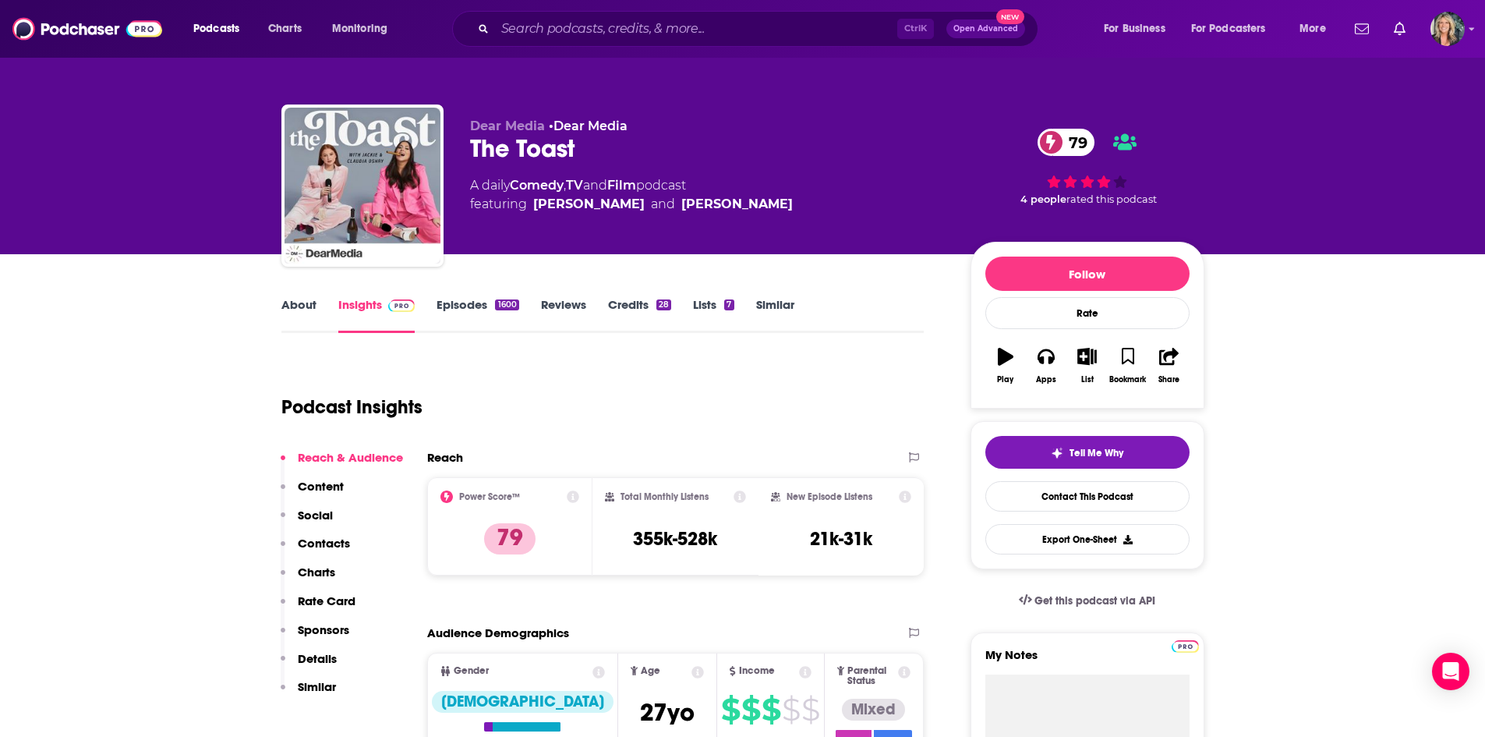
click at [475, 301] on link "Episodes 1600" at bounding box center [478, 315] width 82 height 36
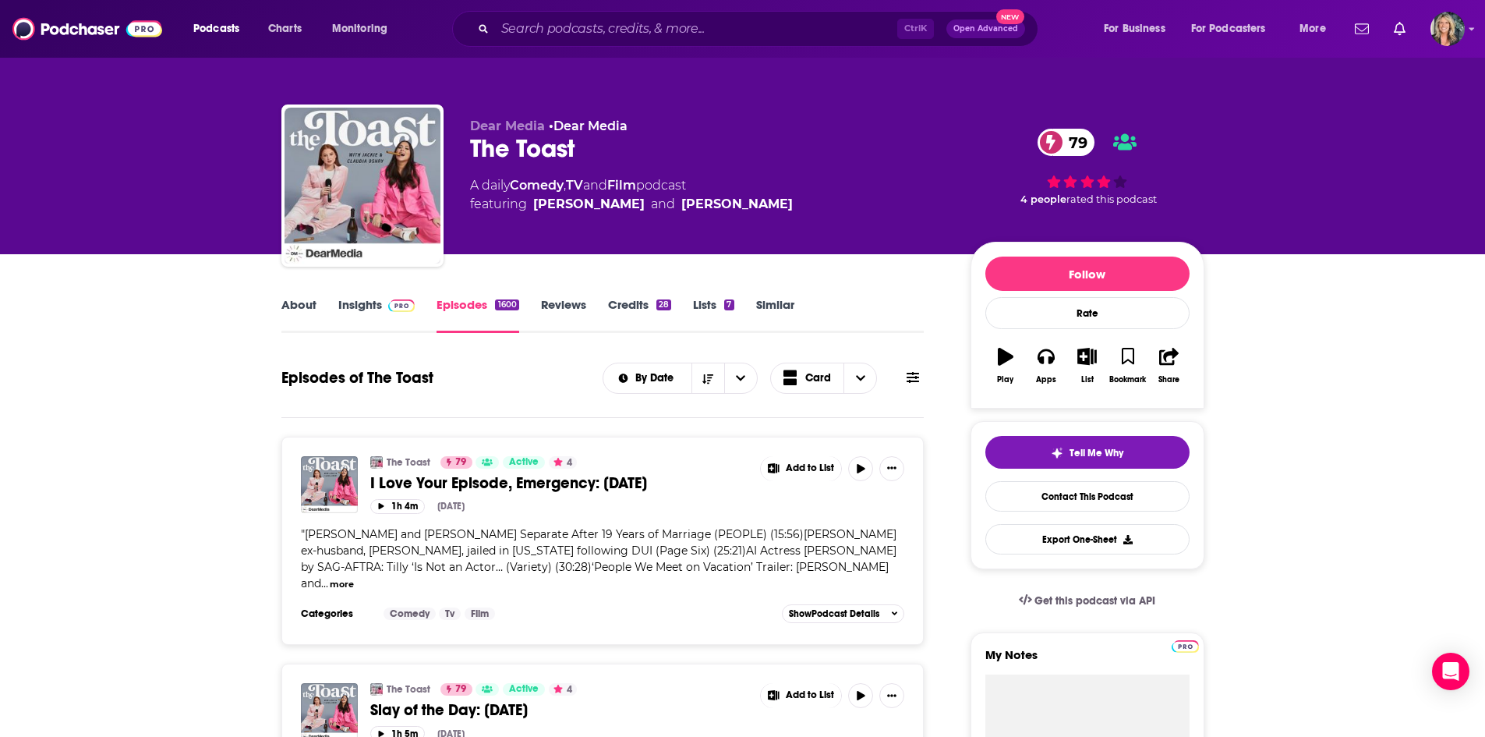
click at [390, 306] on img at bounding box center [401, 305] width 27 height 12
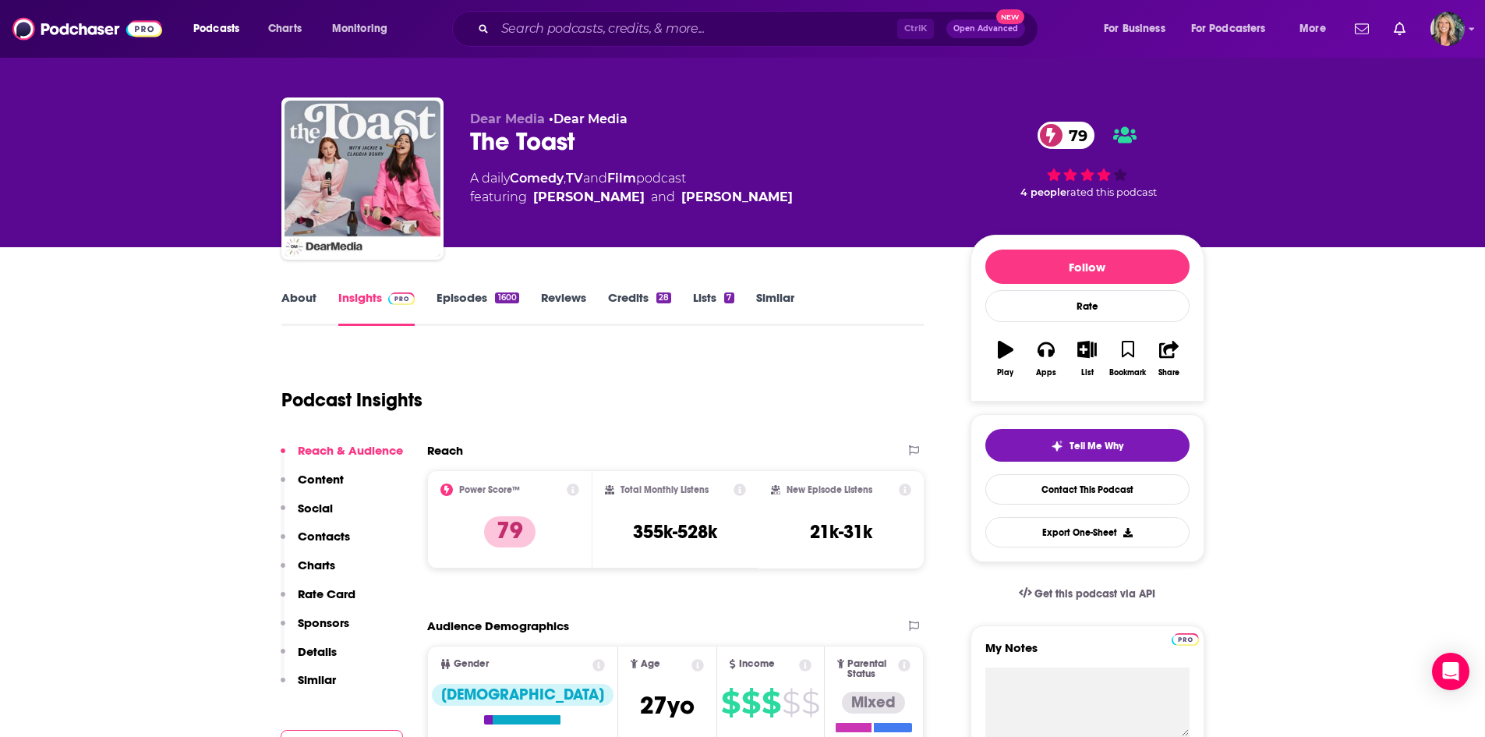
scroll to position [78, 0]
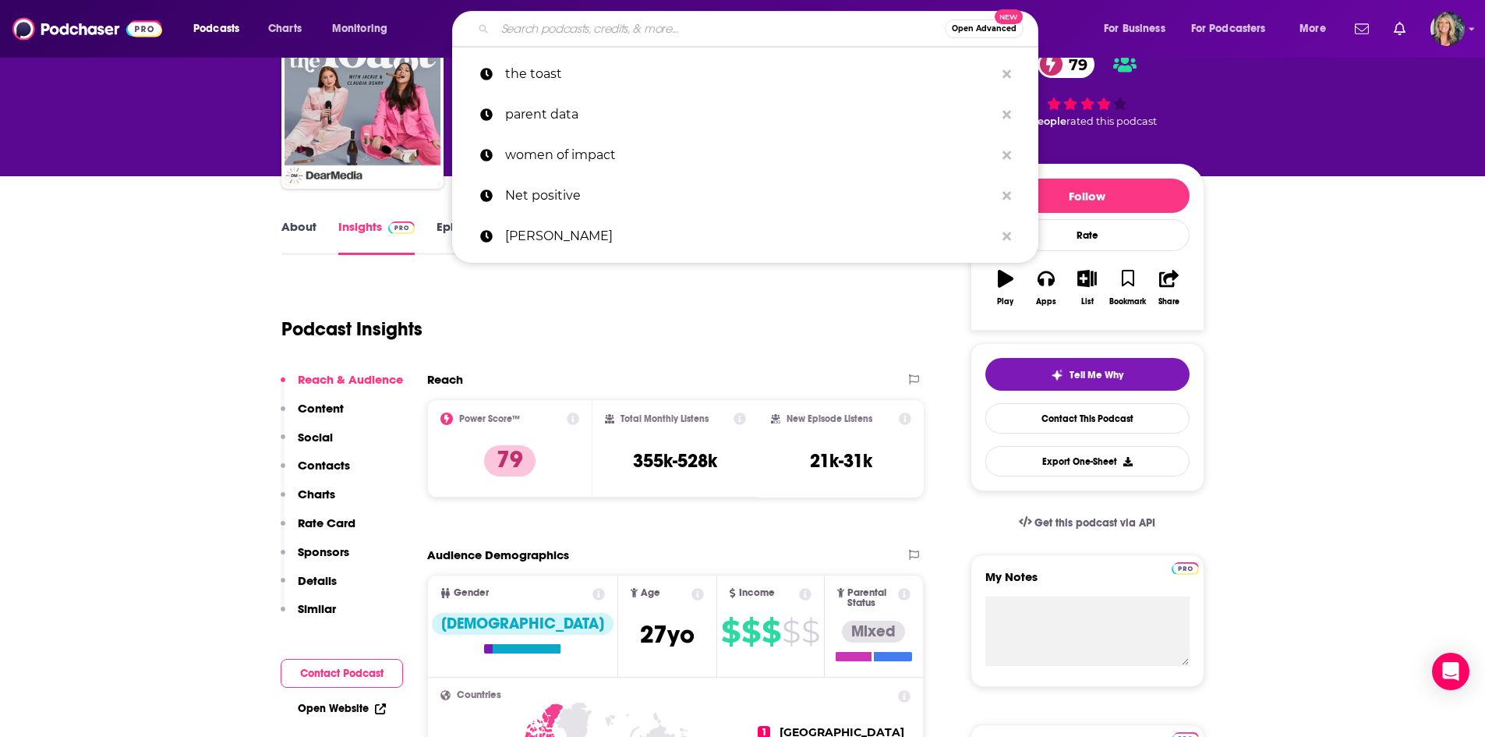
click at [662, 37] on input "Search podcasts, credits, & more..." at bounding box center [720, 28] width 450 height 25
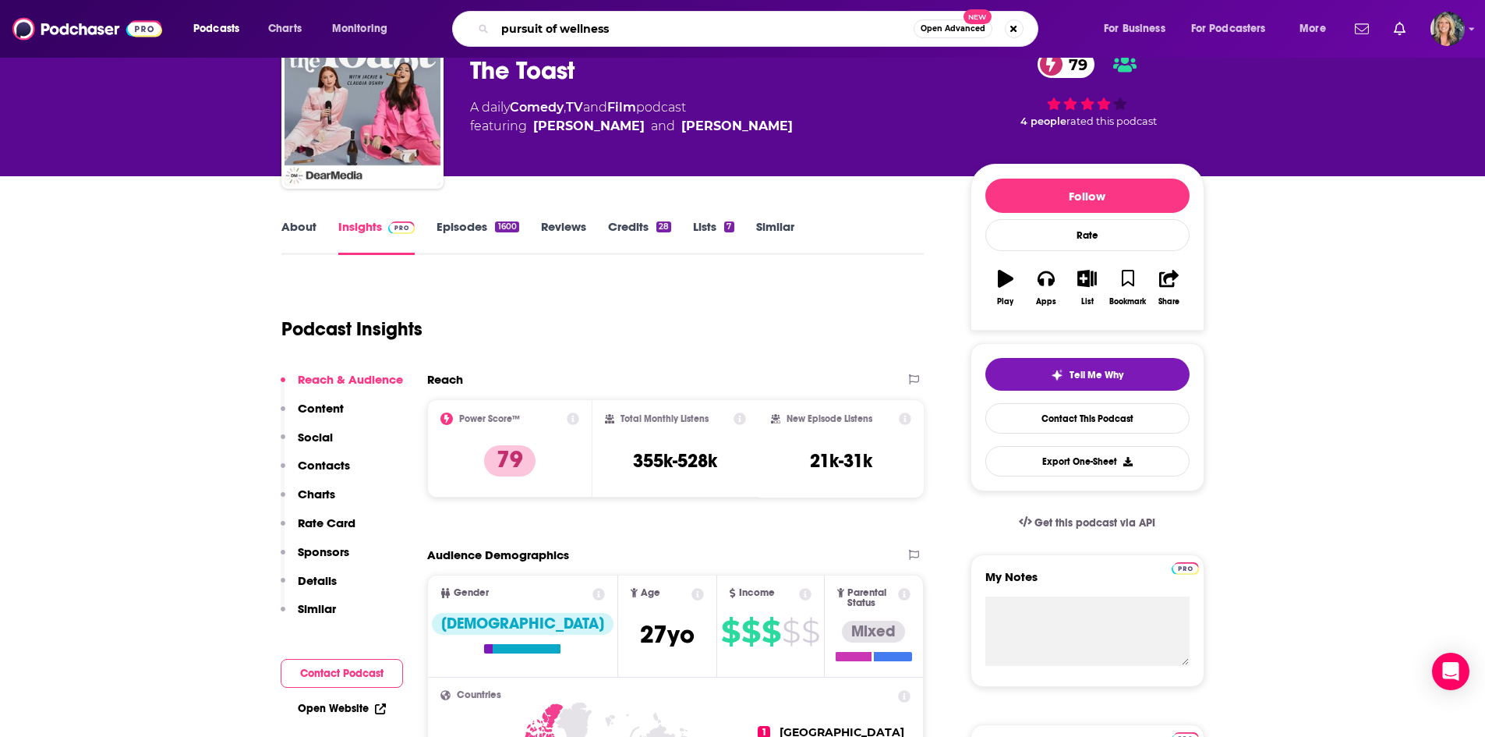
type input "pursuit of wellness"
click at [792, 29] on input "pursuit of wellness" at bounding box center [704, 28] width 419 height 25
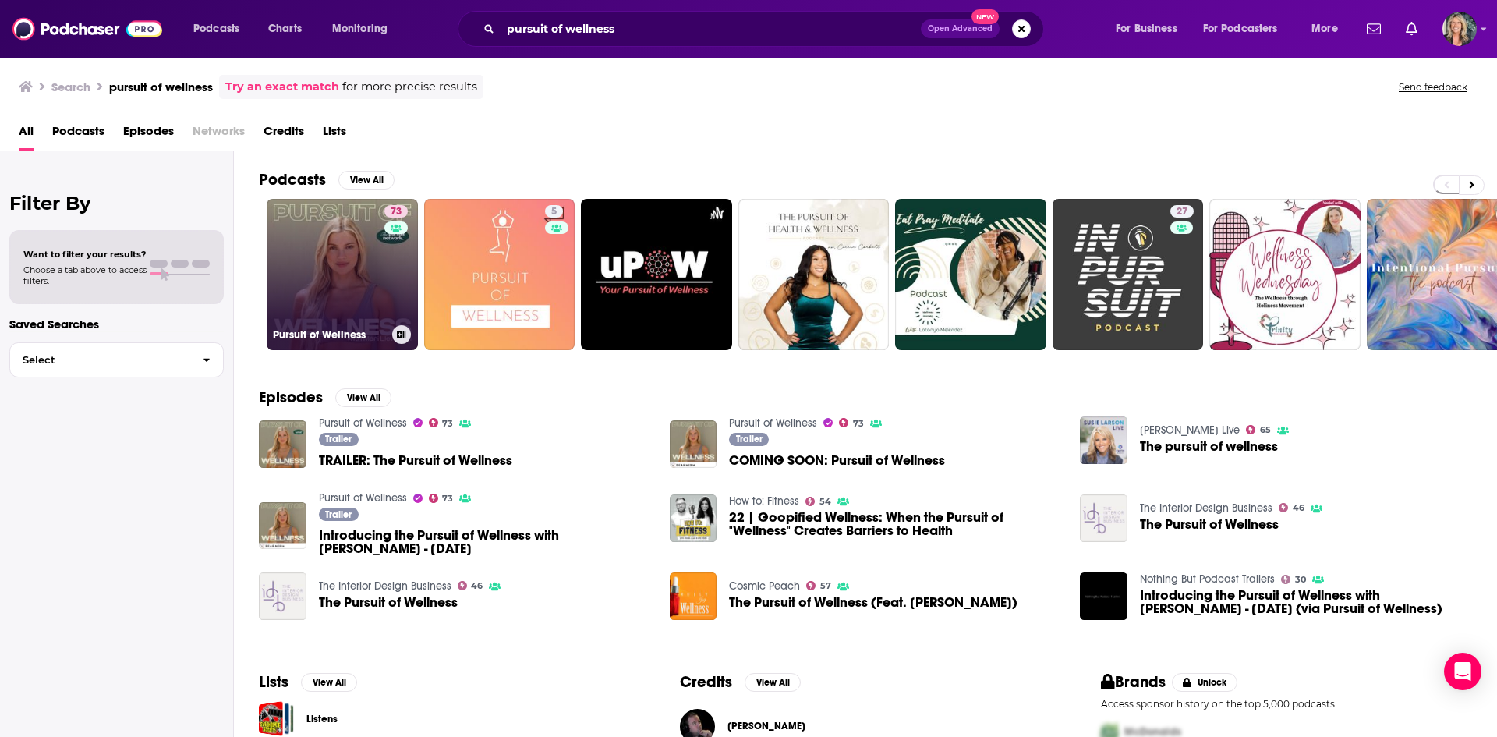
click at [374, 263] on link "73 Pursuit of Wellness" at bounding box center [342, 274] width 151 height 151
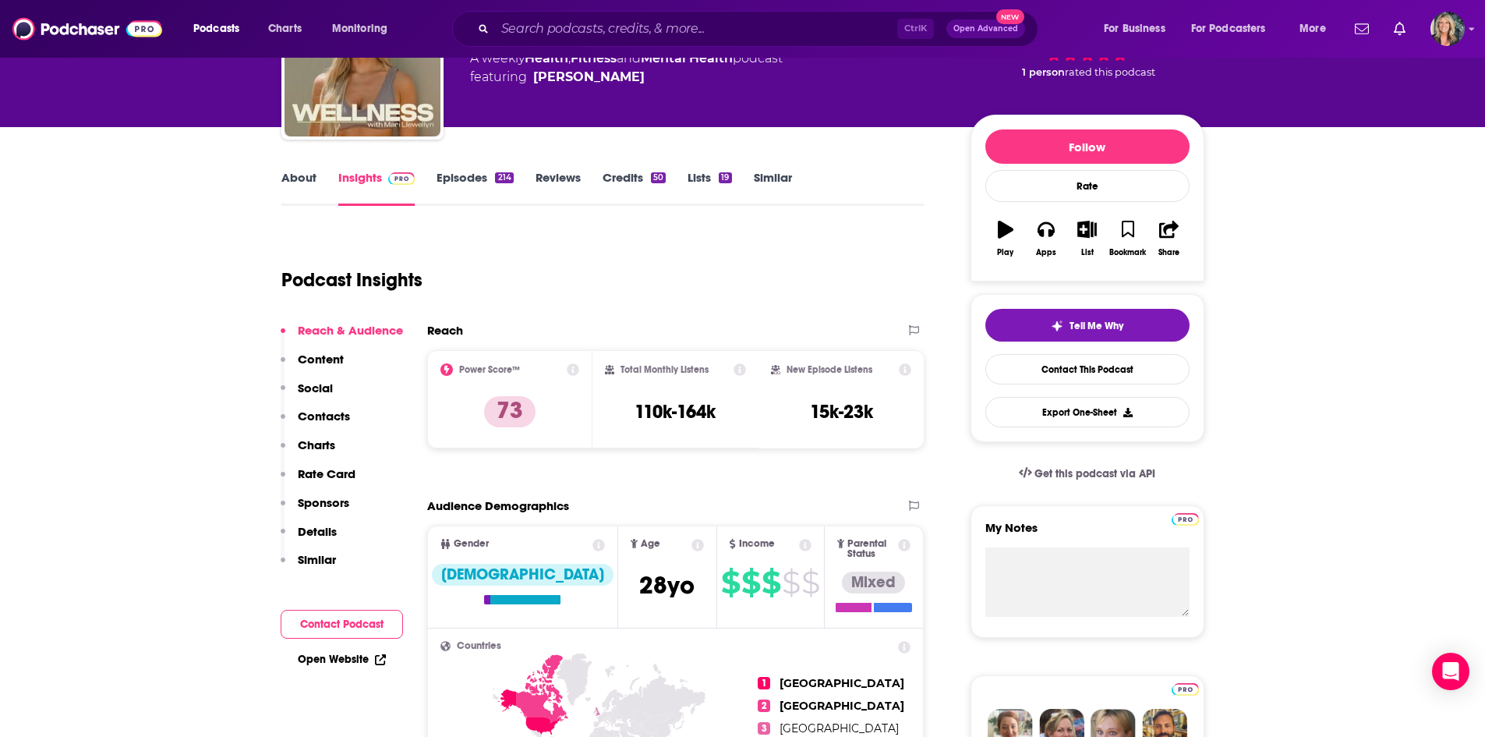
scroll to position [156, 0]
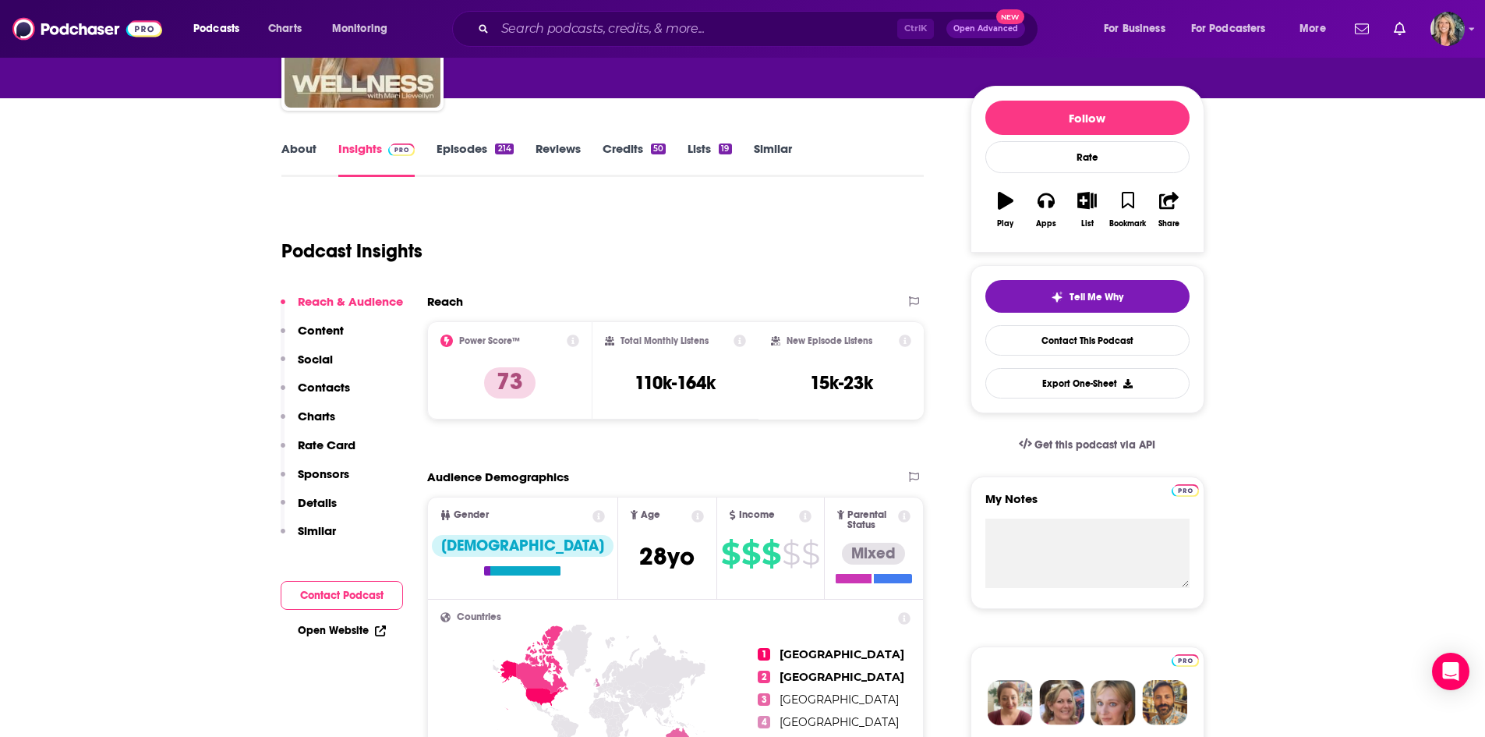
click at [560, 249] on div "Podcast Insights" at bounding box center [596, 242] width 631 height 80
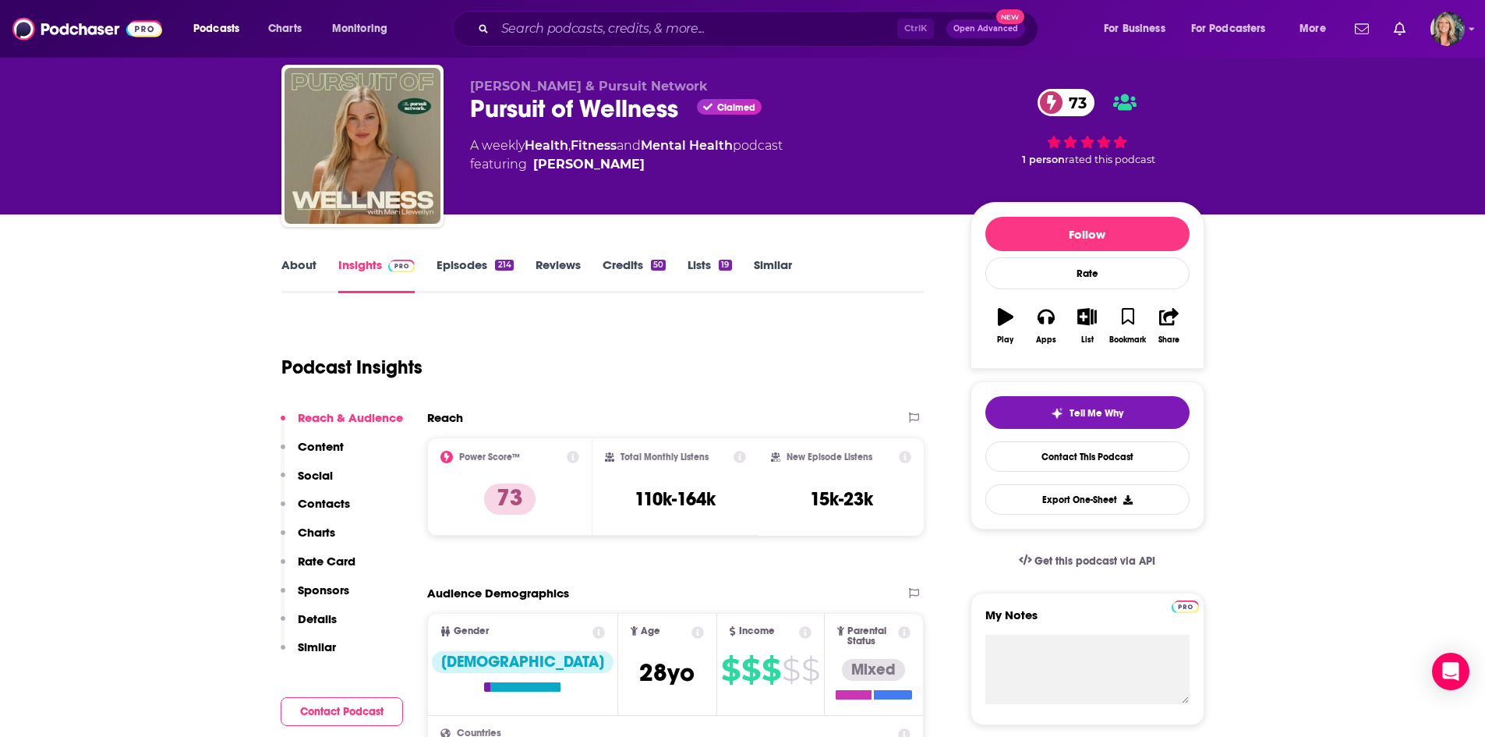
scroll to position [0, 0]
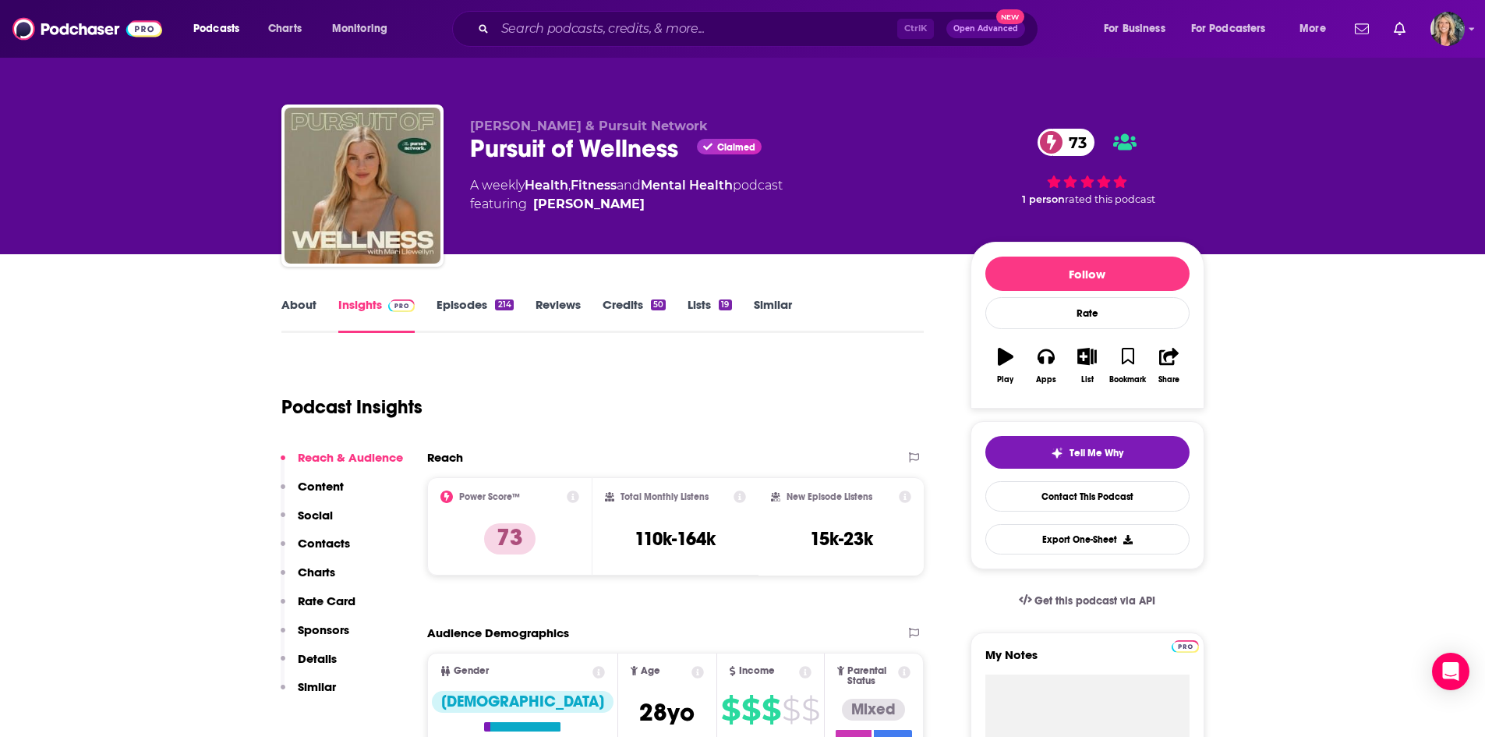
click at [493, 312] on link "Episodes 214" at bounding box center [475, 315] width 76 height 36
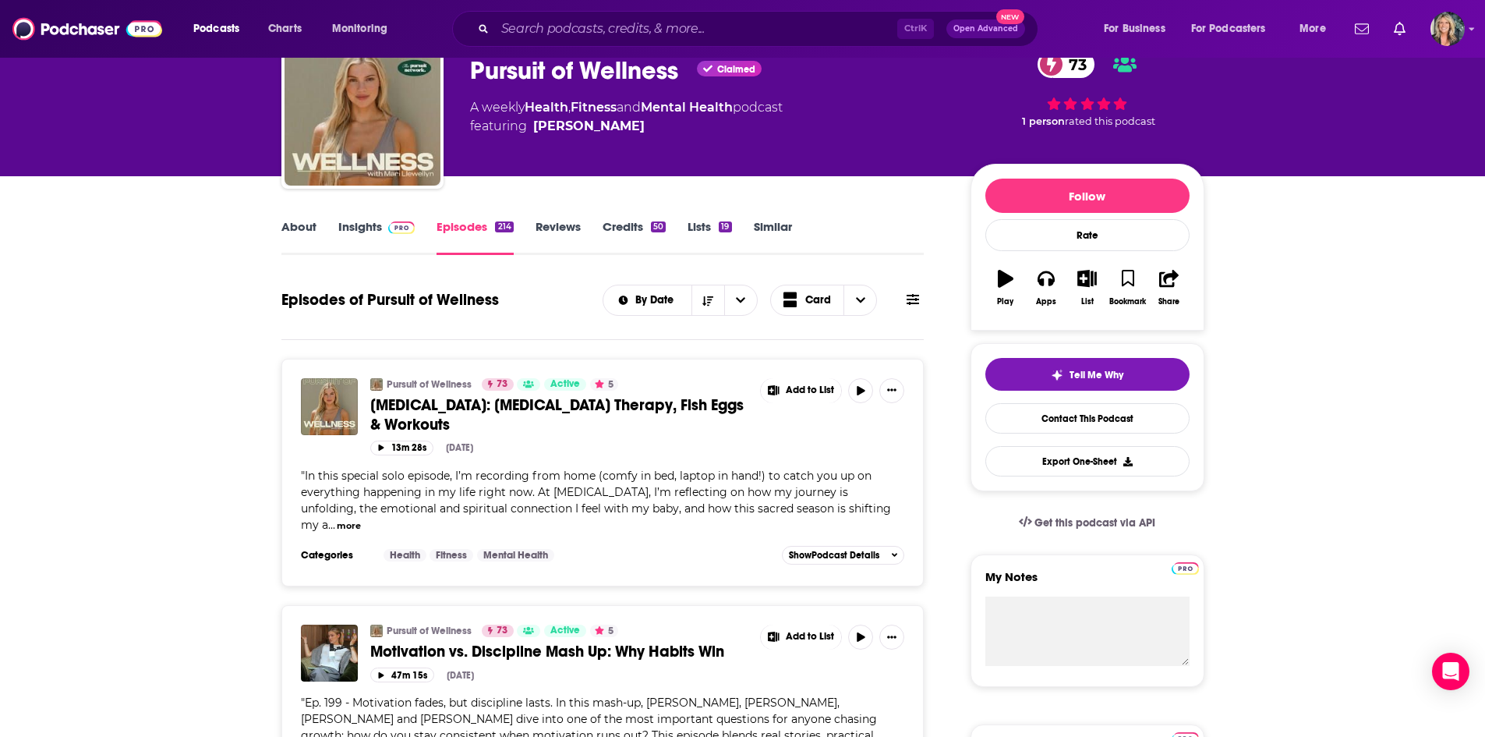
click at [341, 527] on button "more" at bounding box center [349, 525] width 24 height 13
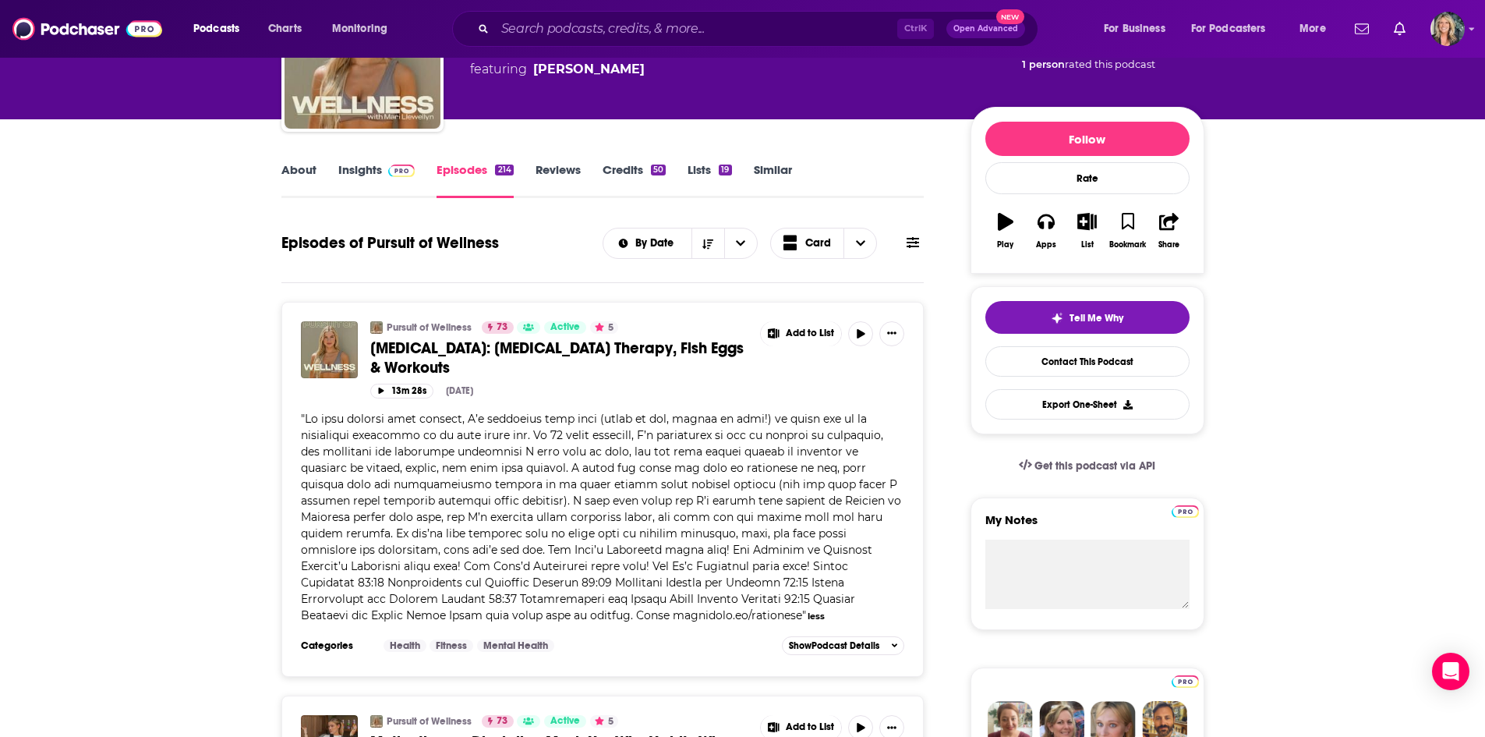
scroll to position [0, 0]
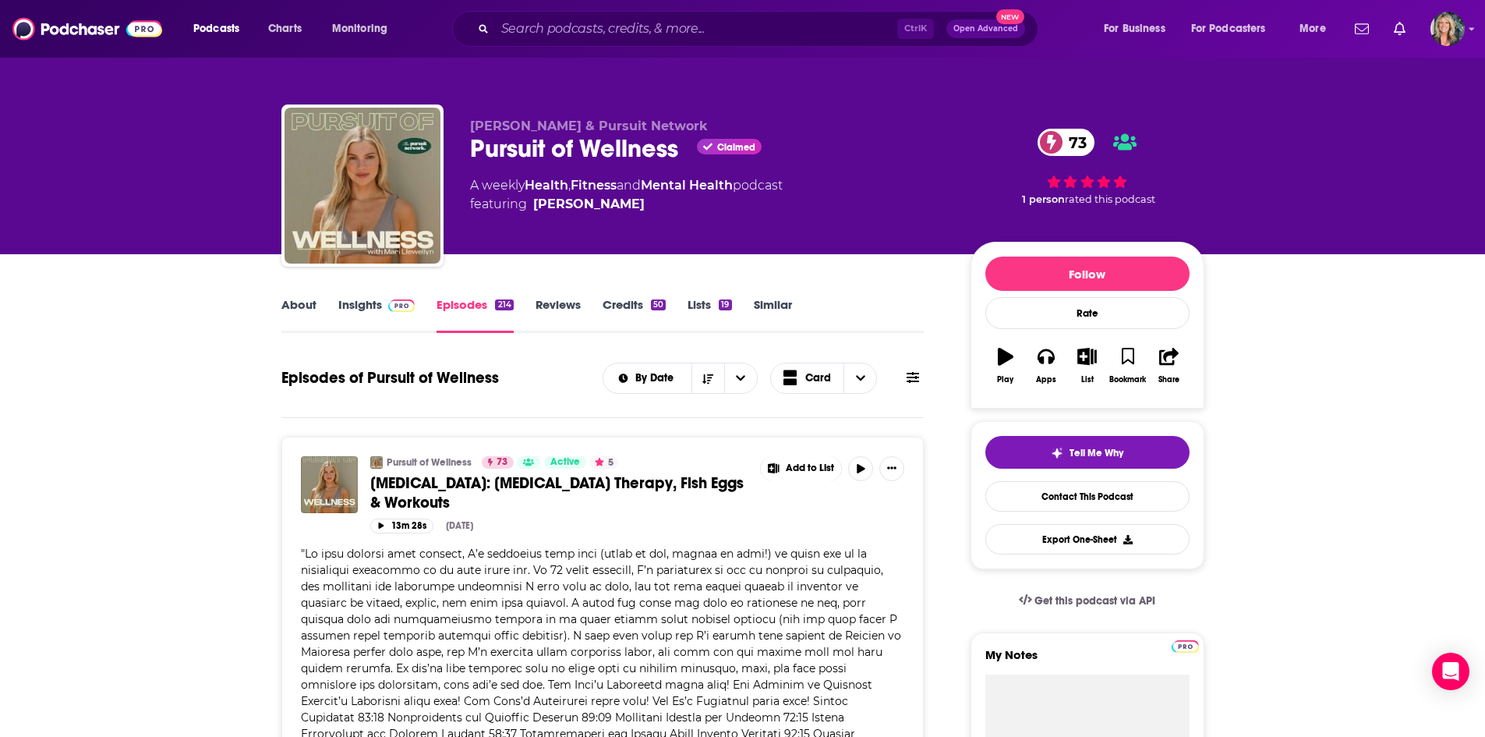
click at [387, 316] on link "Insights" at bounding box center [376, 315] width 77 height 36
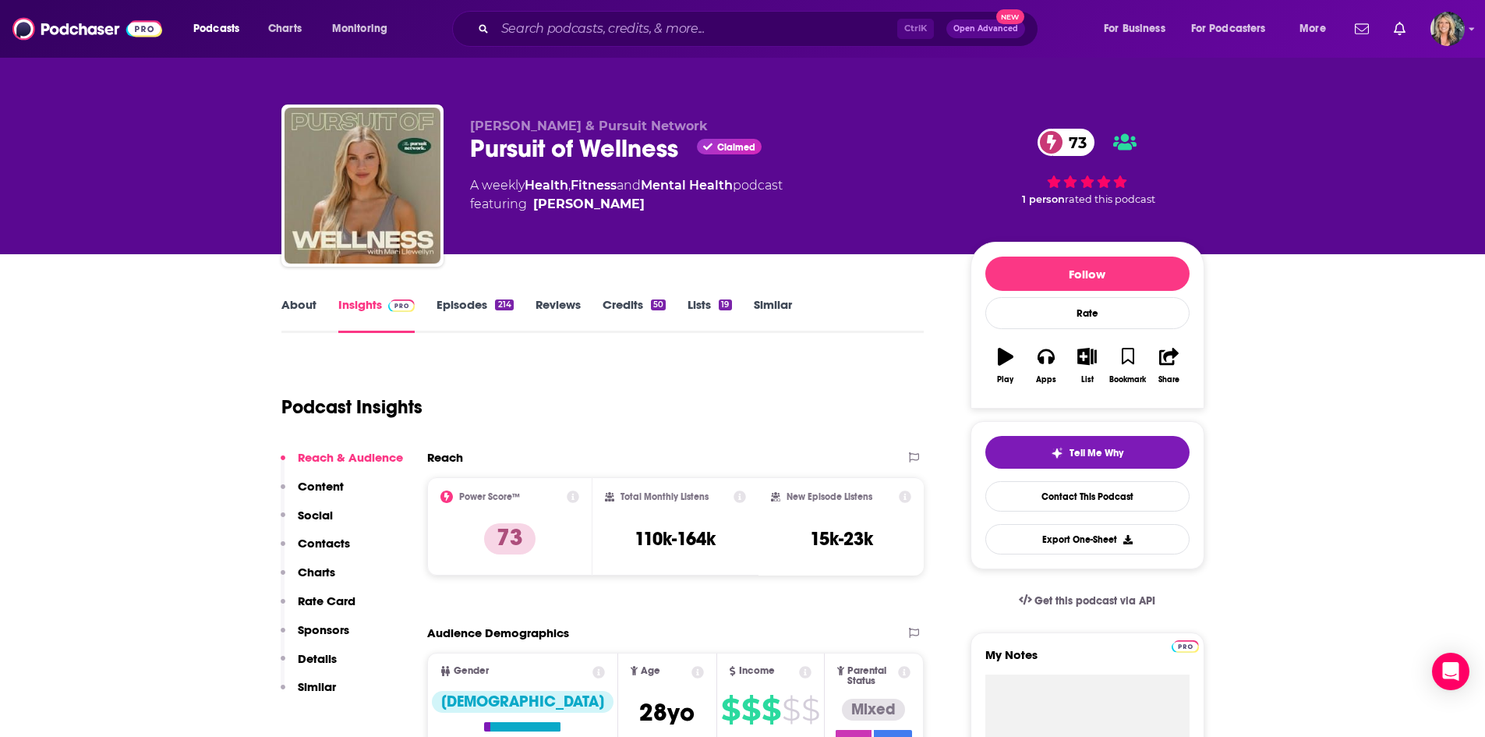
click at [719, 16] on div "Ctrl K Open Advanced New" at bounding box center [745, 29] width 586 height 36
click at [723, 34] on input "Search podcasts, credits, & more..." at bounding box center [696, 28] width 402 height 25
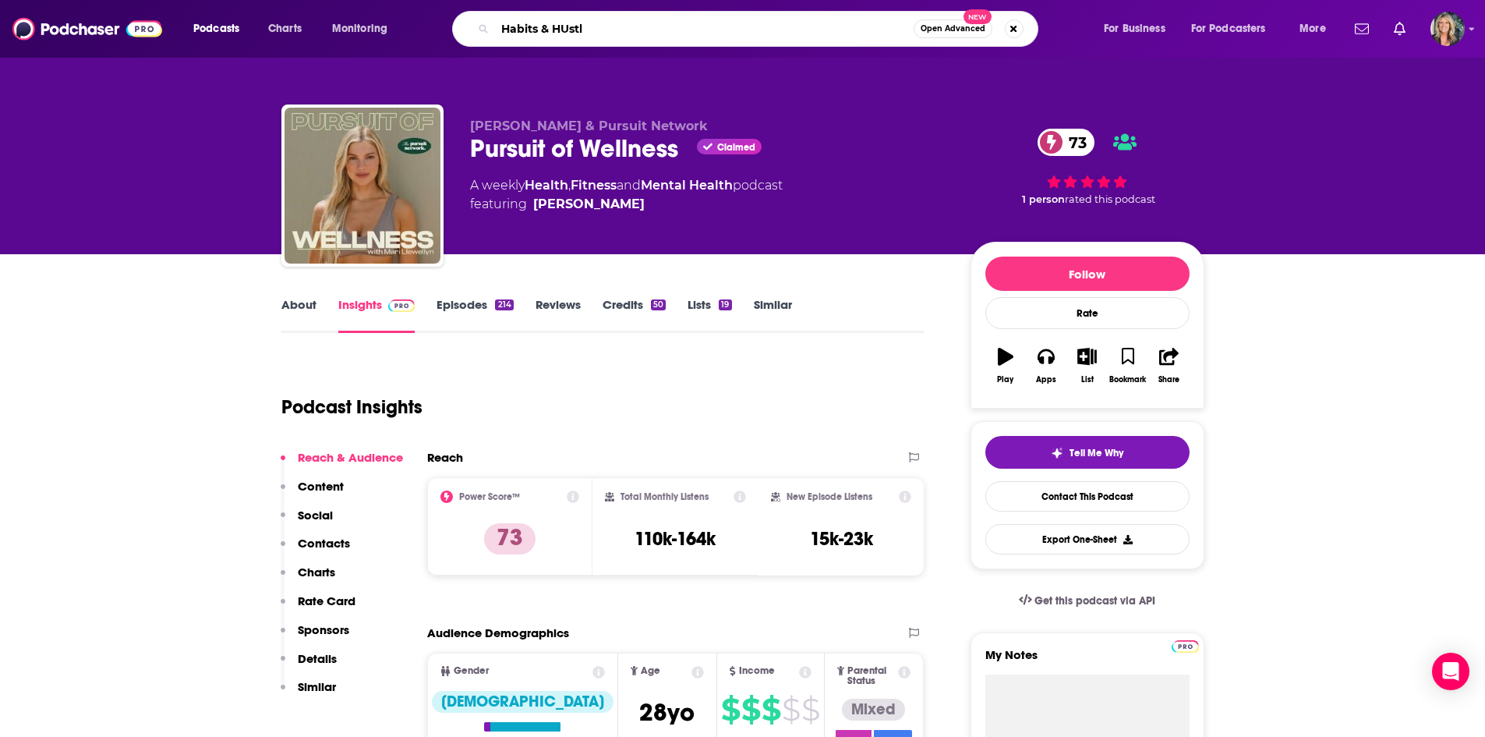
type input "Habits & HUstle"
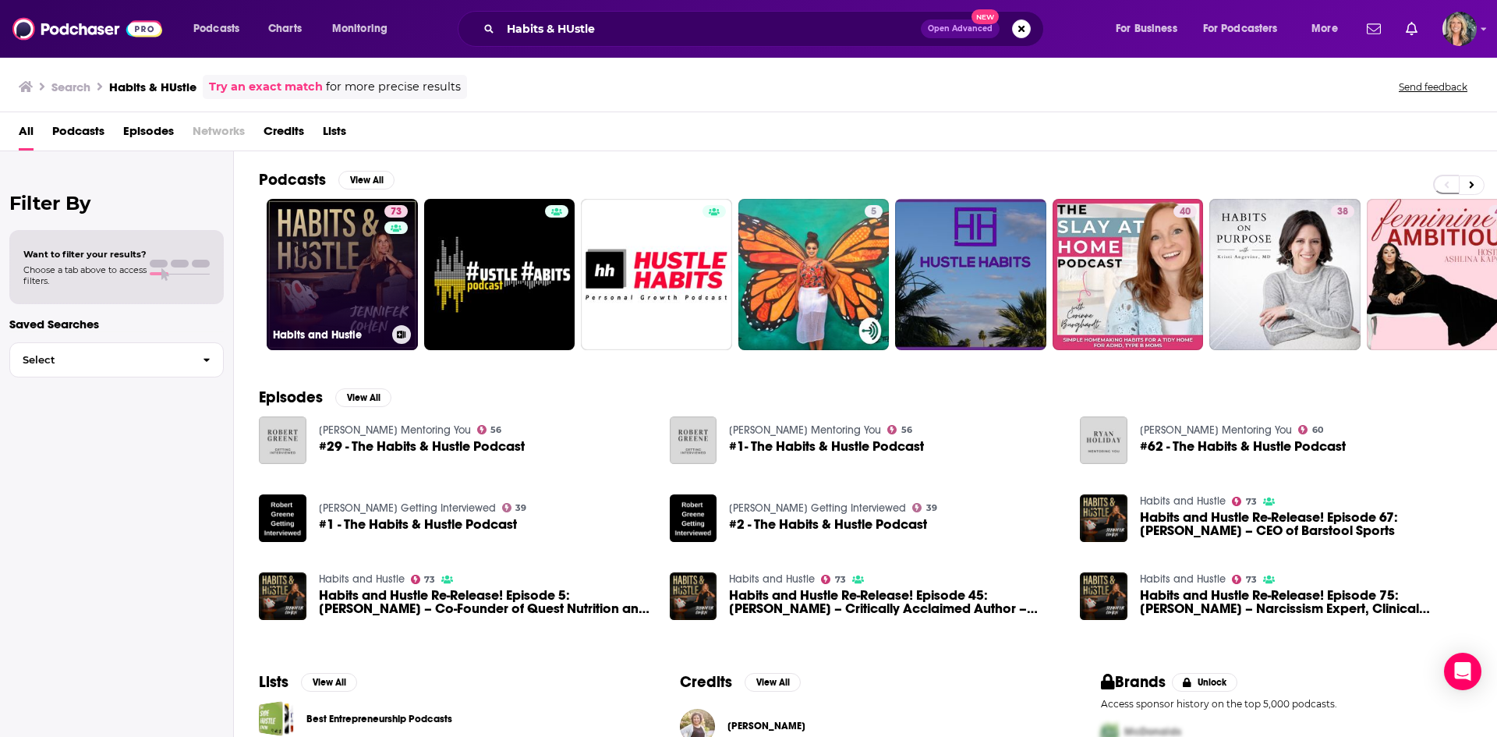
click at [328, 249] on link "73 Habits and Hustle" at bounding box center [342, 274] width 151 height 151
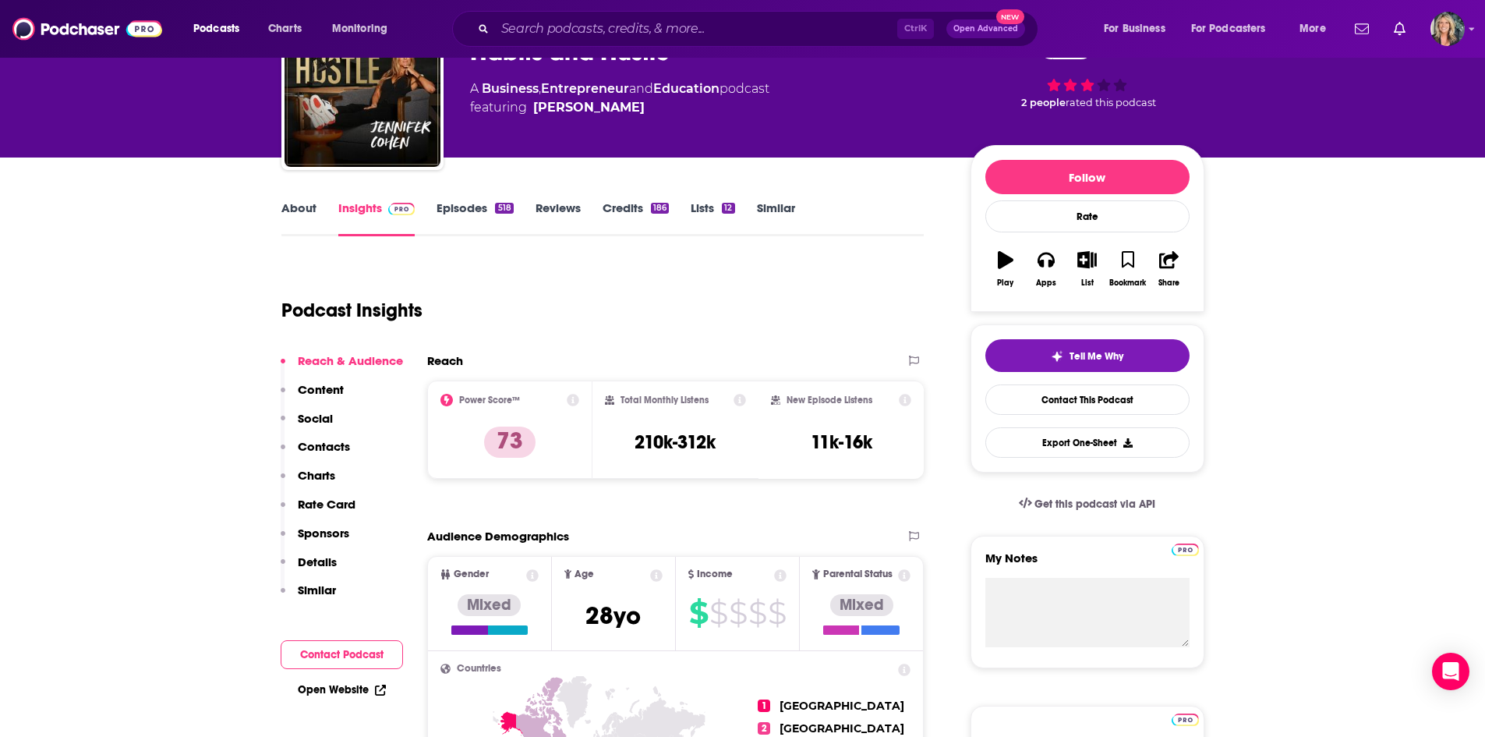
scroll to position [156, 0]
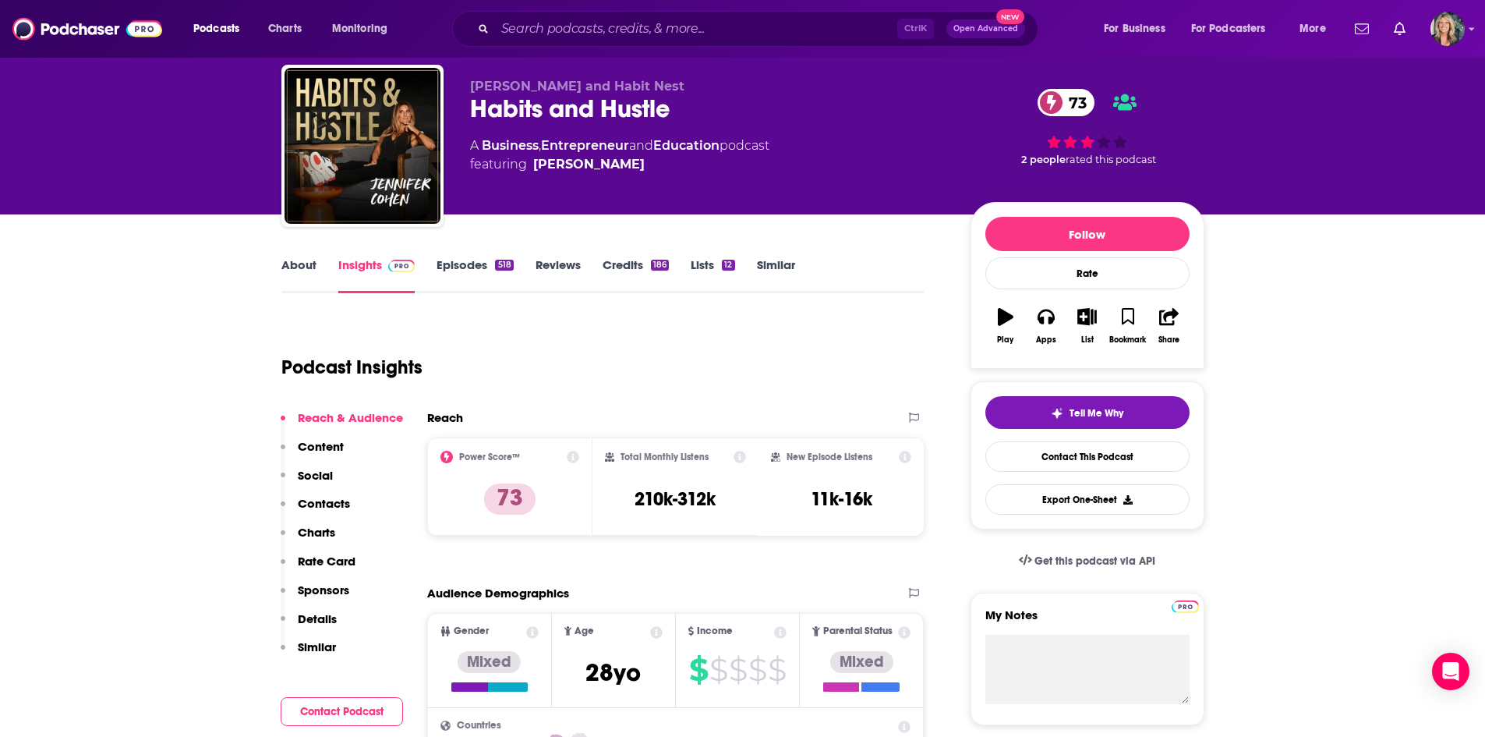
scroll to position [0, 0]
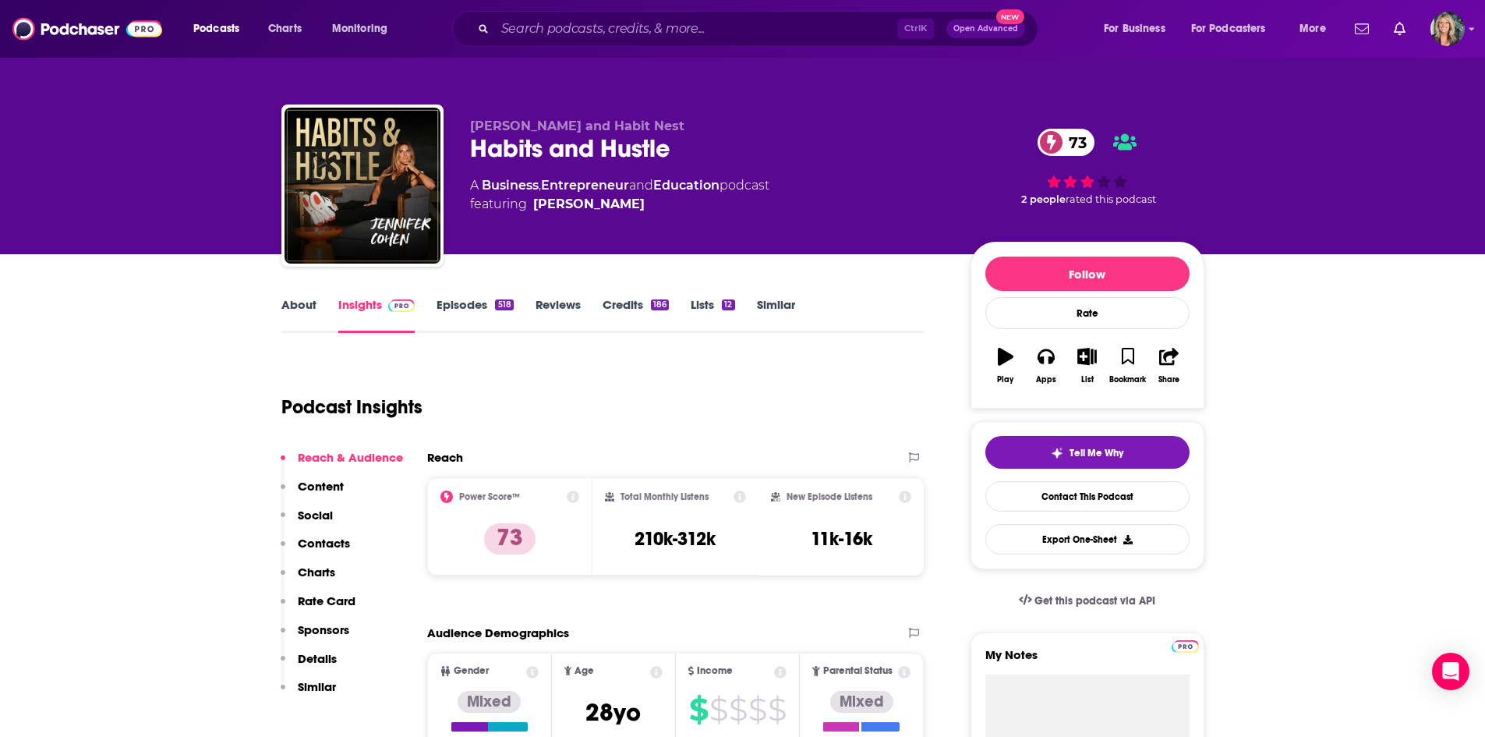
click at [296, 321] on link "About" at bounding box center [298, 315] width 35 height 36
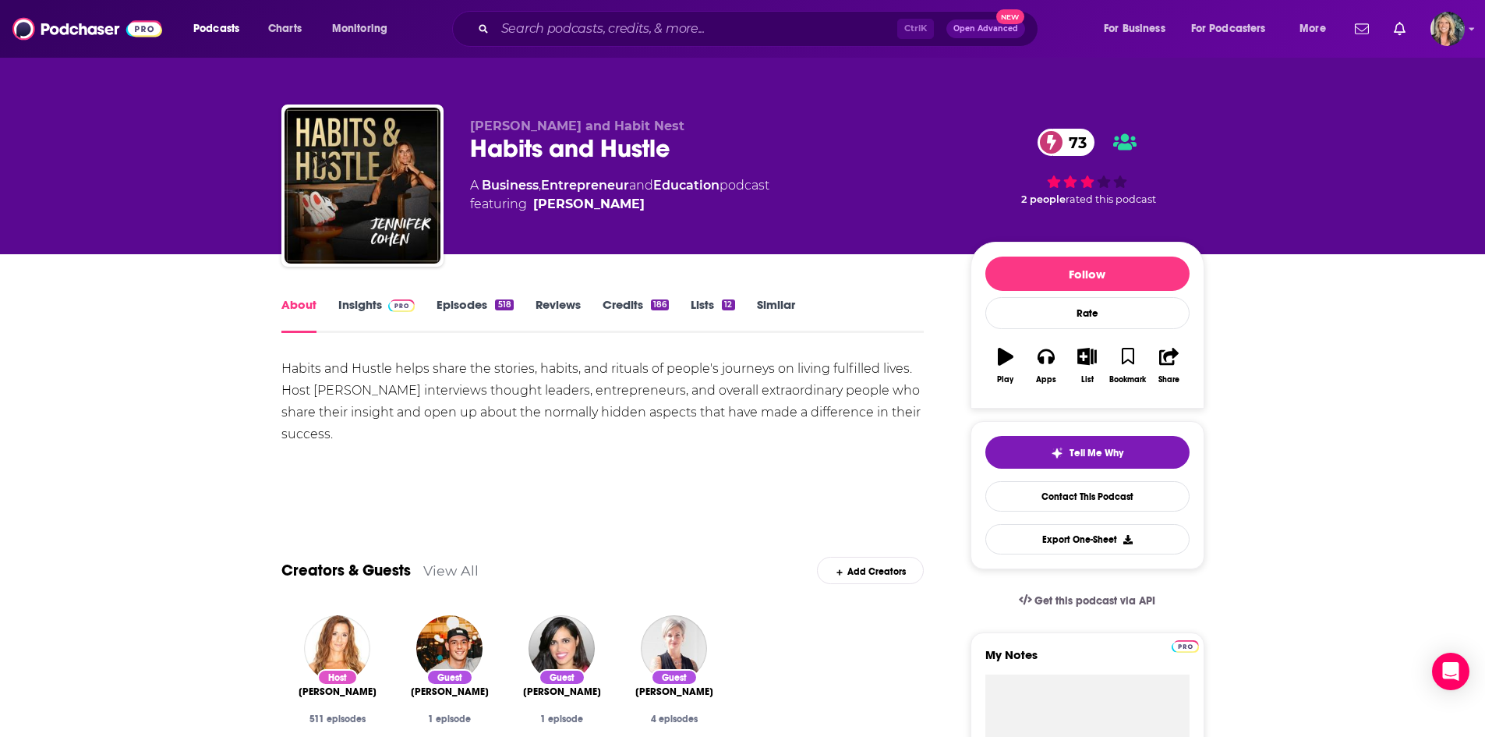
click at [386, 305] on span at bounding box center [399, 304] width 34 height 15
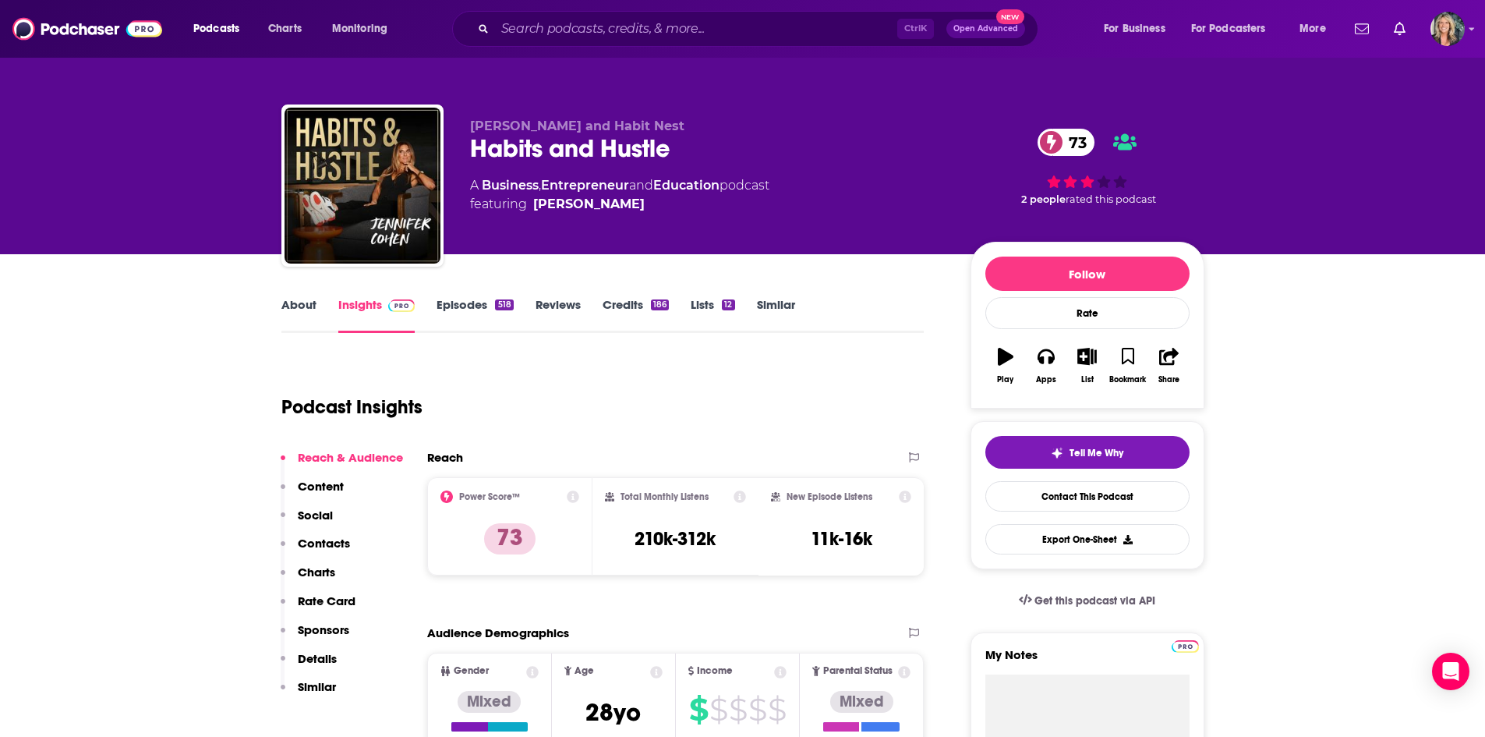
click at [705, 17] on div "Ctrl K Open Advanced New" at bounding box center [745, 29] width 586 height 36
click at [705, 25] on input "Search podcasts, credits, & more..." at bounding box center [696, 28] width 402 height 25
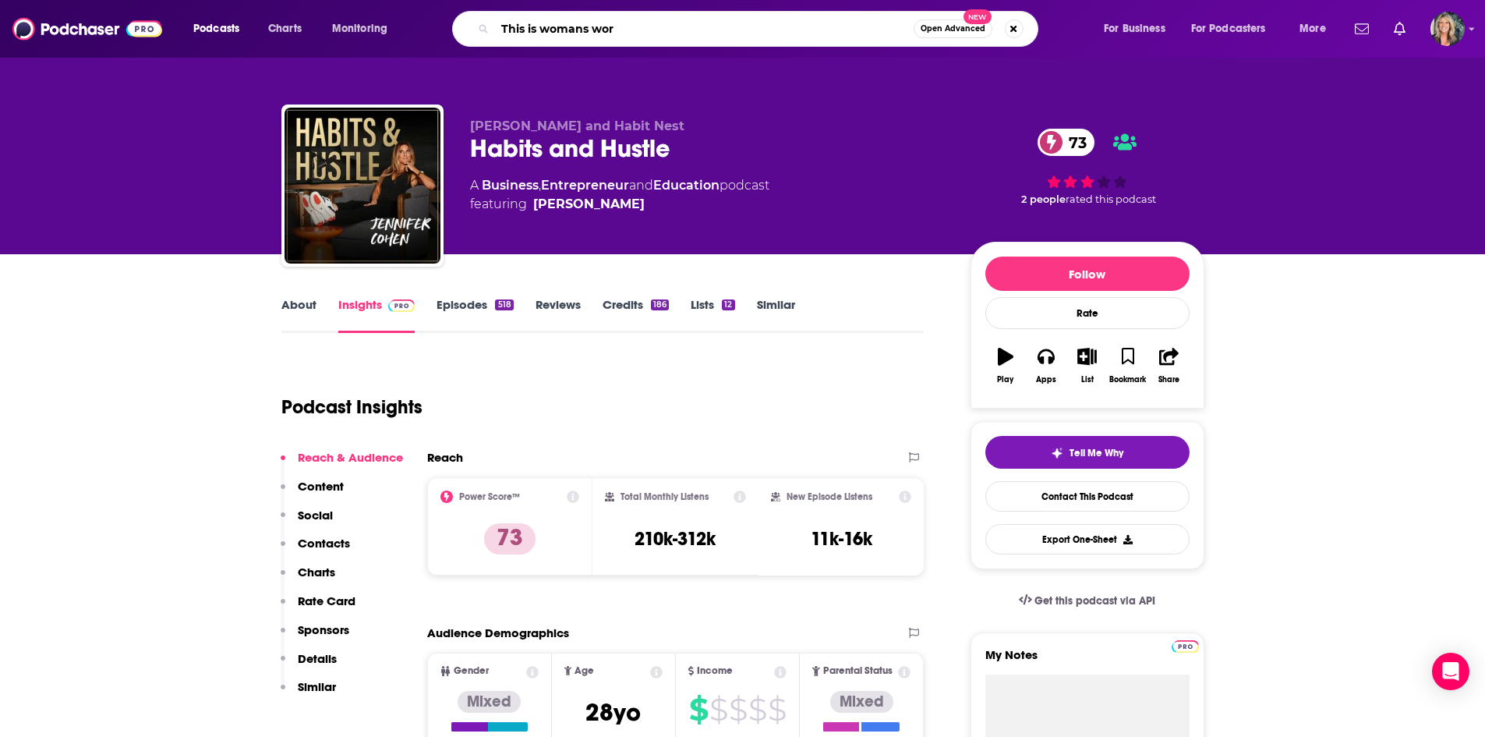
type input "This is womans work"
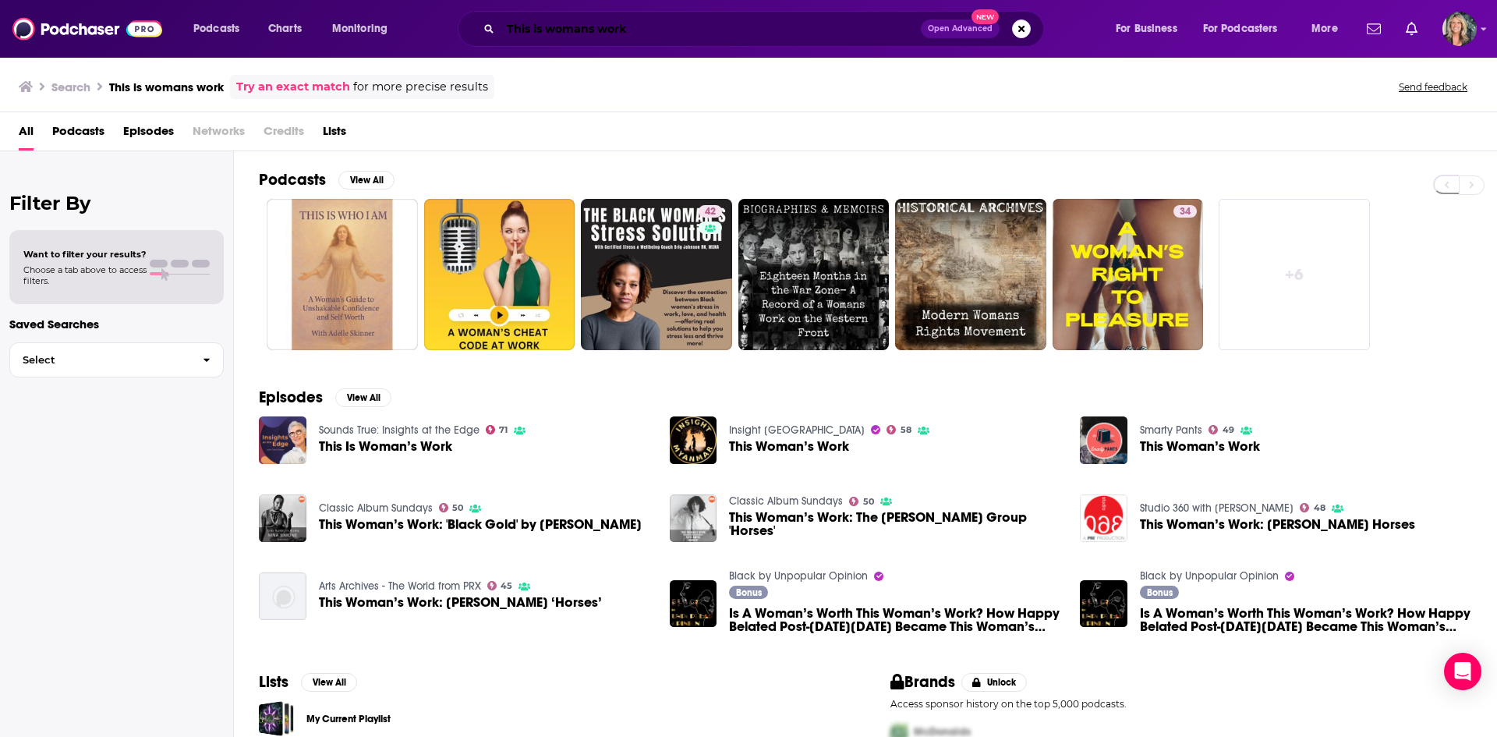
click at [589, 19] on input "This is womans work" at bounding box center [710, 28] width 420 height 25
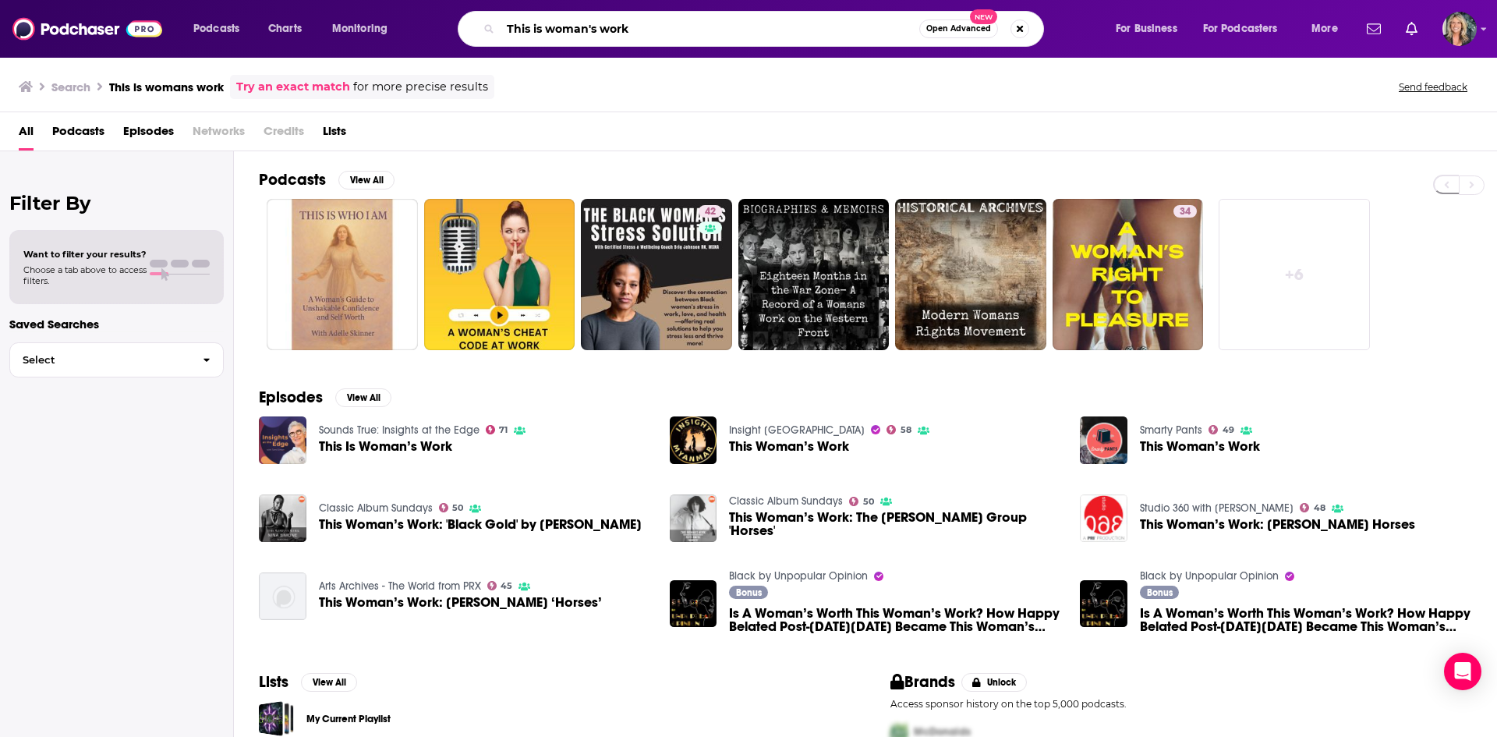
type input "This is woman's work"
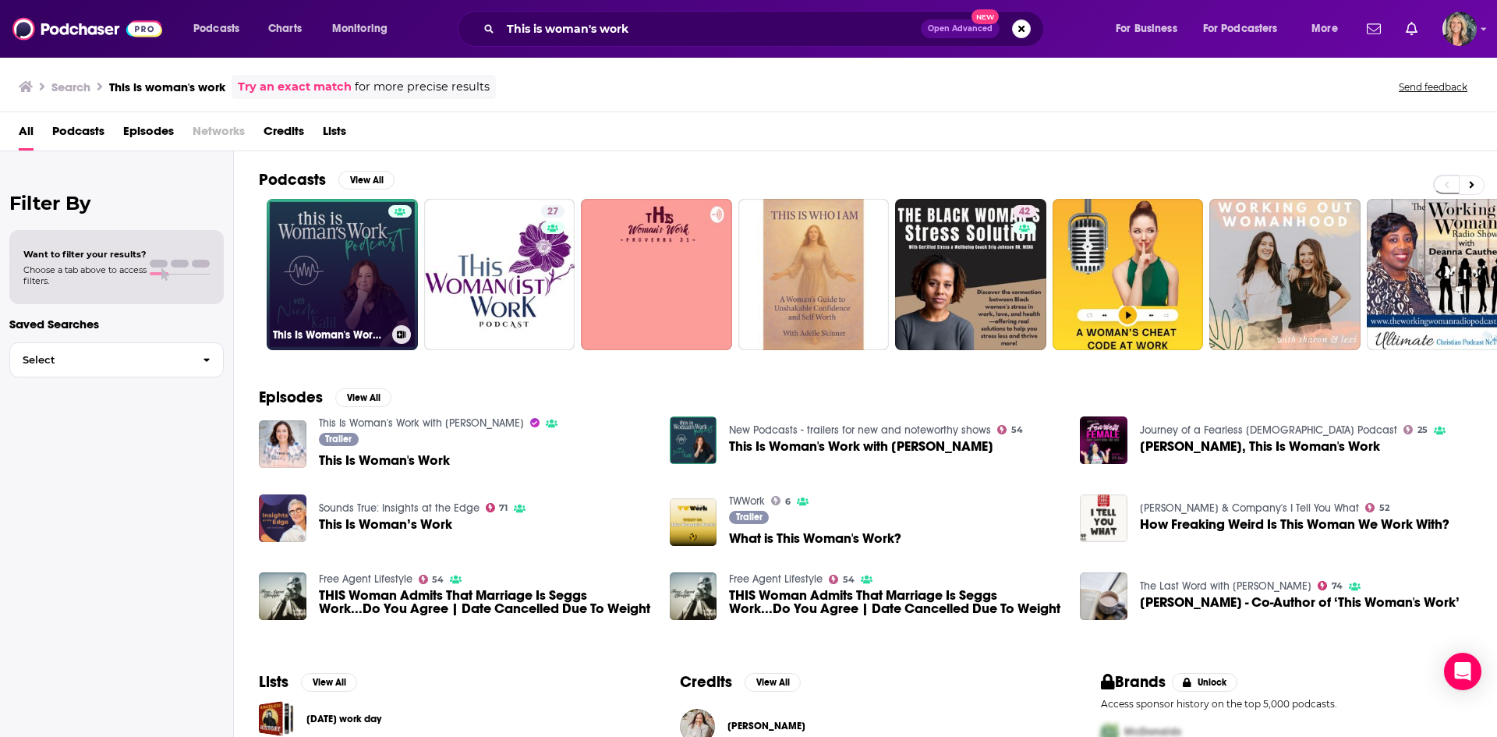
click at [355, 234] on link "This Is Woman's Work with [PERSON_NAME]" at bounding box center [342, 274] width 151 height 151
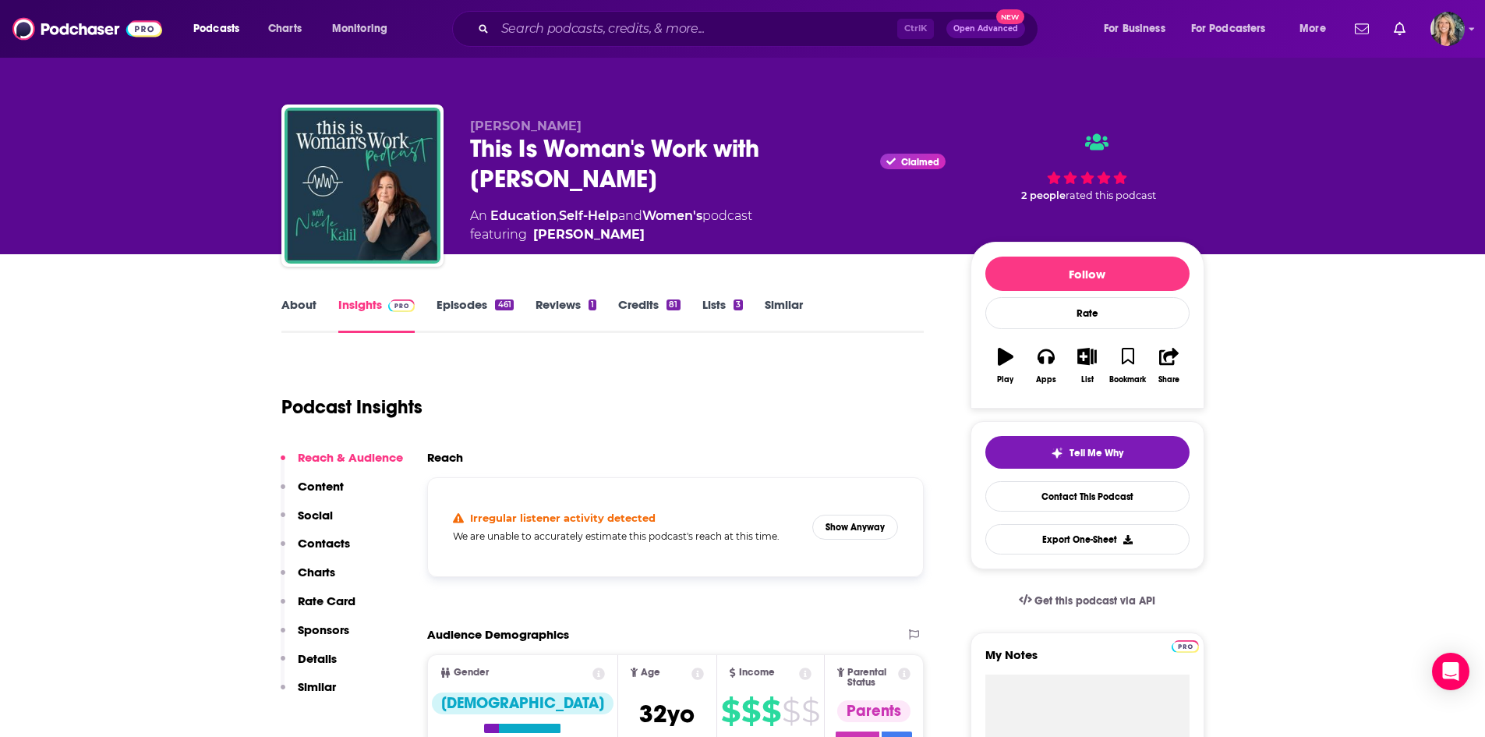
click at [842, 530] on button "Show Anyway" at bounding box center [855, 526] width 86 height 25
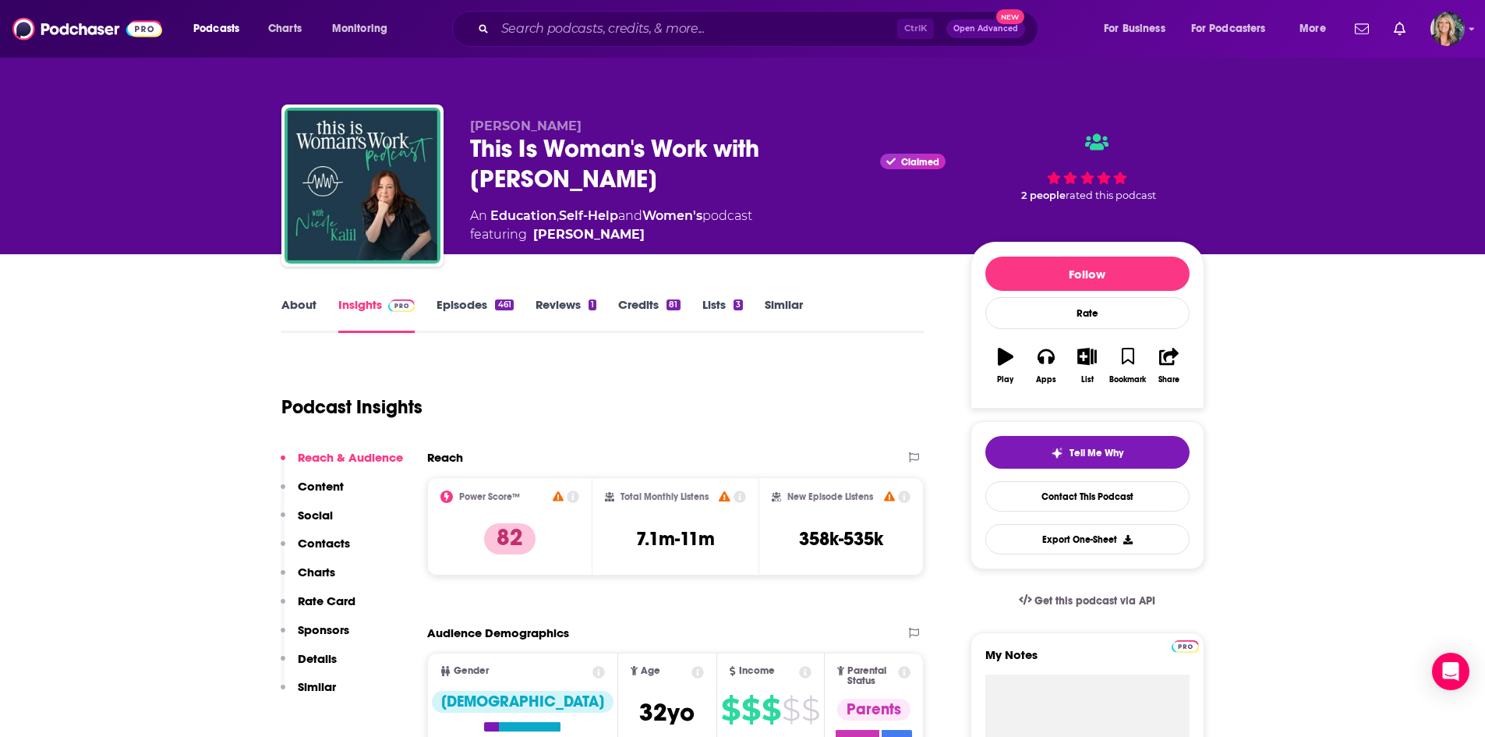
click at [503, 418] on div "Podcast Insights" at bounding box center [596, 398] width 631 height 80
click at [306, 306] on link "About" at bounding box center [298, 315] width 35 height 36
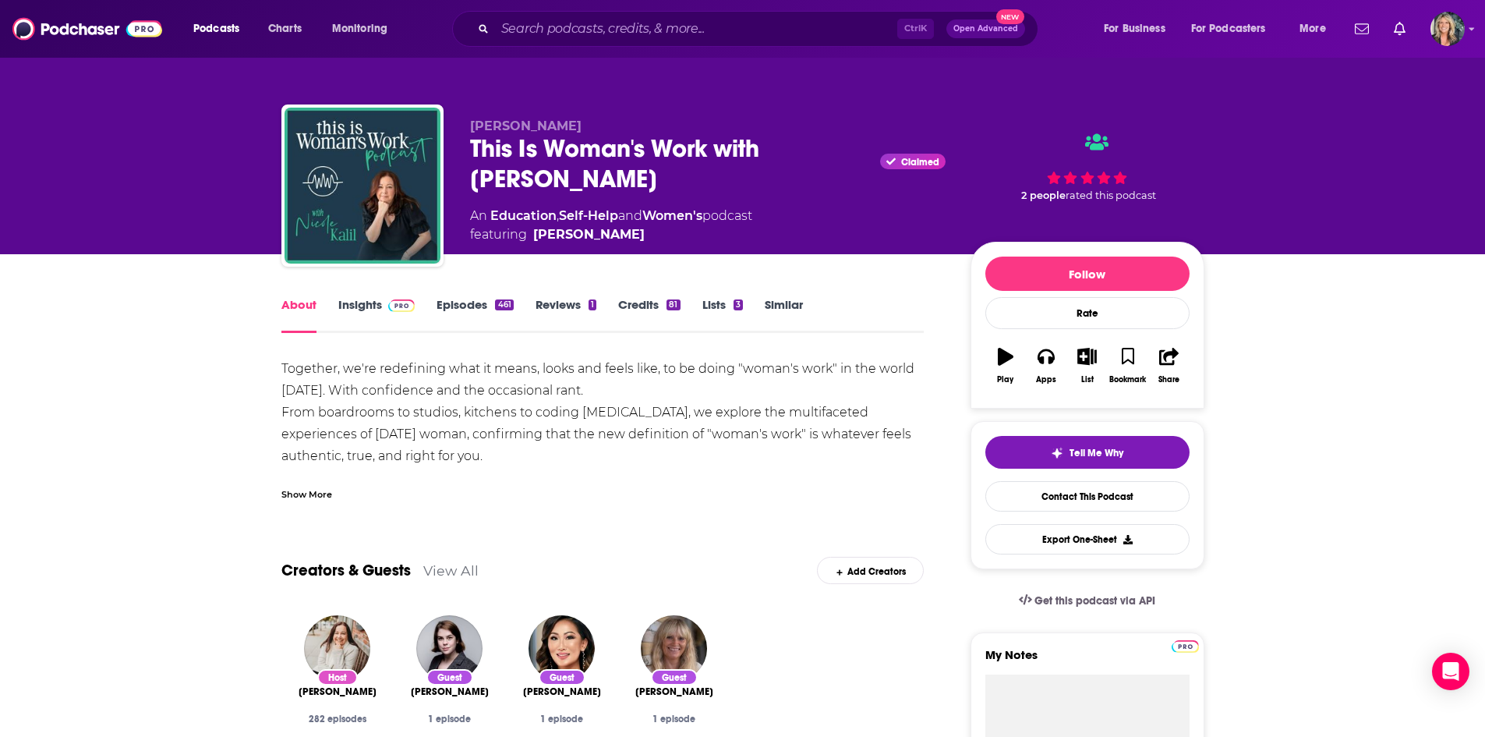
click at [606, 472] on div "Together, we're redefining what it means, looks and feels like, to be doing "wo…" at bounding box center [602, 429] width 643 height 143
click at [338, 486] on div "Show More" at bounding box center [602, 488] width 643 height 27
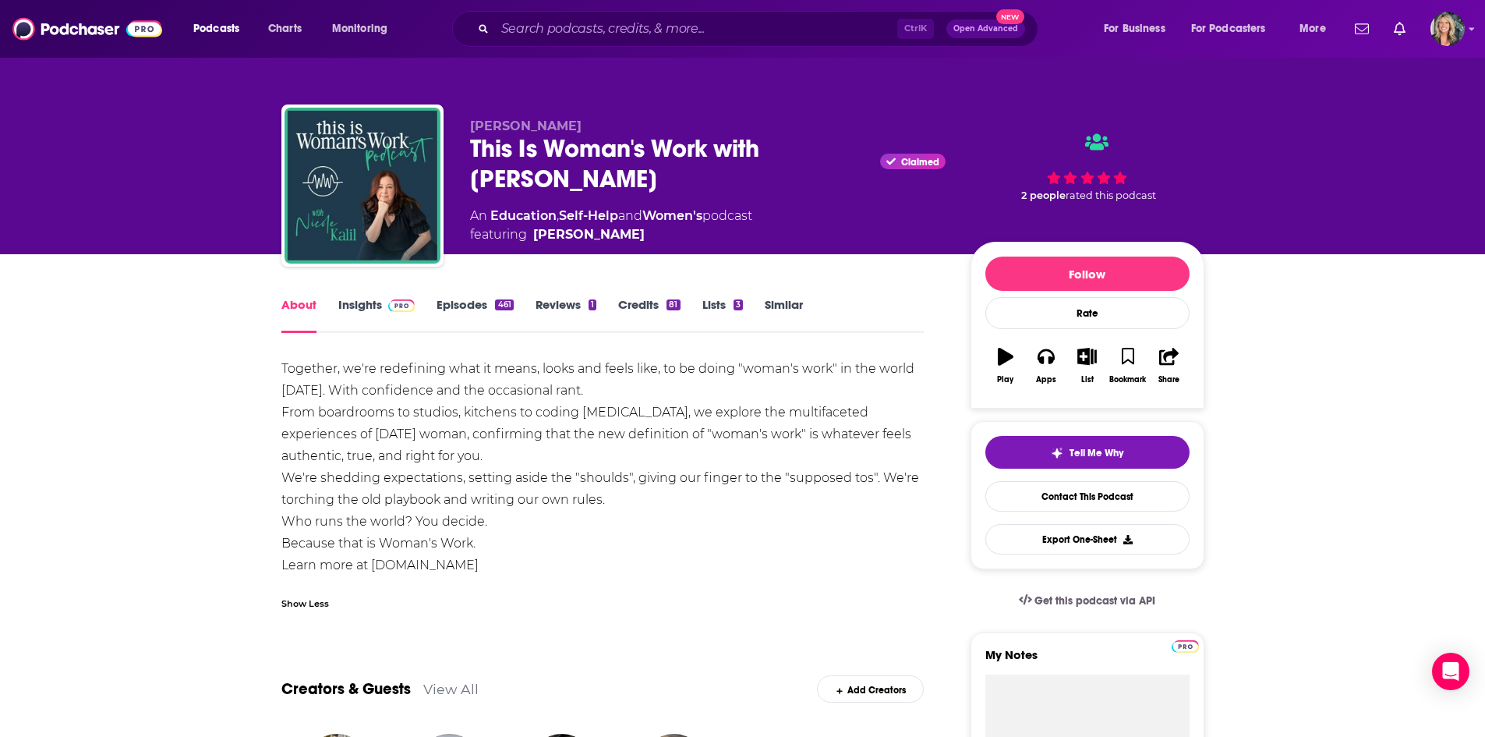
click at [474, 301] on link "Episodes 461" at bounding box center [475, 315] width 76 height 36
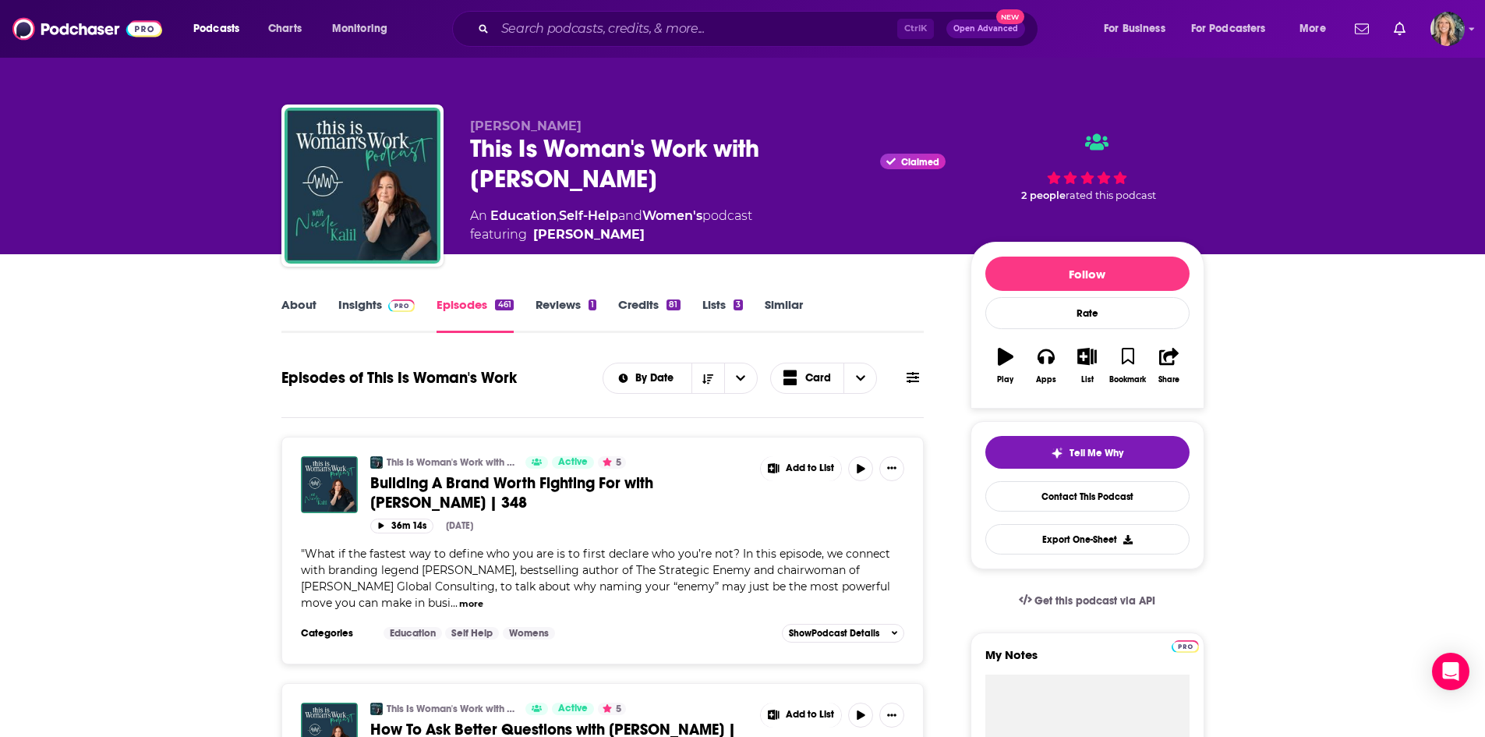
click at [302, 298] on link "About" at bounding box center [298, 315] width 35 height 36
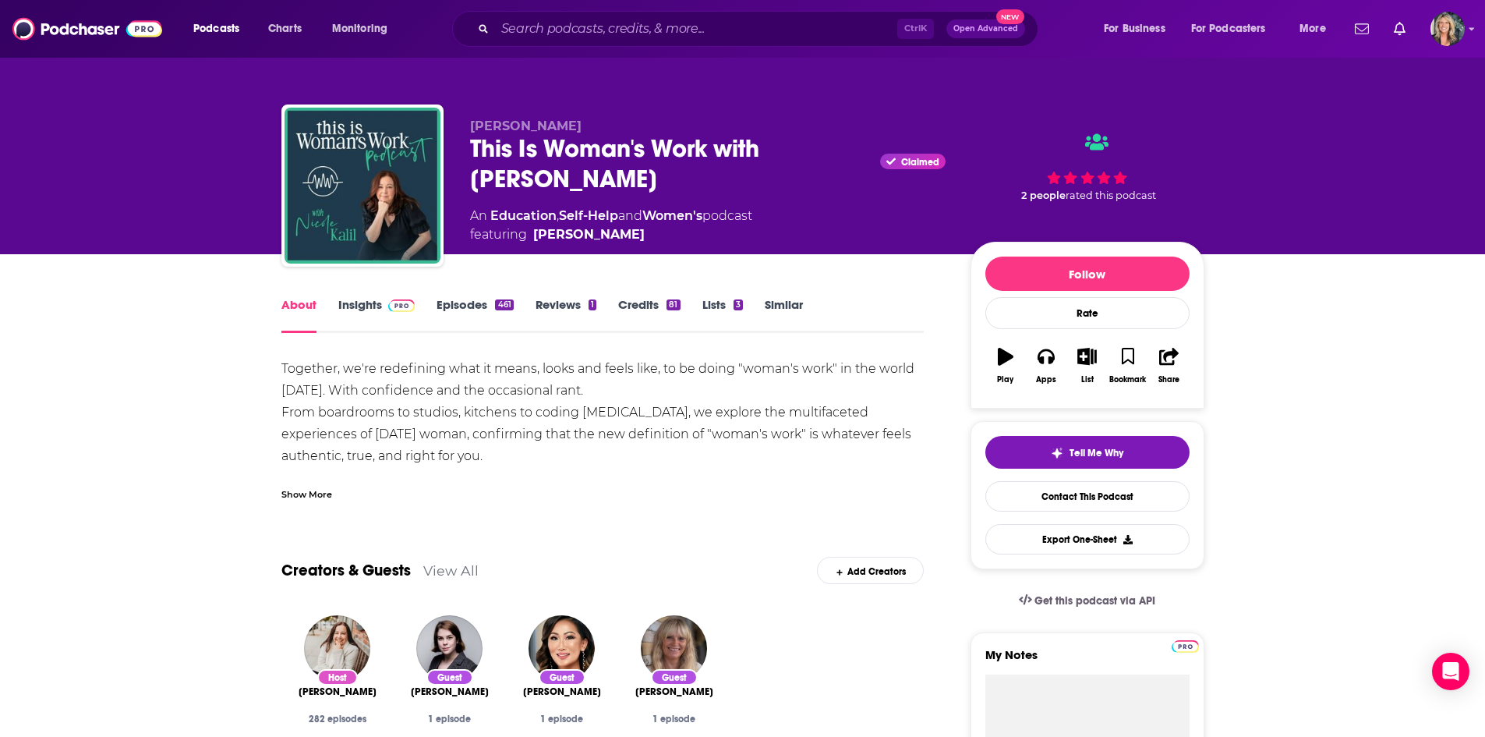
click at [373, 299] on link "Insights" at bounding box center [376, 315] width 77 height 36
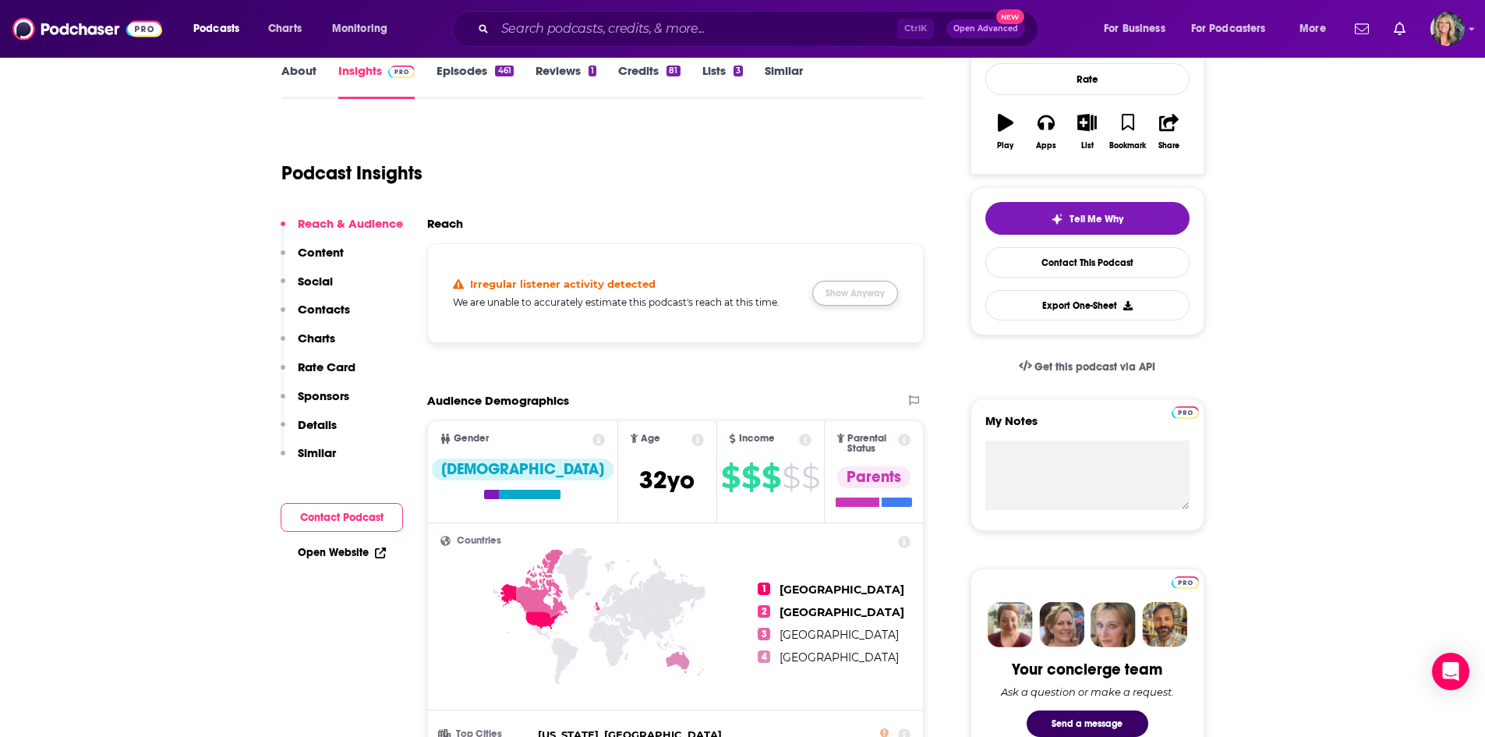
click at [882, 291] on button "Show Anyway" at bounding box center [855, 293] width 86 height 25
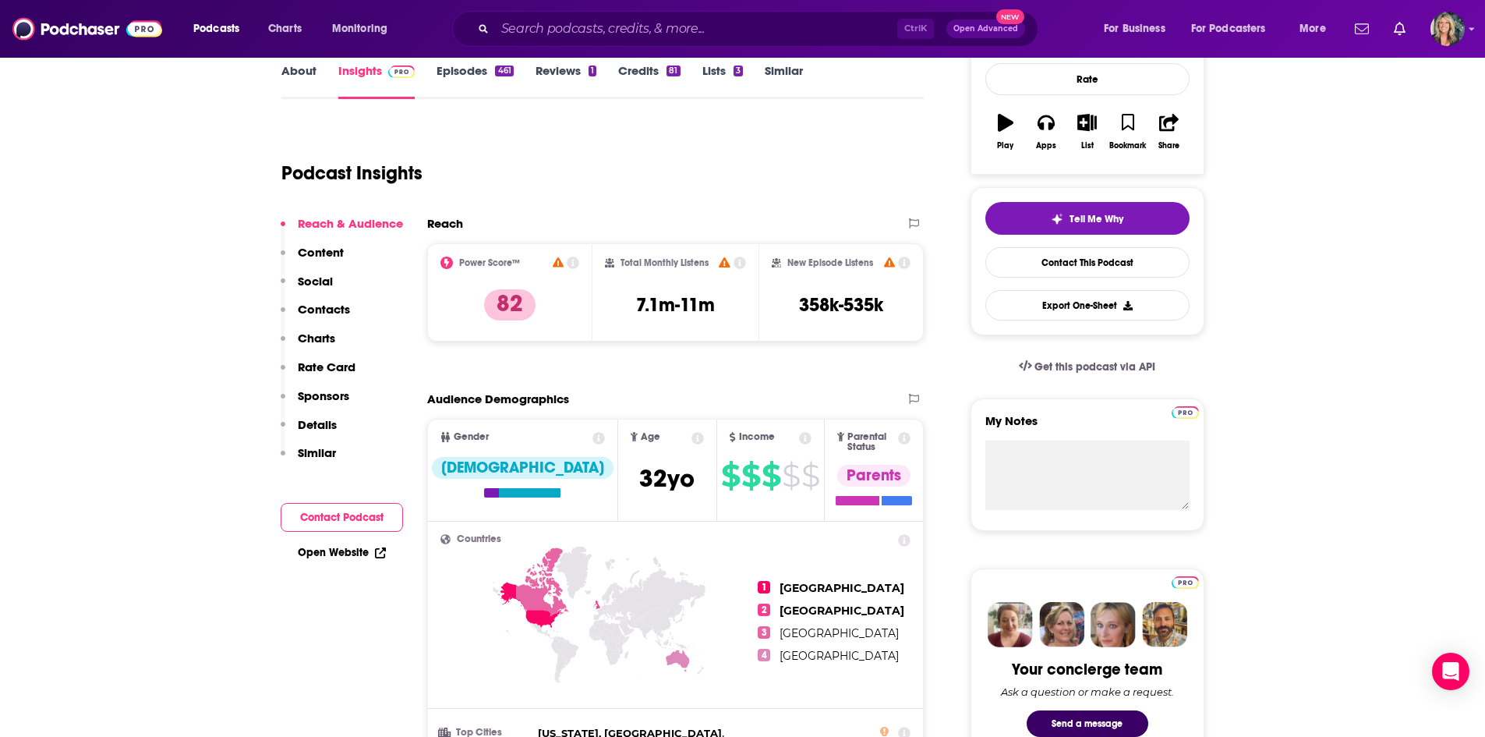
click at [800, 191] on div "Podcast Insights" at bounding box center [596, 164] width 631 height 80
click at [663, 24] on input "Search podcasts, credits, & more..." at bounding box center [696, 28] width 402 height 25
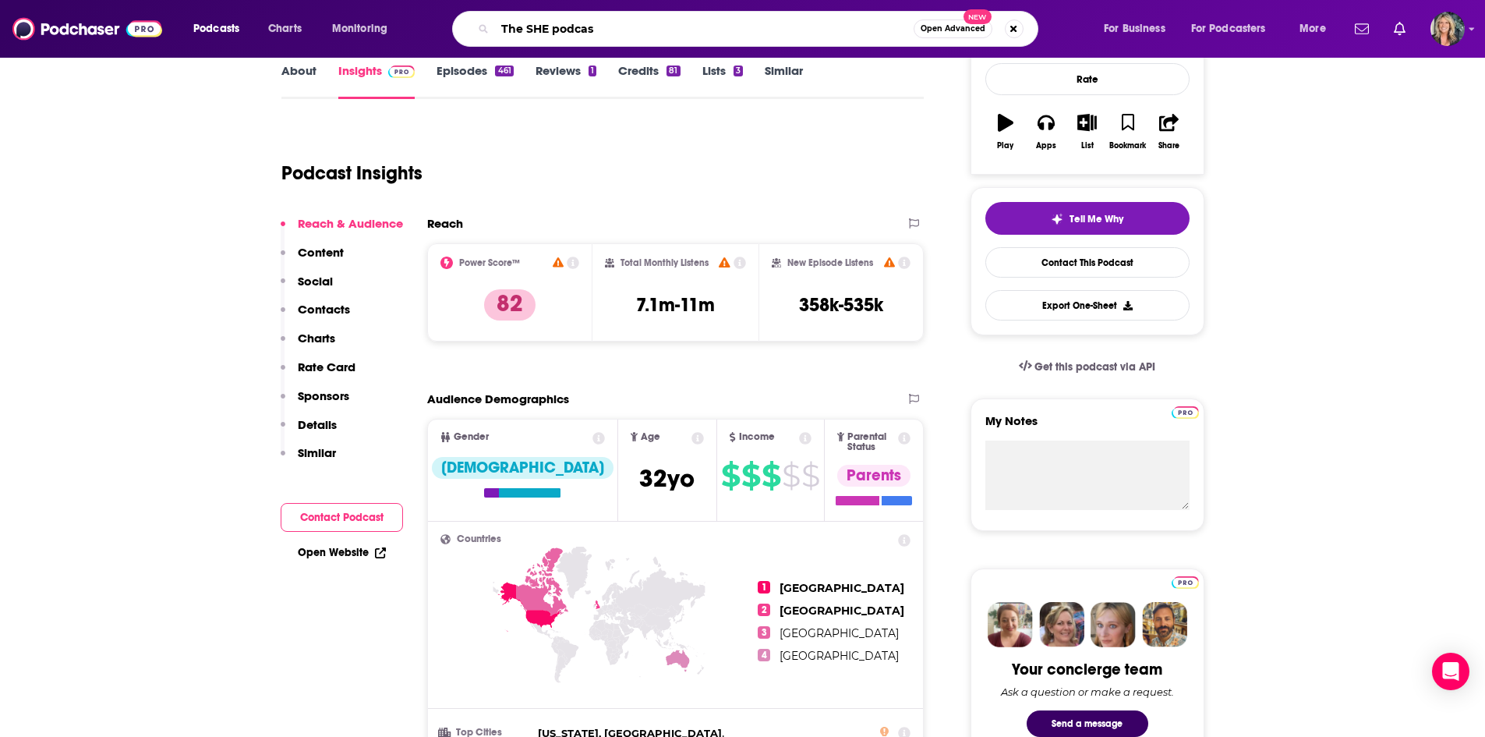
type input "The SHE podcast"
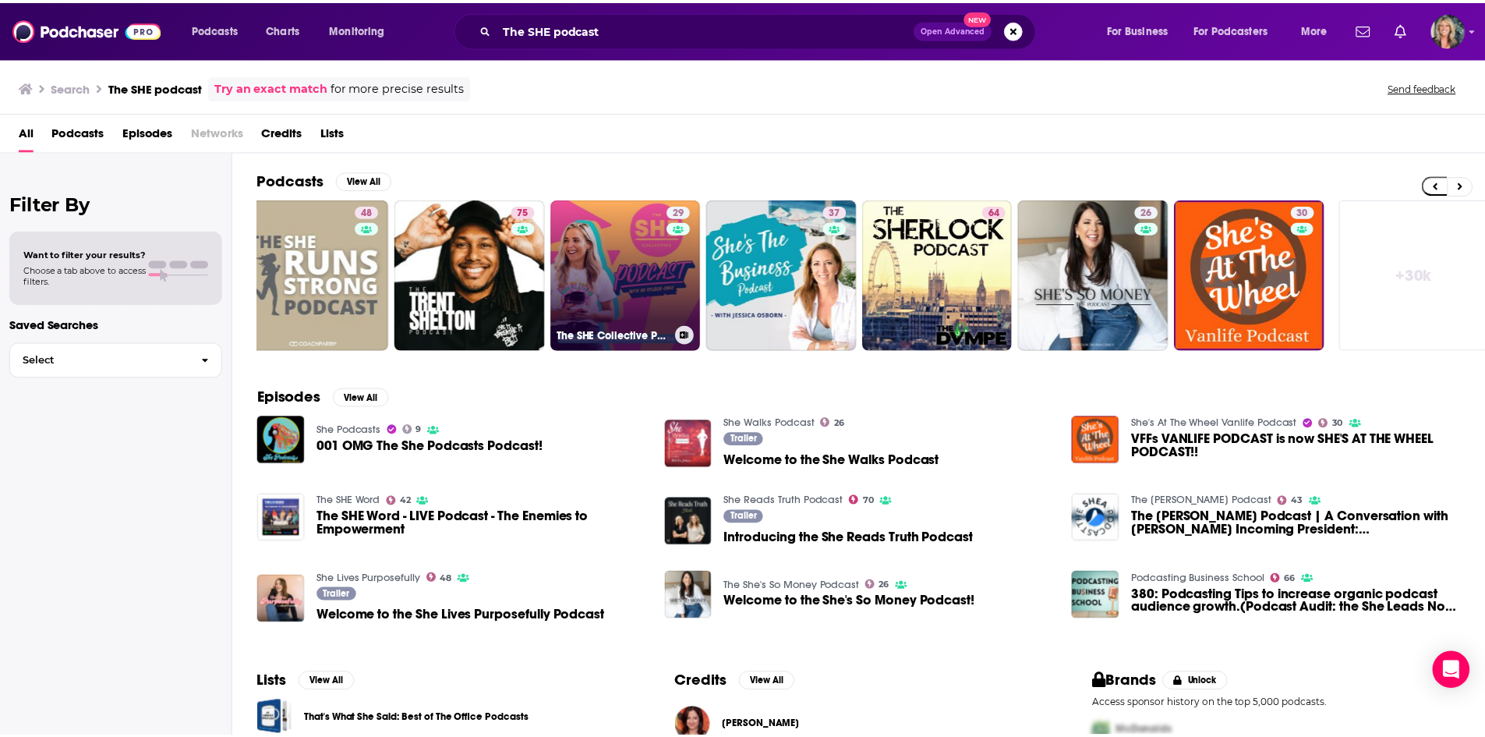
scroll to position [0, 194]
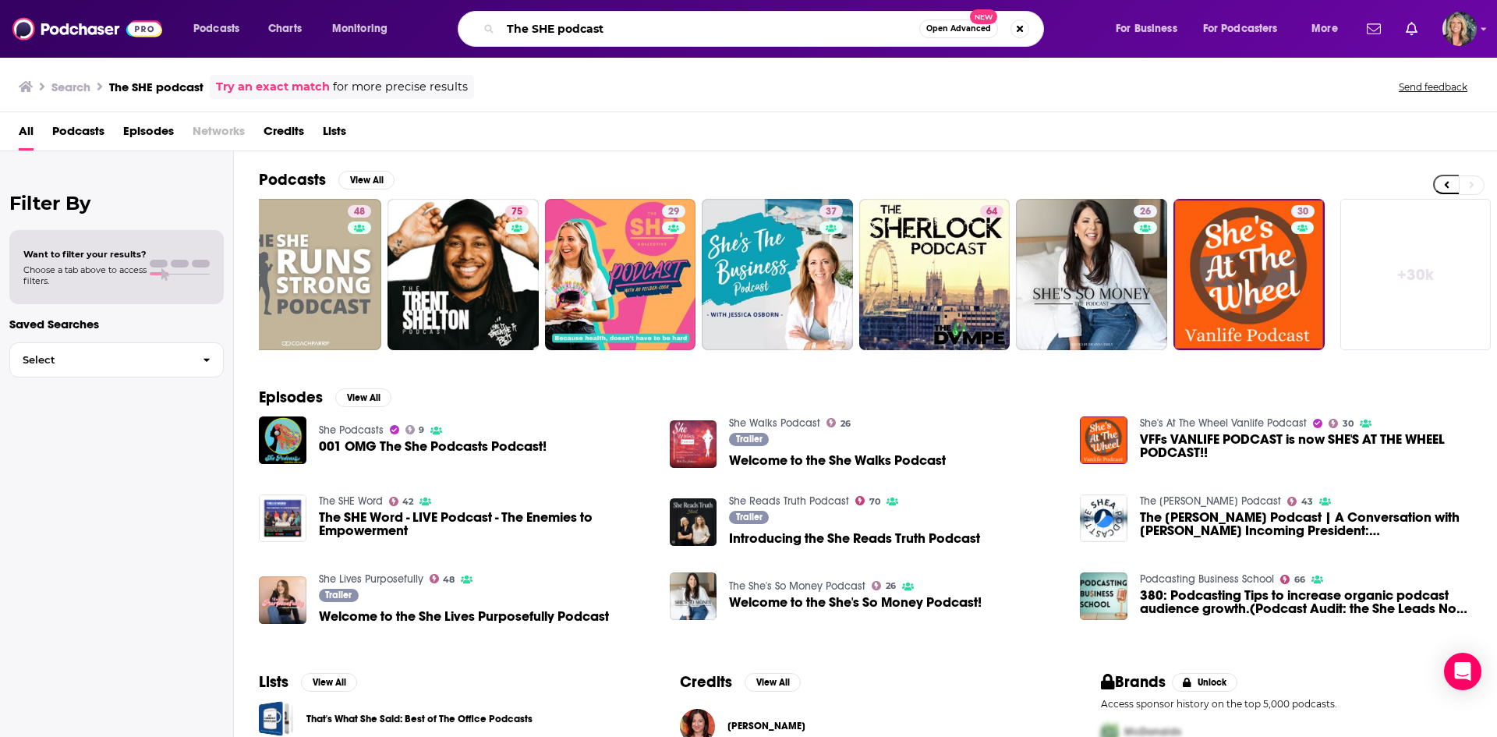
click at [716, 17] on input "The SHE podcast" at bounding box center [709, 28] width 419 height 25
type input "The SHE podcast with [PERSON_NAME] [PERSON_NAME]"
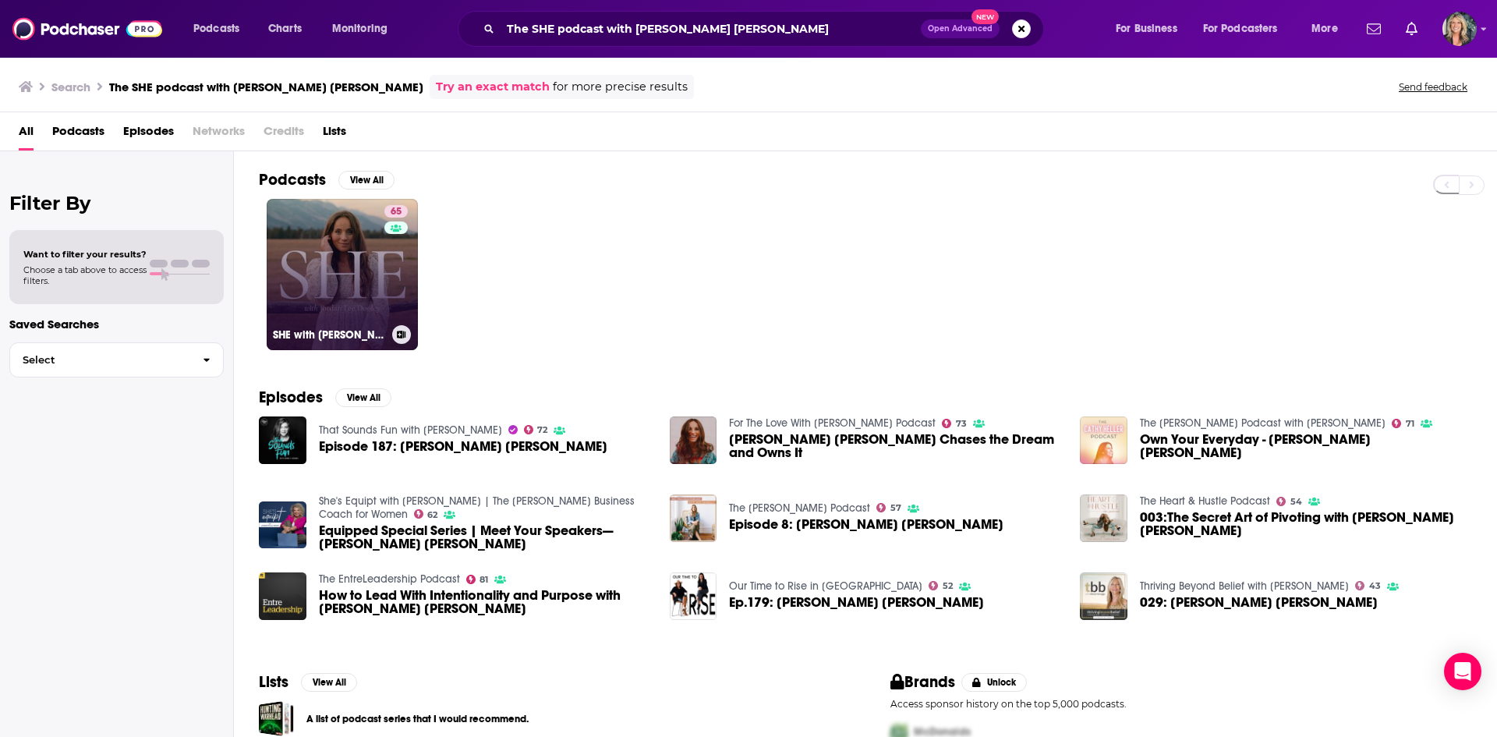
click at [309, 268] on link "65 SHE with [PERSON_NAME] [PERSON_NAME]" at bounding box center [342, 274] width 151 height 151
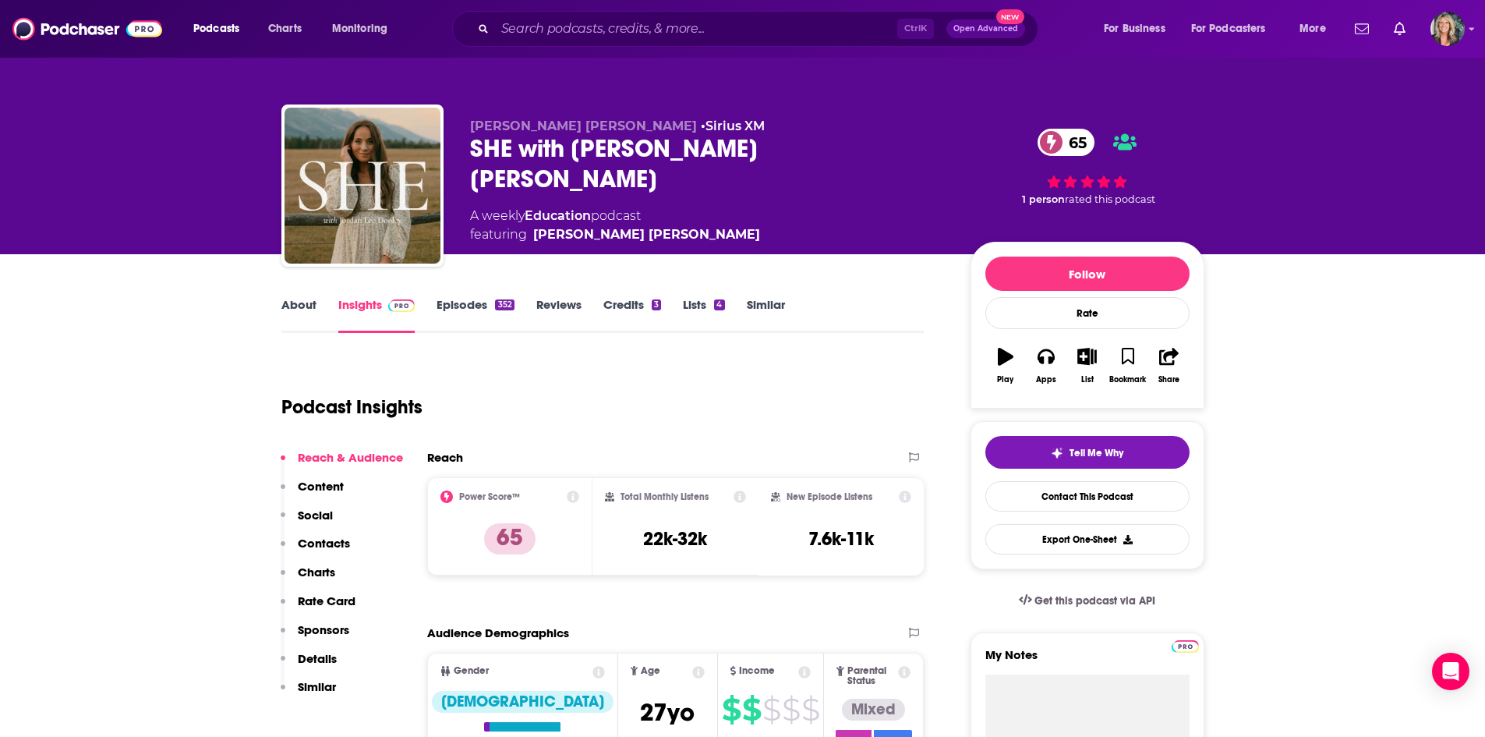
click at [881, 207] on div "A weekly Education podcast featuring [PERSON_NAME] [PERSON_NAME]" at bounding box center [707, 225] width 475 height 37
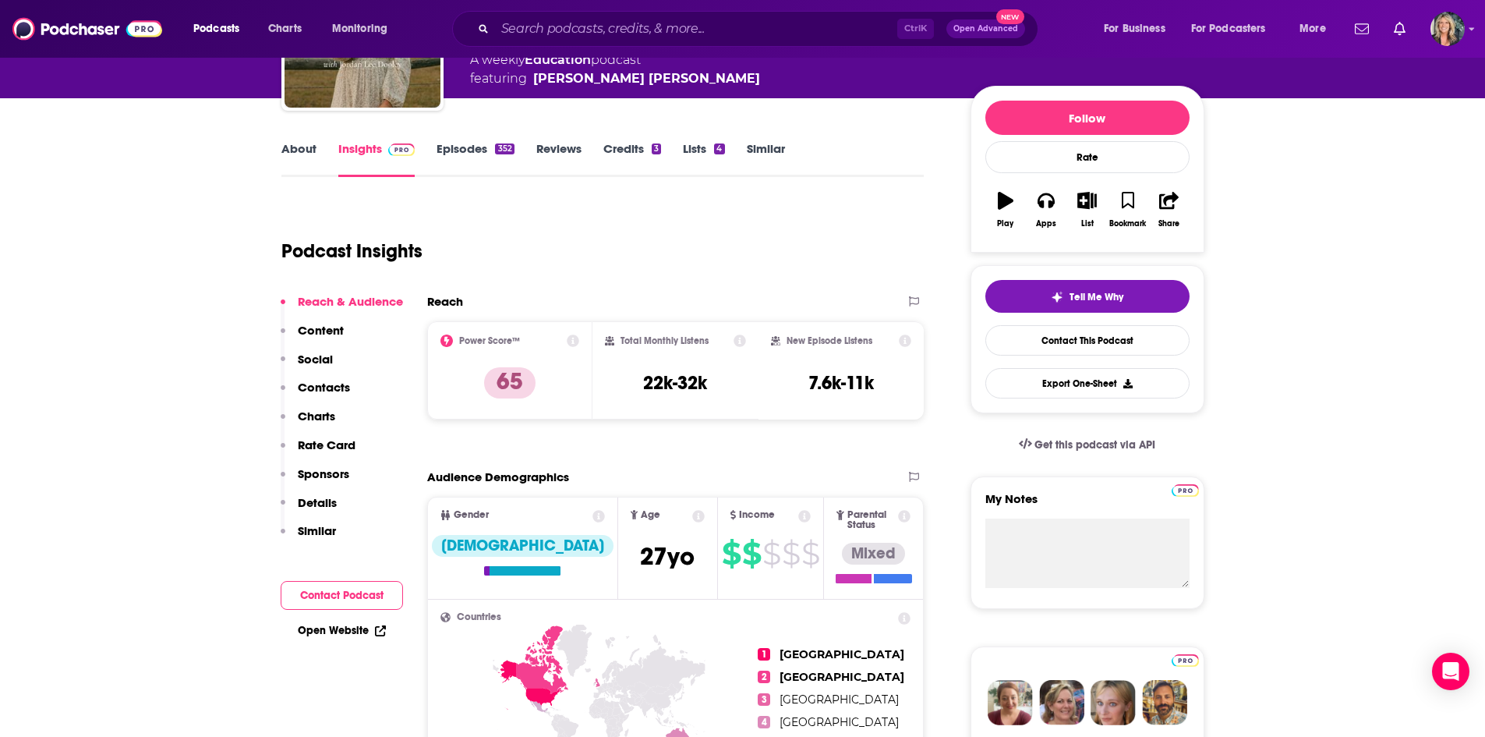
scroll to position [78, 0]
